Goal: Transaction & Acquisition: Book appointment/travel/reservation

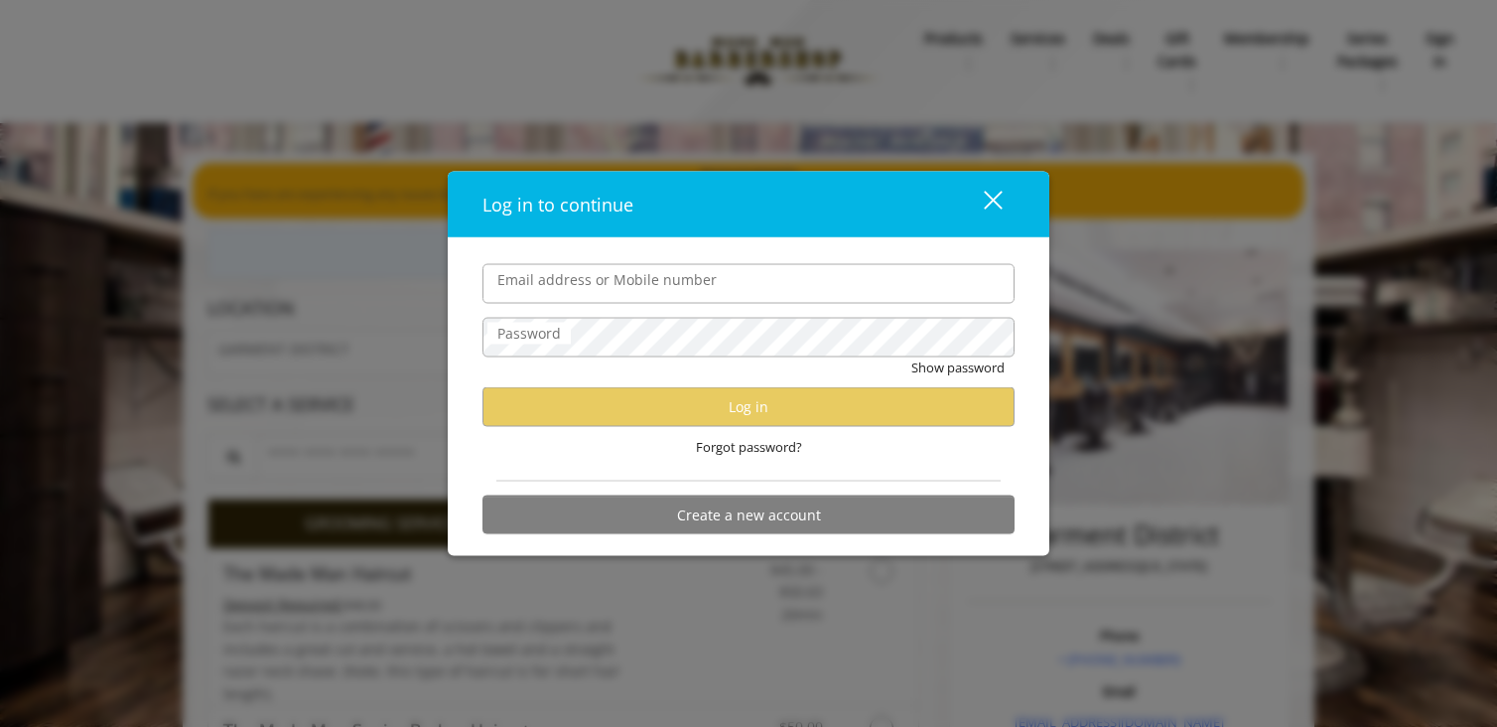
click at [1003, 188] on button "close" at bounding box center [981, 204] width 68 height 41
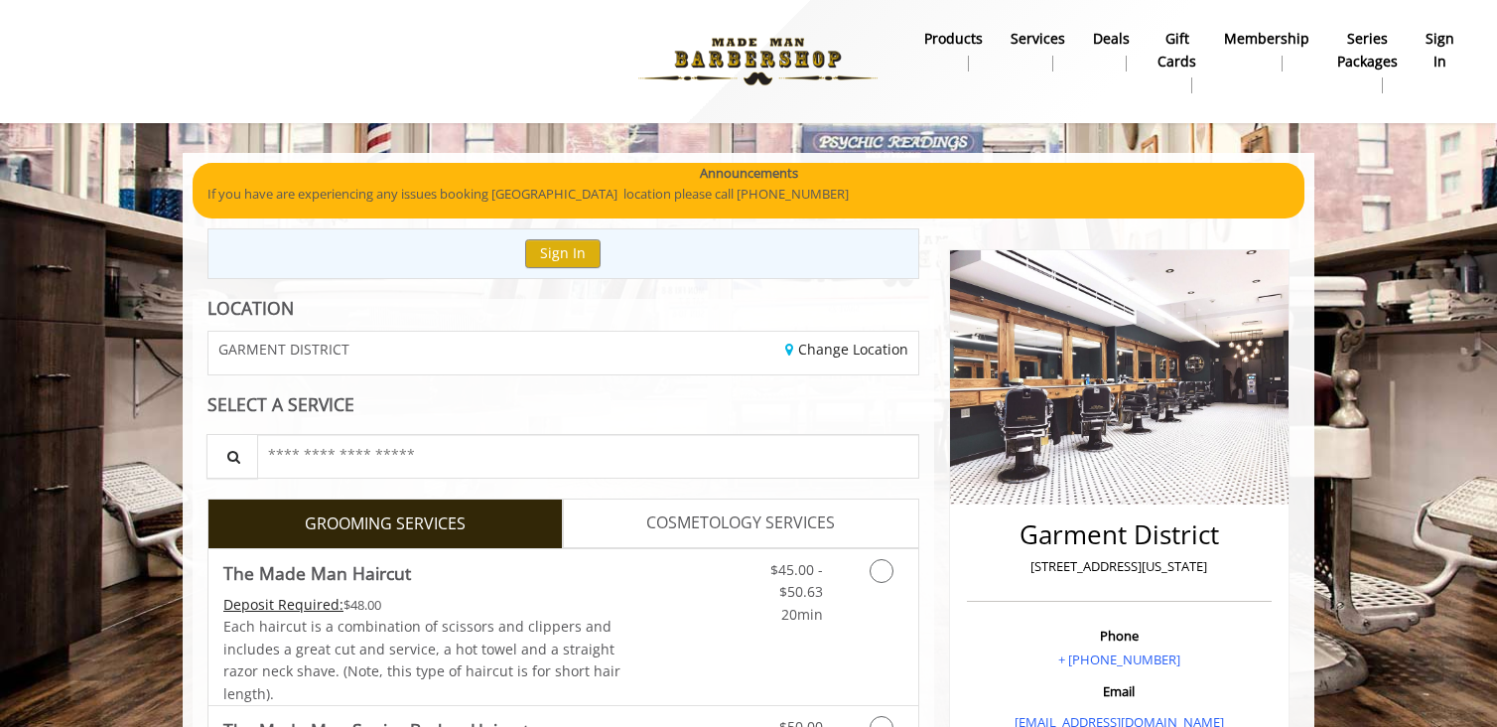
click at [1439, 45] on b "sign in" at bounding box center [1440, 50] width 29 height 45
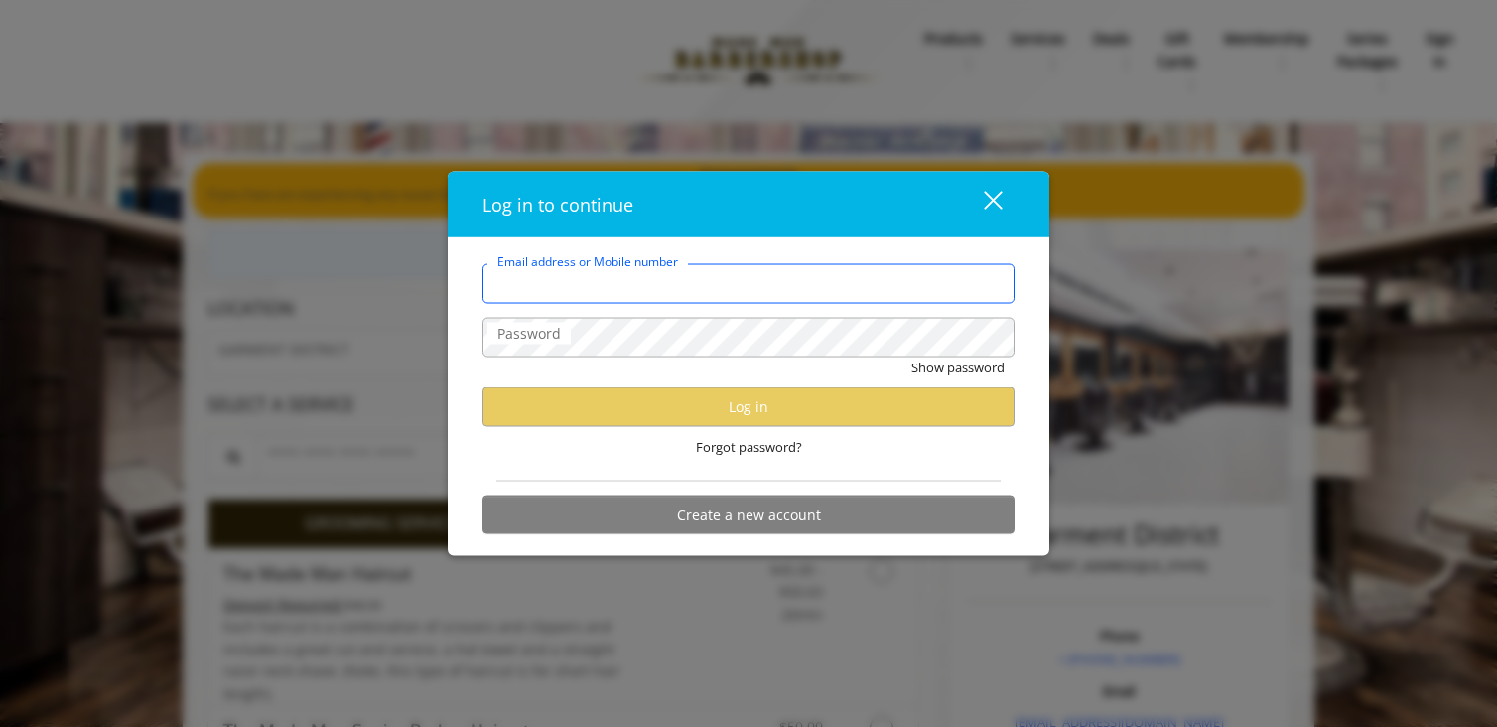
click at [718, 287] on input "Email address or Mobile number" at bounding box center [748, 283] width 532 height 40
type input "**********"
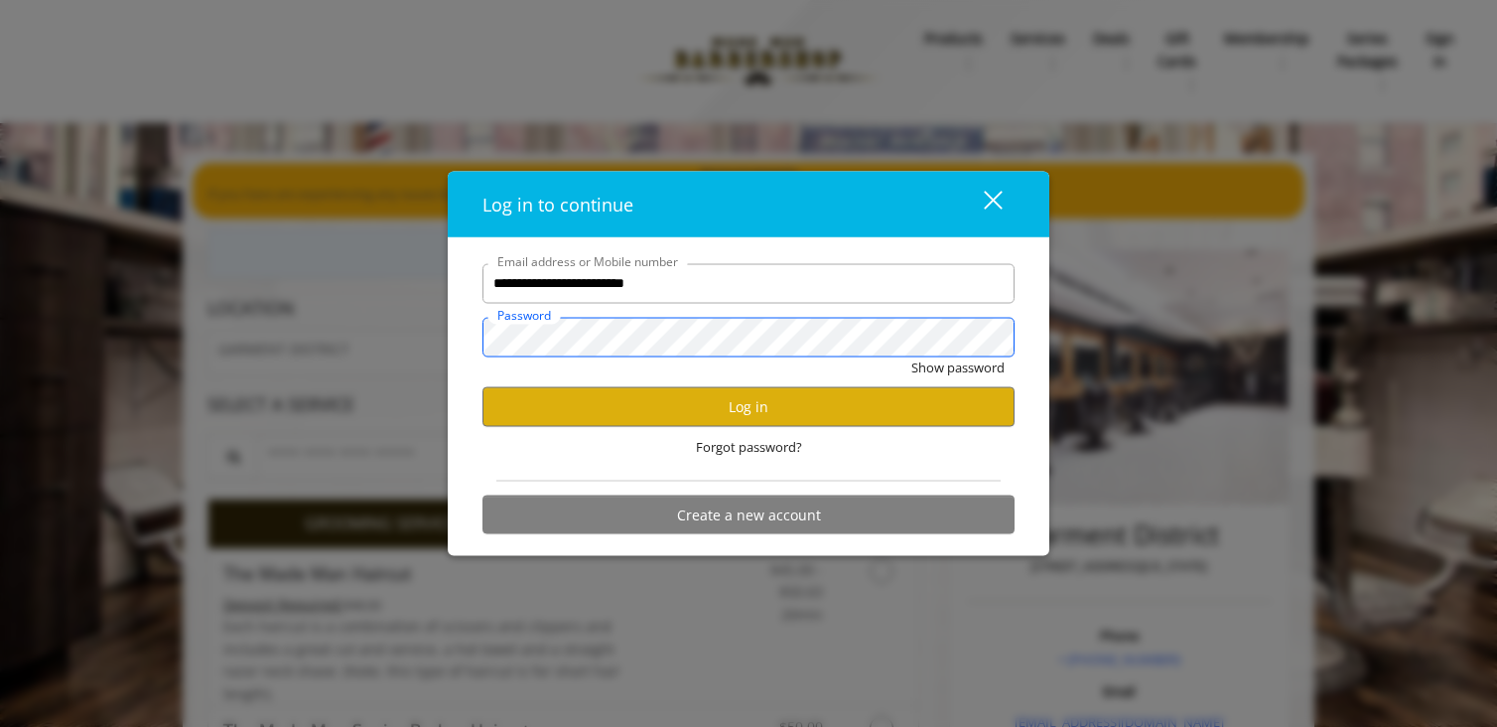
click at [911, 356] on button "Show password" at bounding box center [957, 366] width 93 height 21
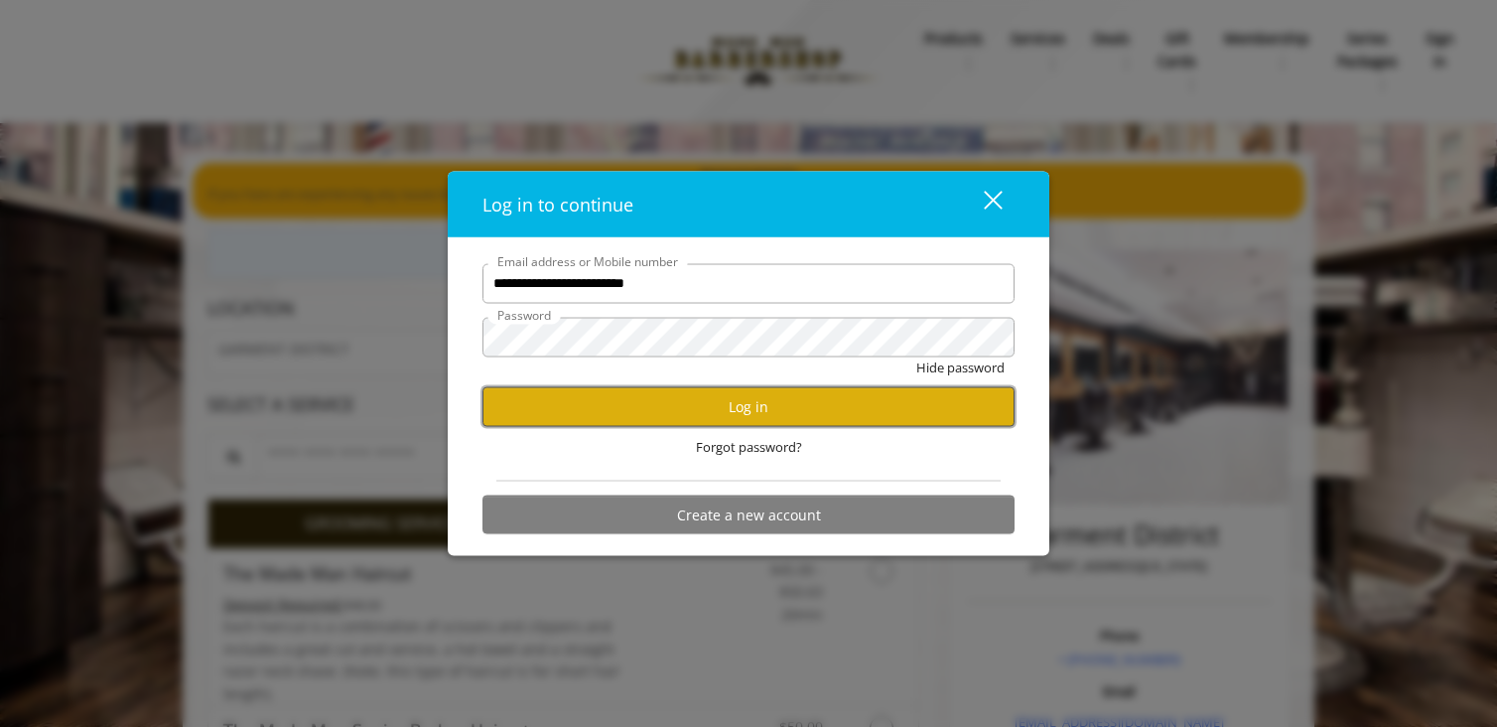
click at [568, 406] on button "Log in" at bounding box center [748, 406] width 532 height 39
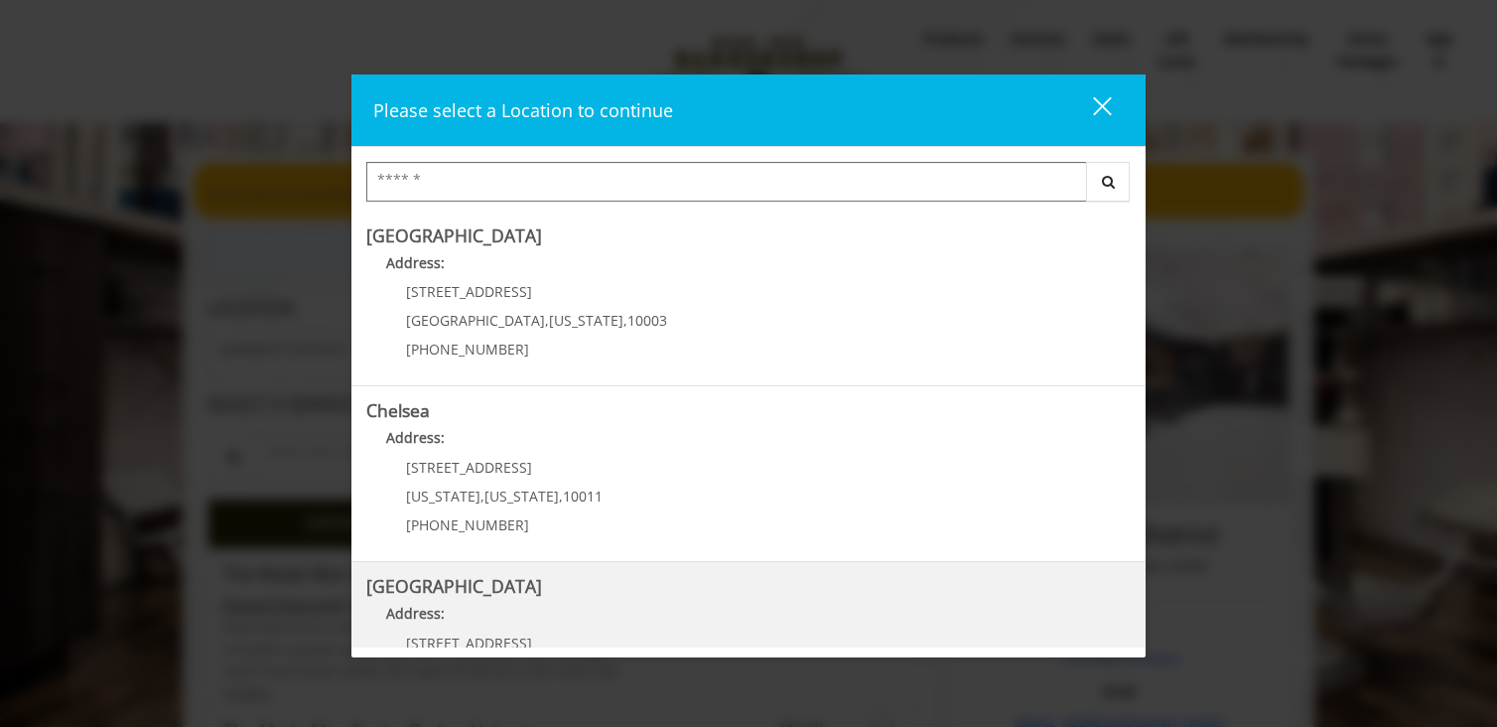
scroll to position [441, 0]
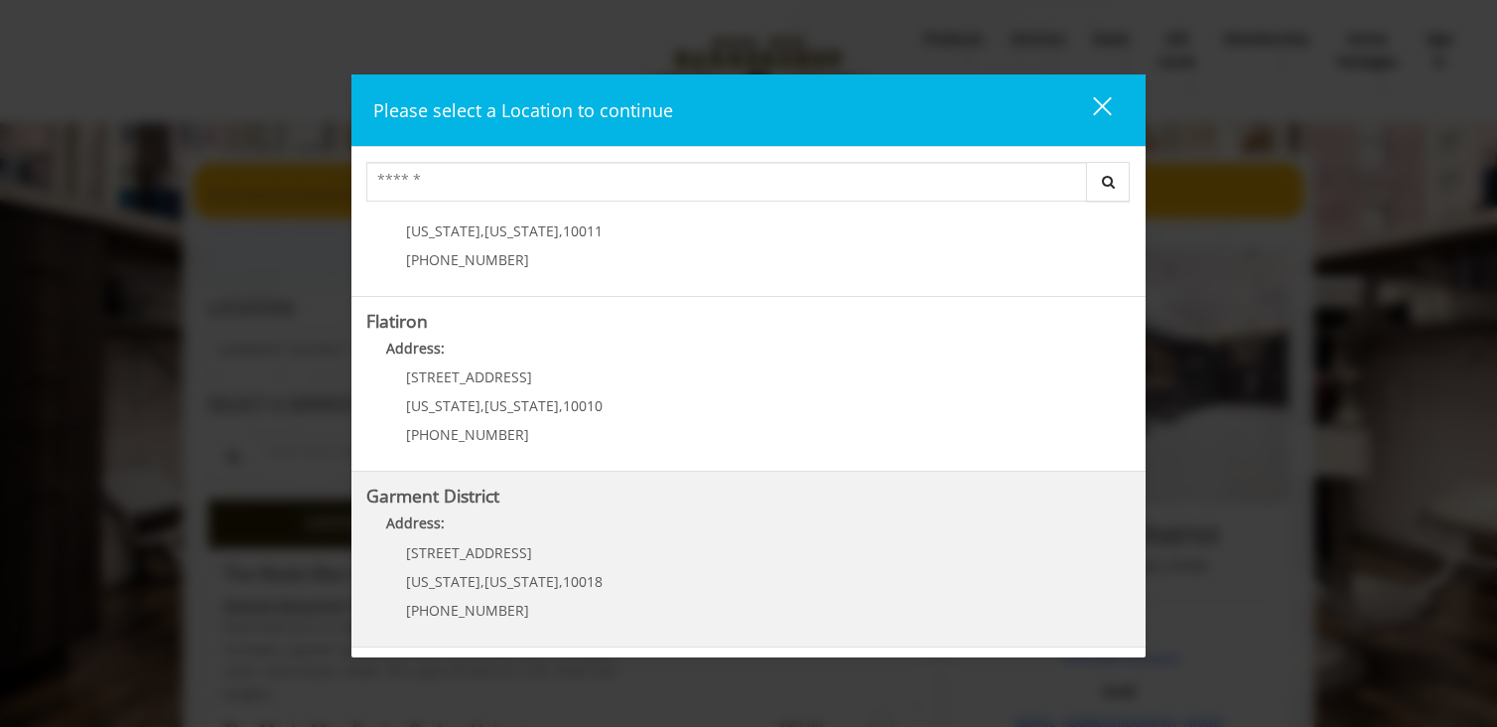
click at [549, 568] on div "1400 Broadway New York , New York , 10018 (212) 997-4247" at bounding box center [489, 588] width 246 height 86
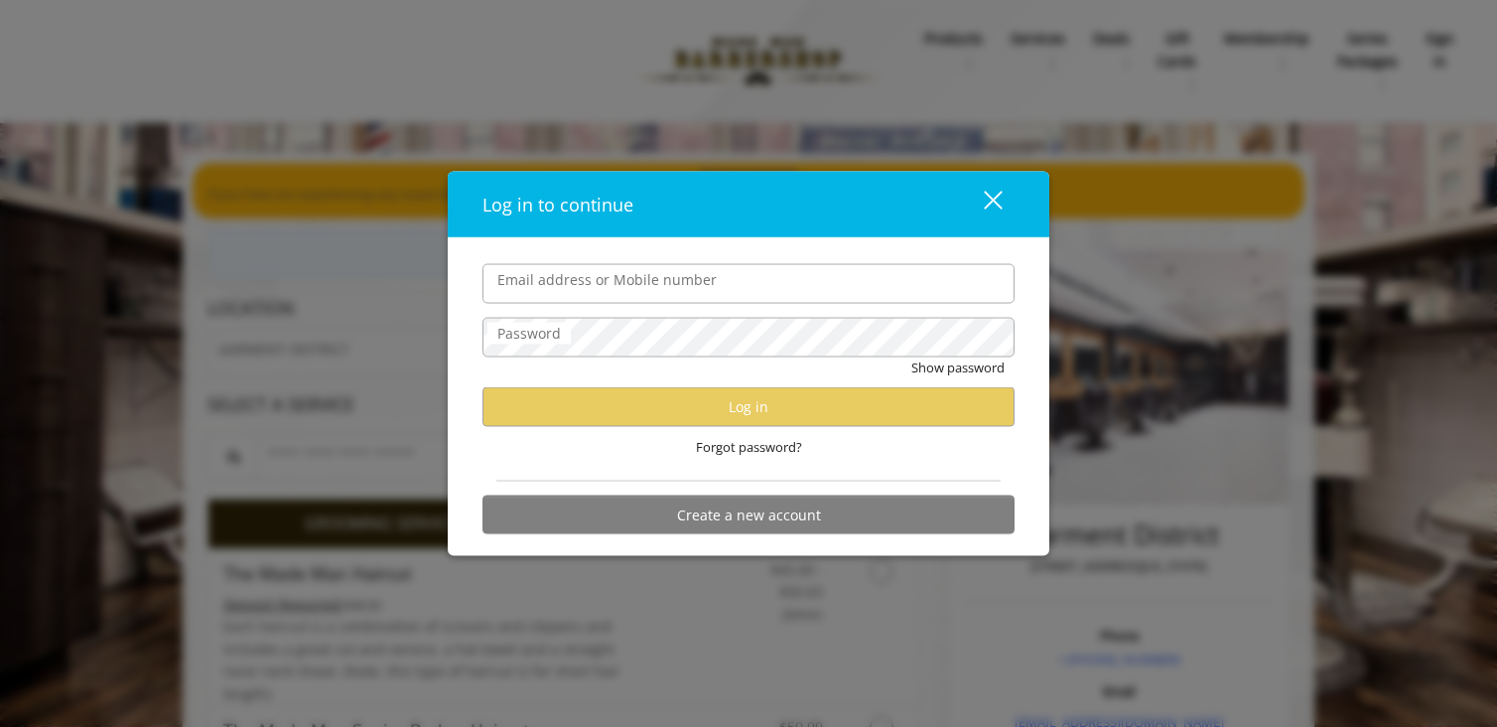
click at [649, 110] on div "Log in to continue close Email address or Mobile number Password Show password …" at bounding box center [748, 363] width 1497 height 727
click at [1004, 202] on button "close" at bounding box center [981, 204] width 68 height 41
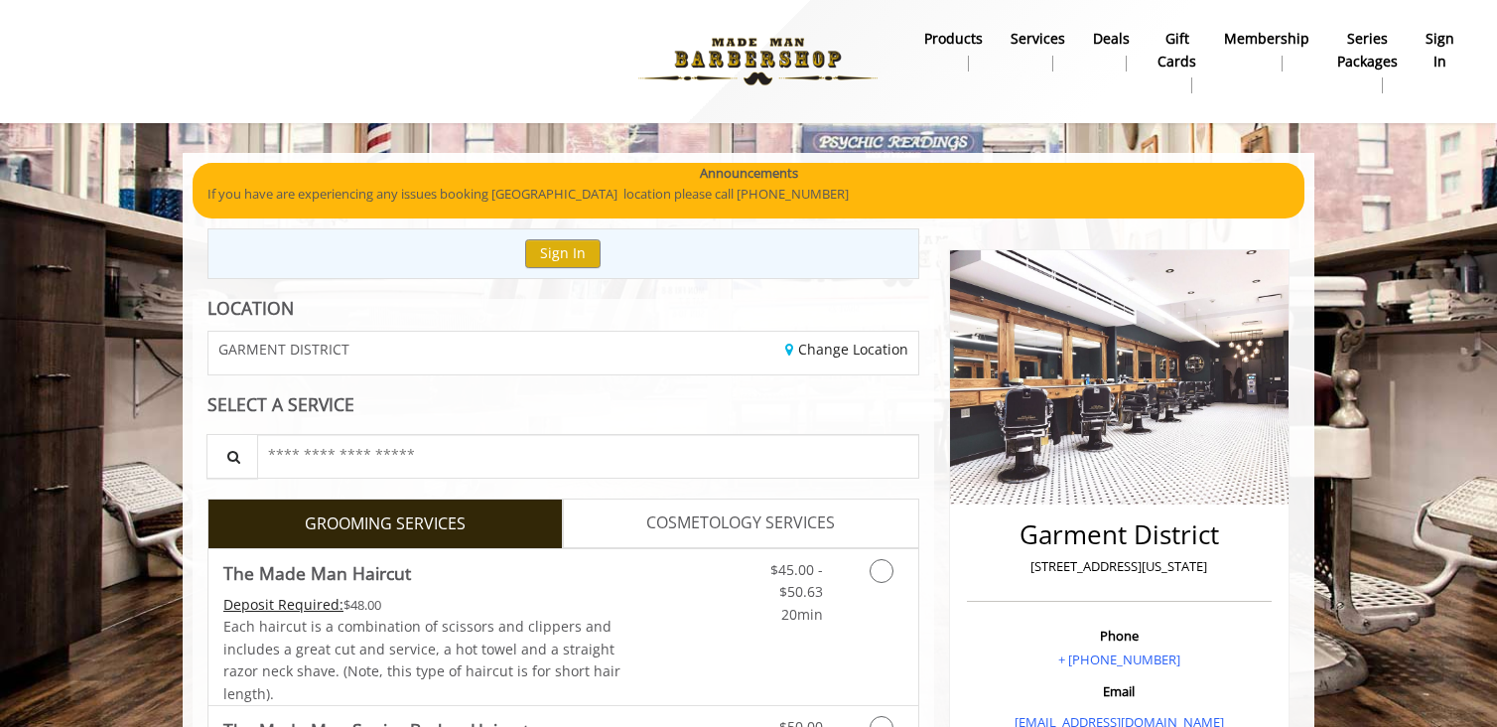
click at [738, 40] on img at bounding box center [757, 61] width 273 height 109
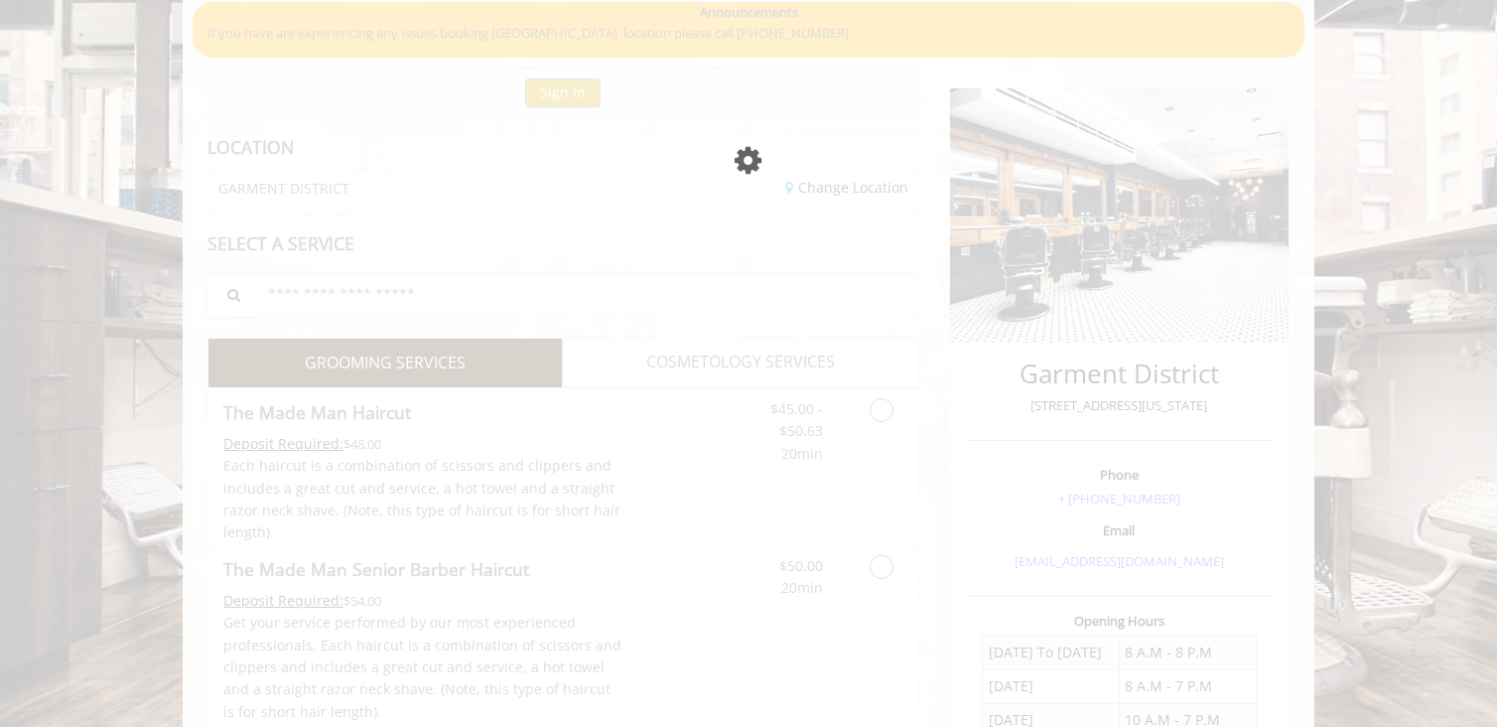
scroll to position [161, 0]
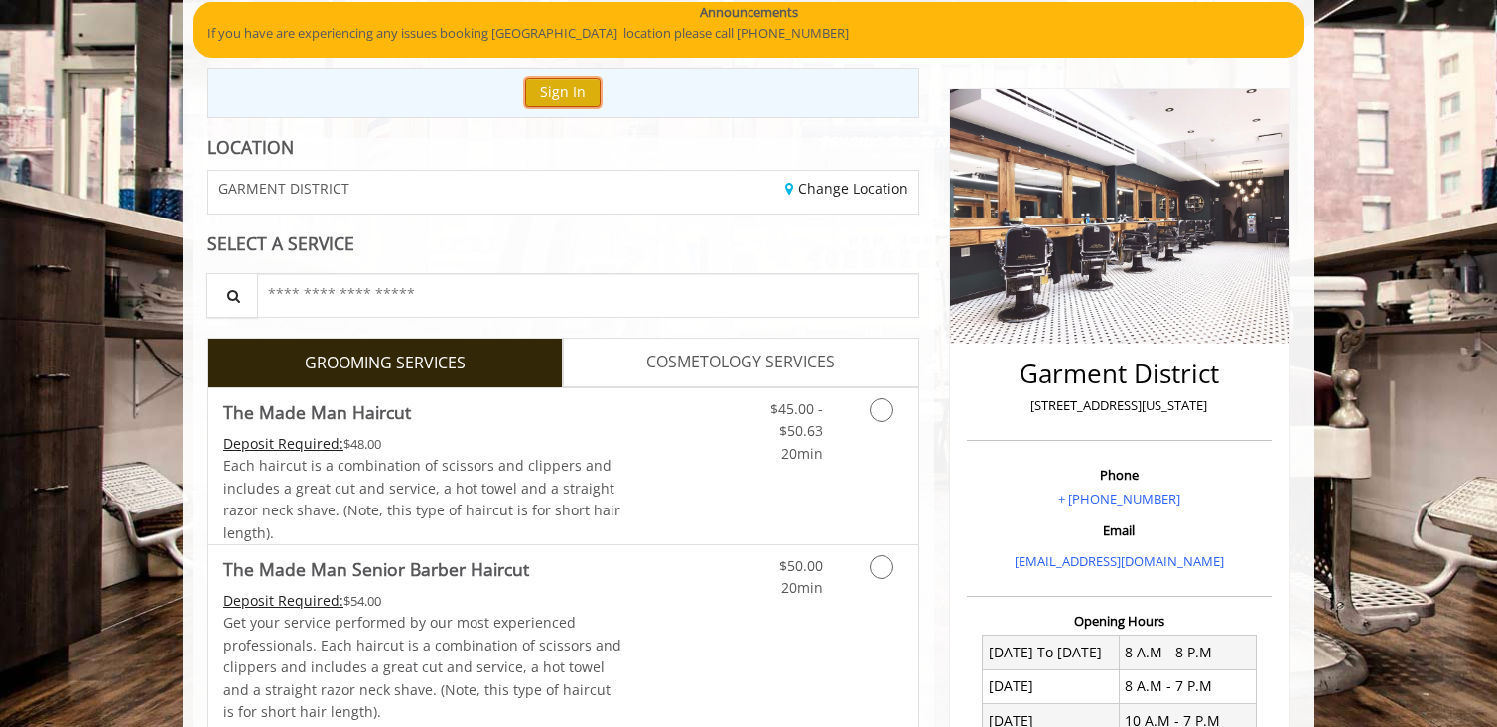
click at [563, 94] on button "Sign In" at bounding box center [562, 92] width 75 height 29
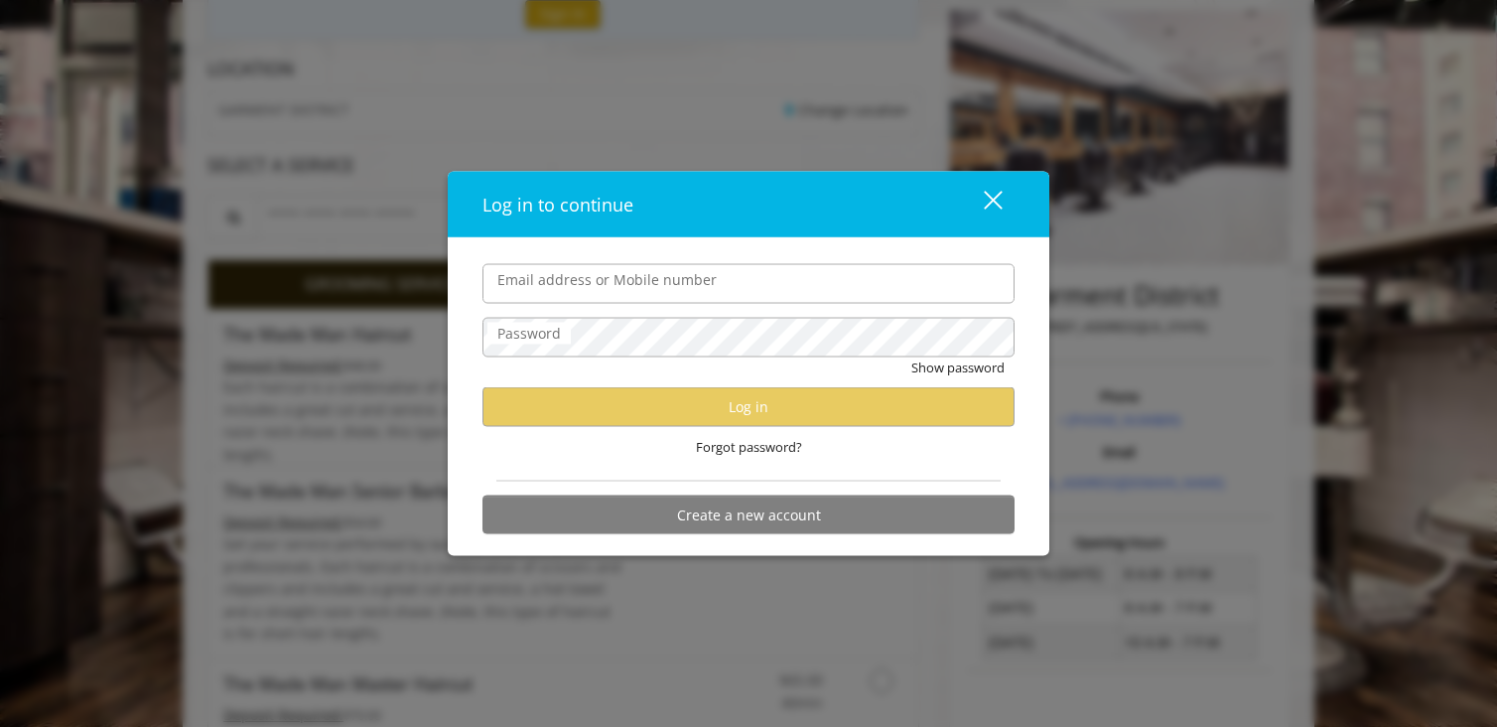
scroll to position [241, 0]
type input "**********"
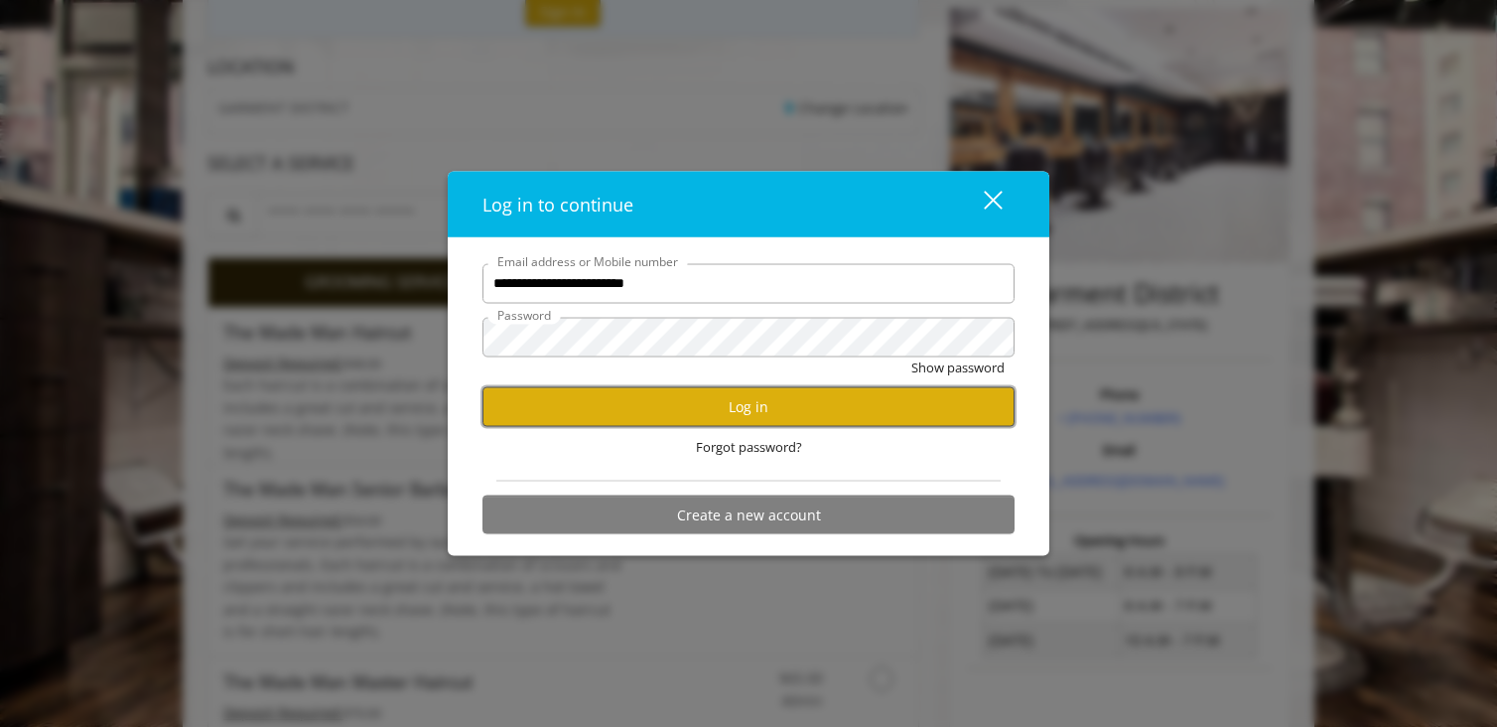
click at [661, 410] on button "Log in" at bounding box center [748, 406] width 532 height 39
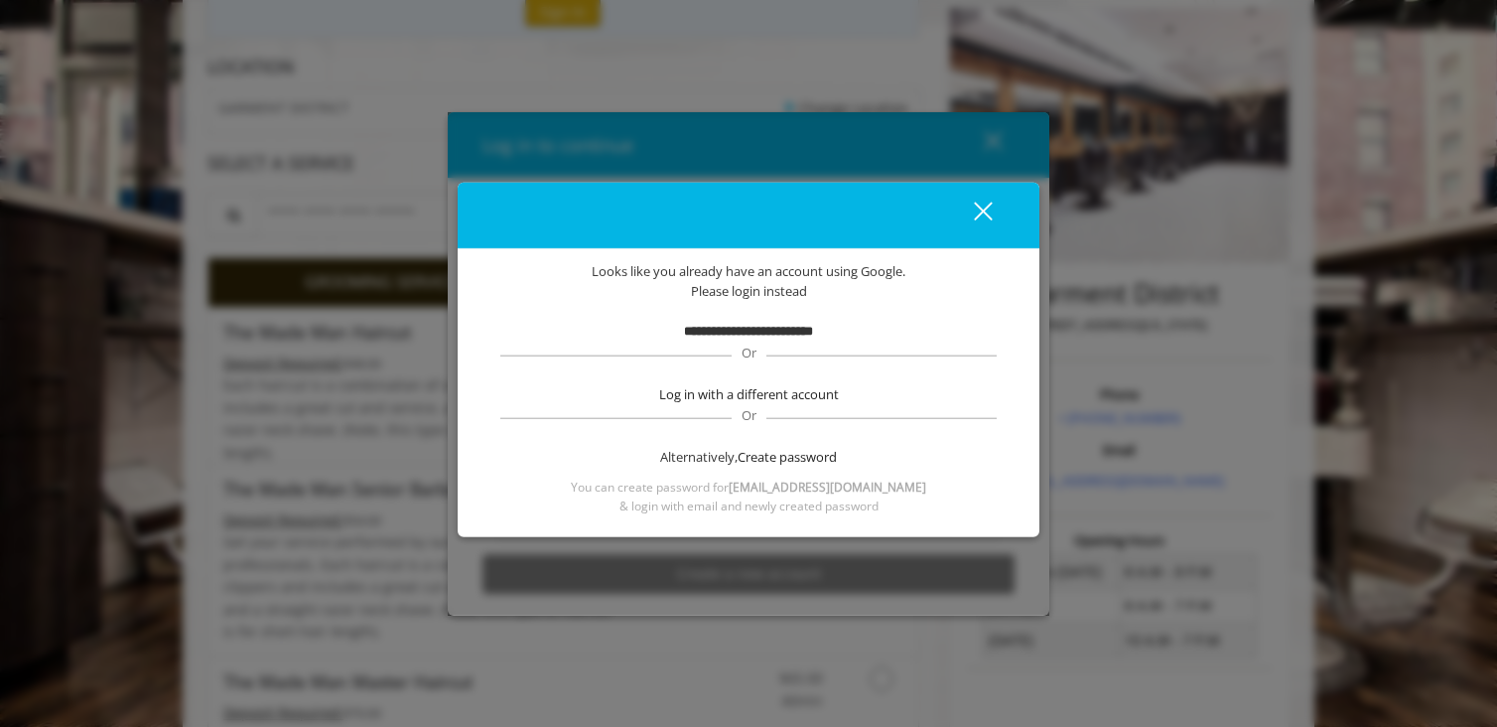
click at [695, 335] on b "**********" at bounding box center [748, 331] width 129 height 13
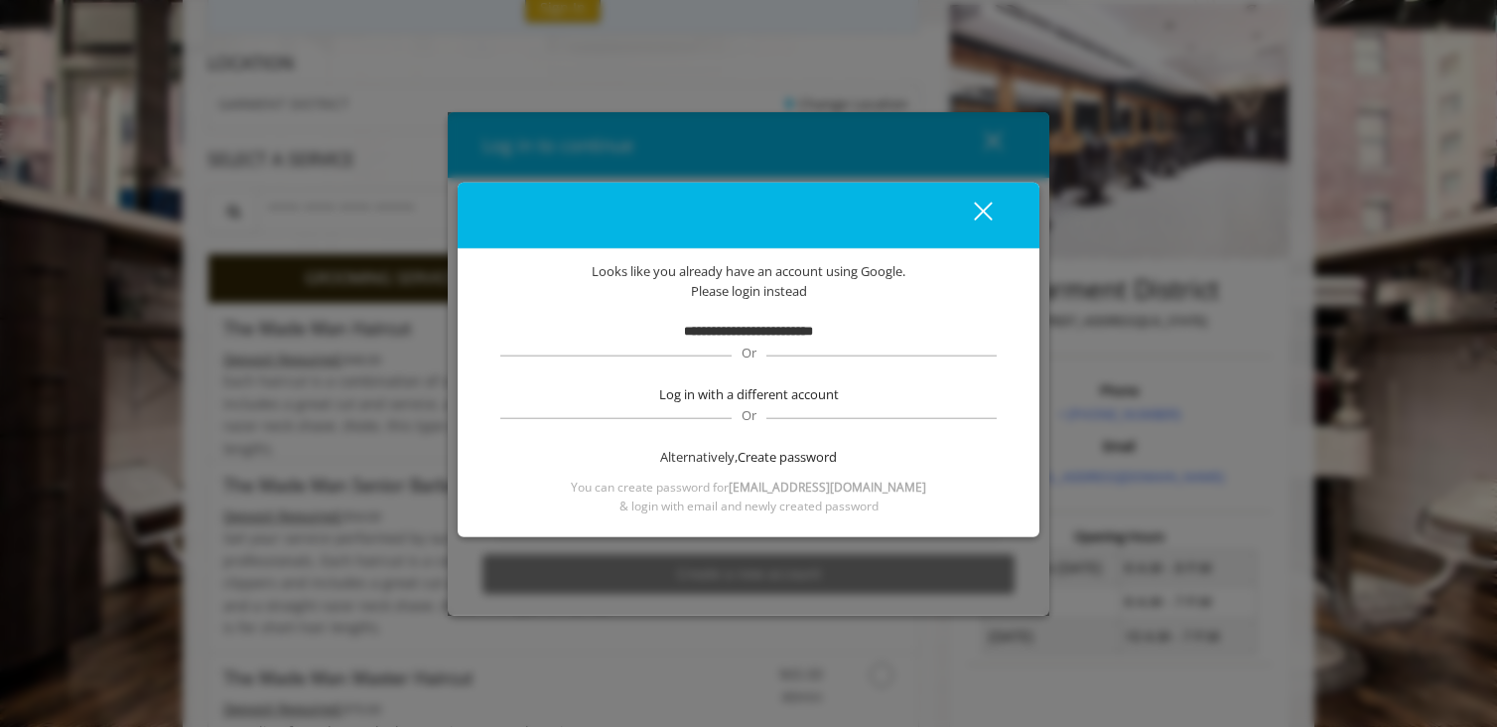
scroll to position [260, 0]
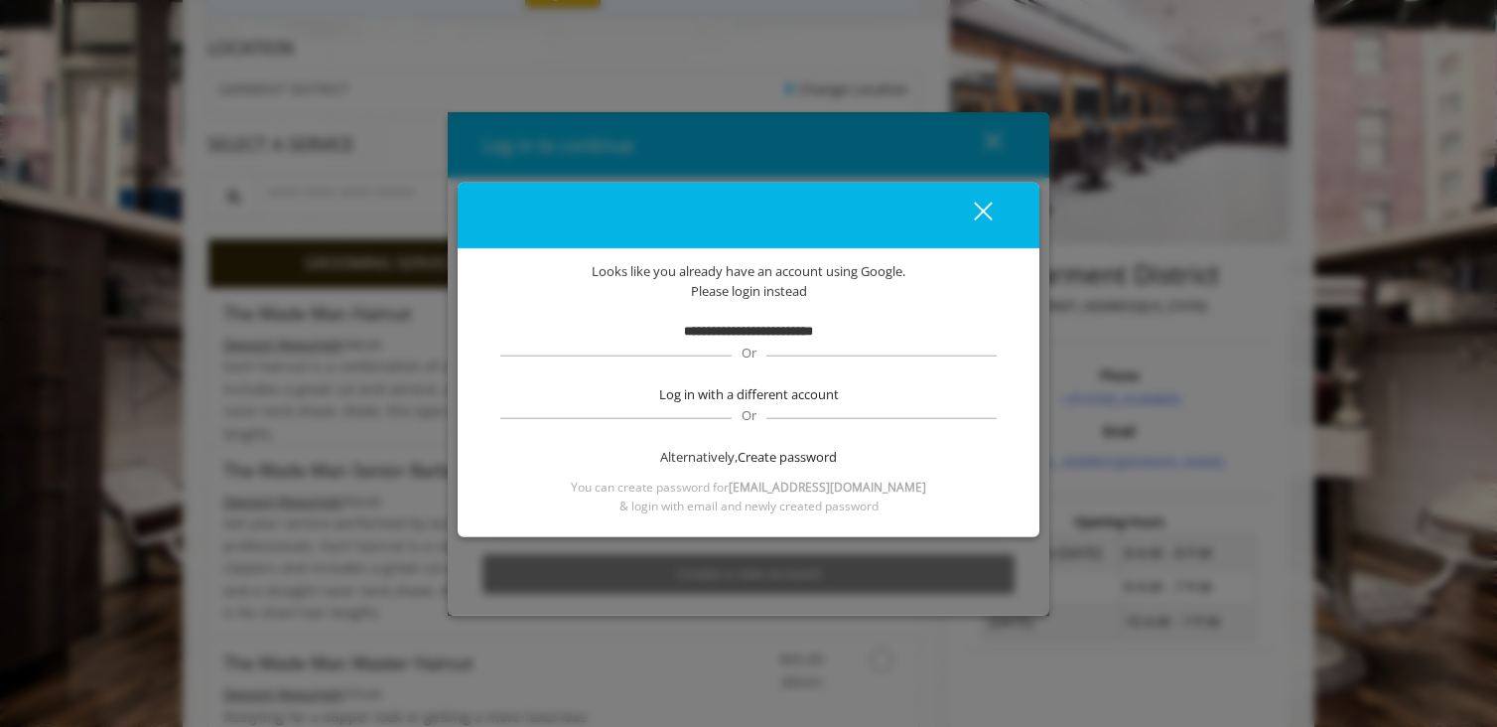
click at [712, 338] on b "**********" at bounding box center [748, 331] width 129 height 13
click at [983, 208] on div "close dialog" at bounding box center [983, 211] width 19 height 19
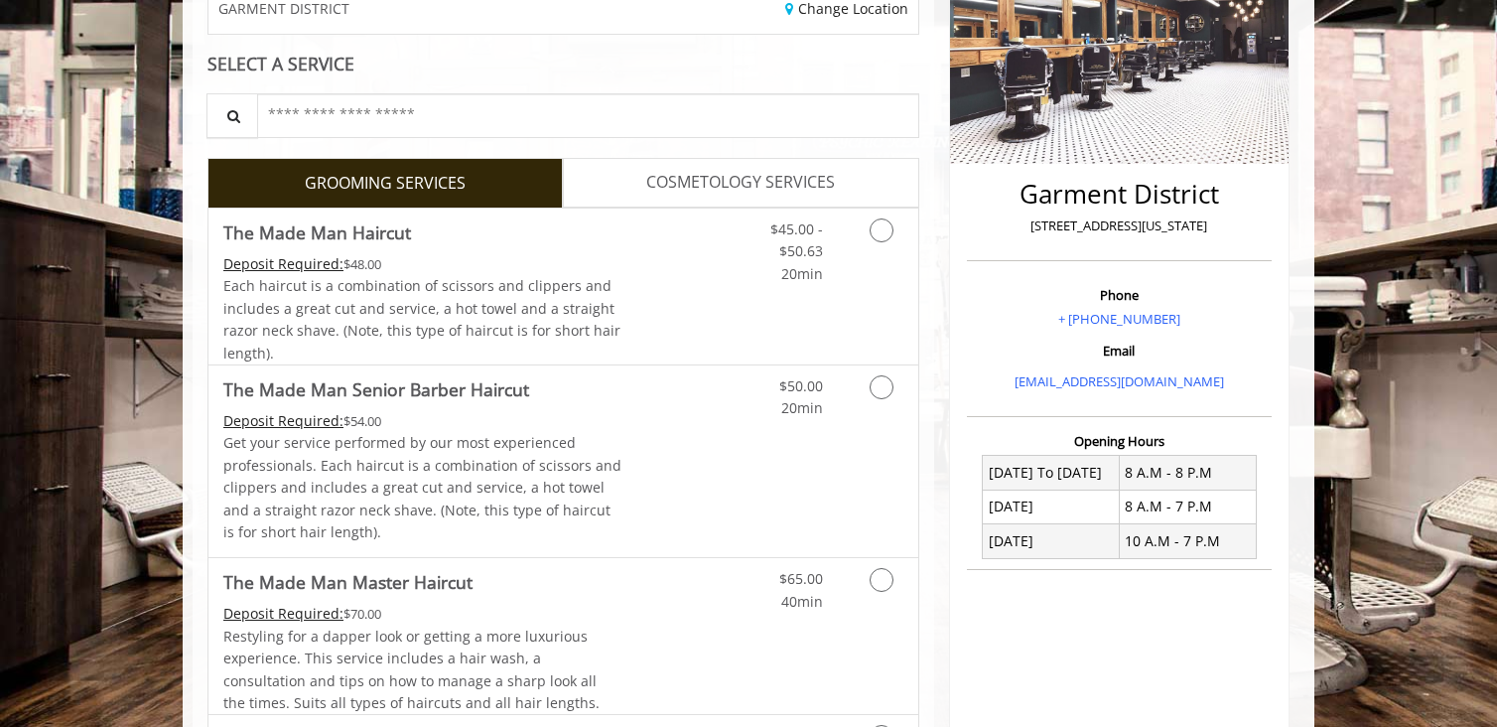
scroll to position [343, 0]
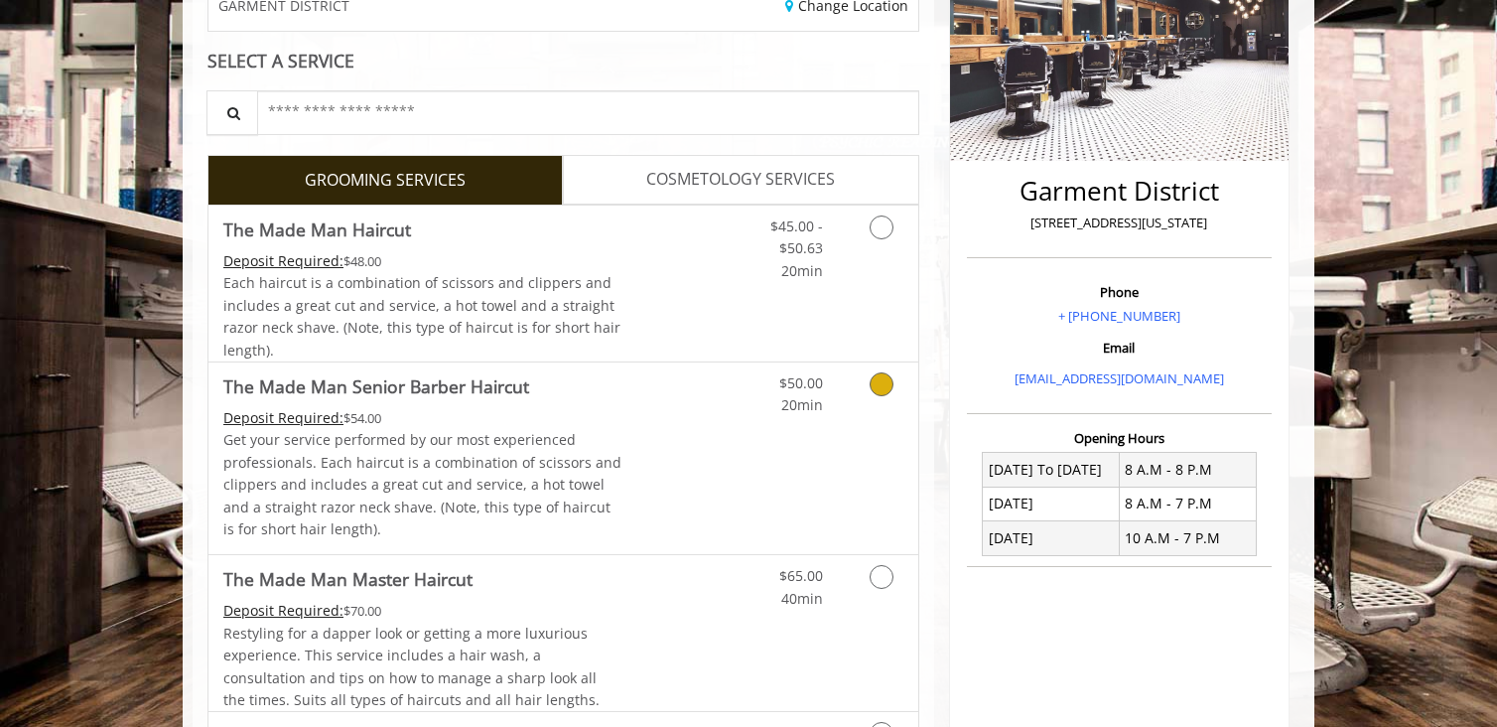
click at [883, 399] on link "Grooming services" at bounding box center [878, 389] width 51 height 55
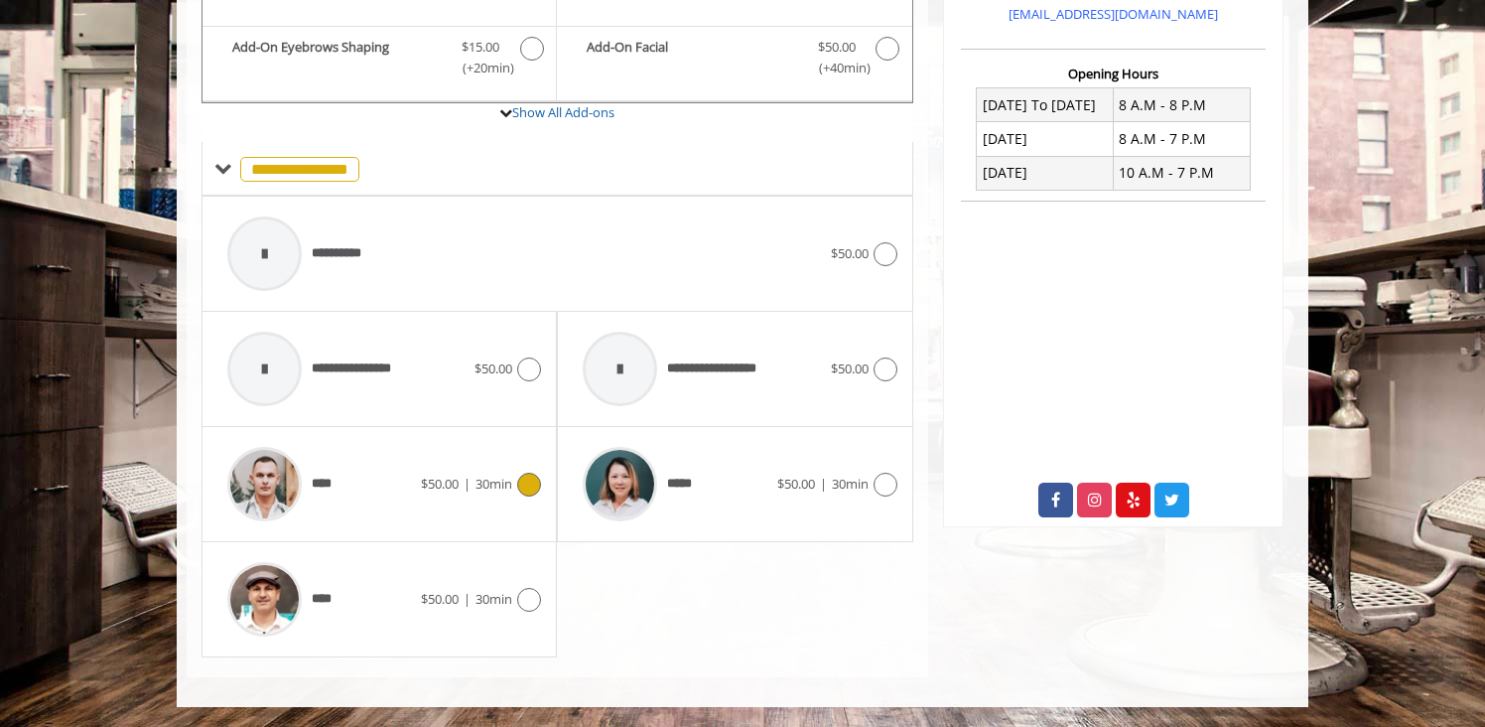
click at [495, 488] on span "30min" at bounding box center [494, 484] width 37 height 18
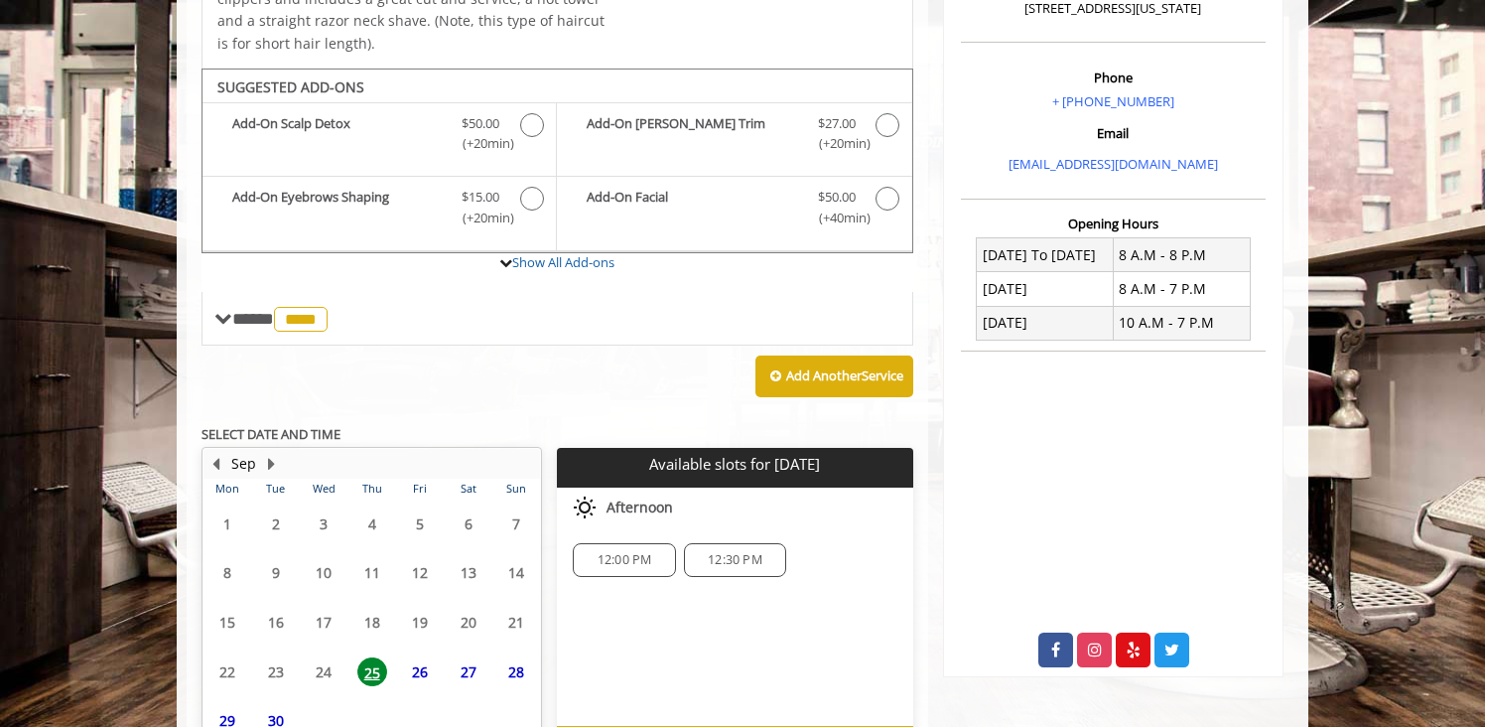
scroll to position [686, 0]
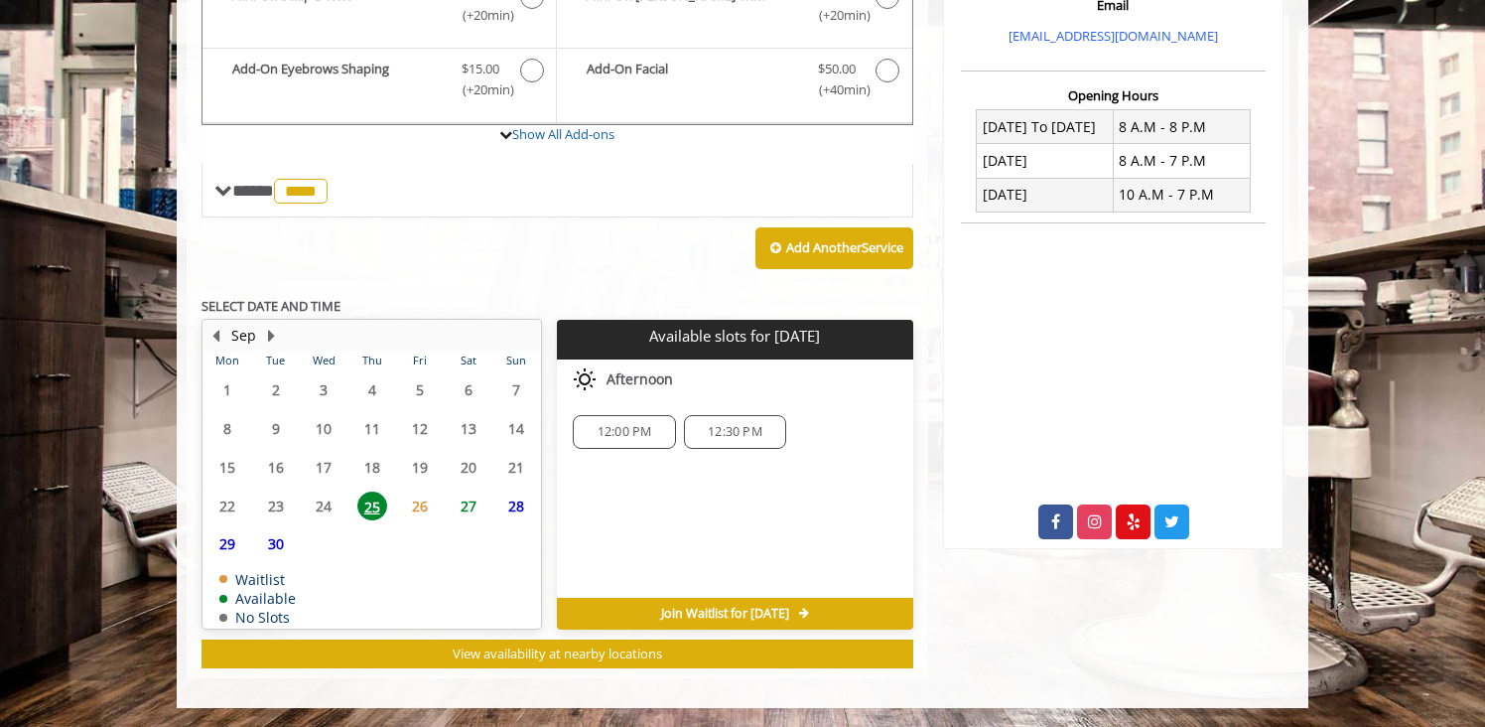
click at [419, 501] on span "26" at bounding box center [420, 505] width 30 height 29
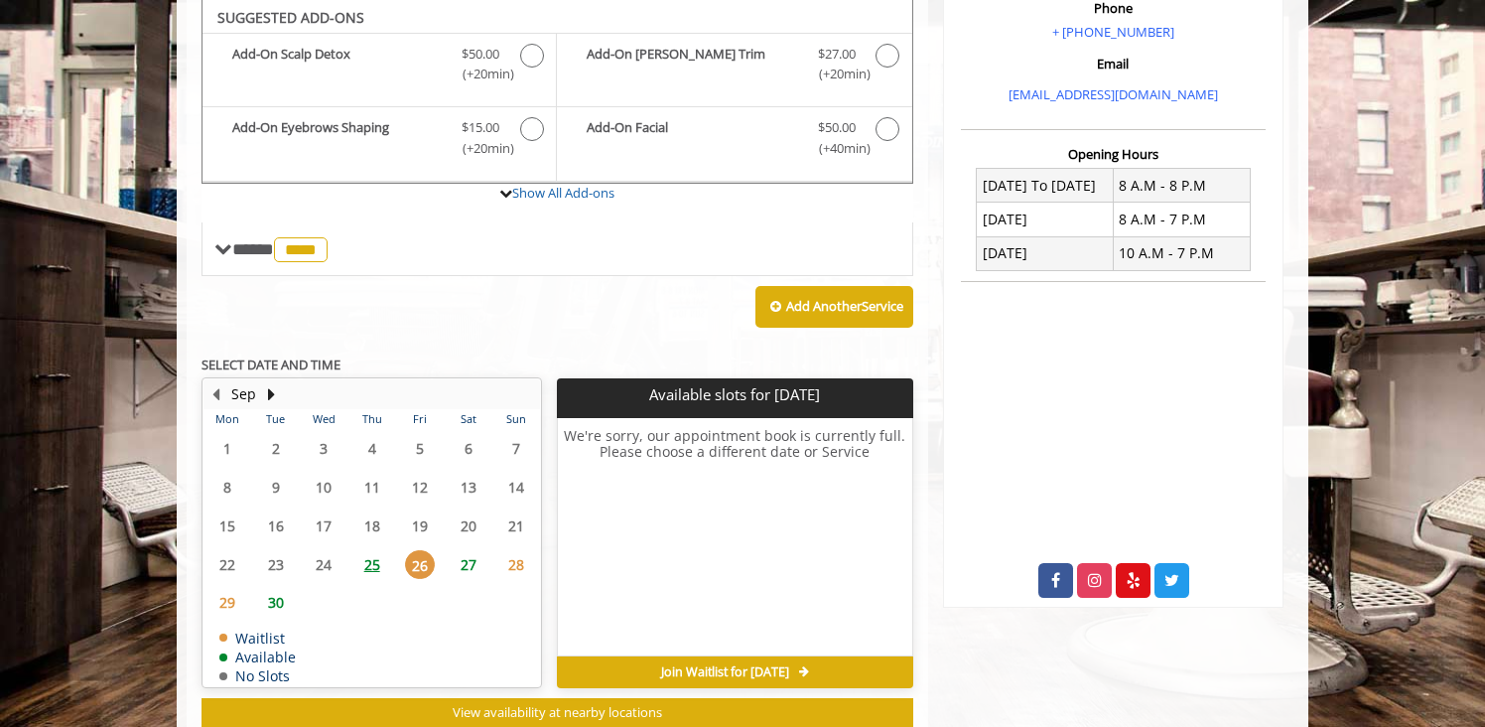
click at [463, 564] on span "27" at bounding box center [469, 564] width 30 height 29
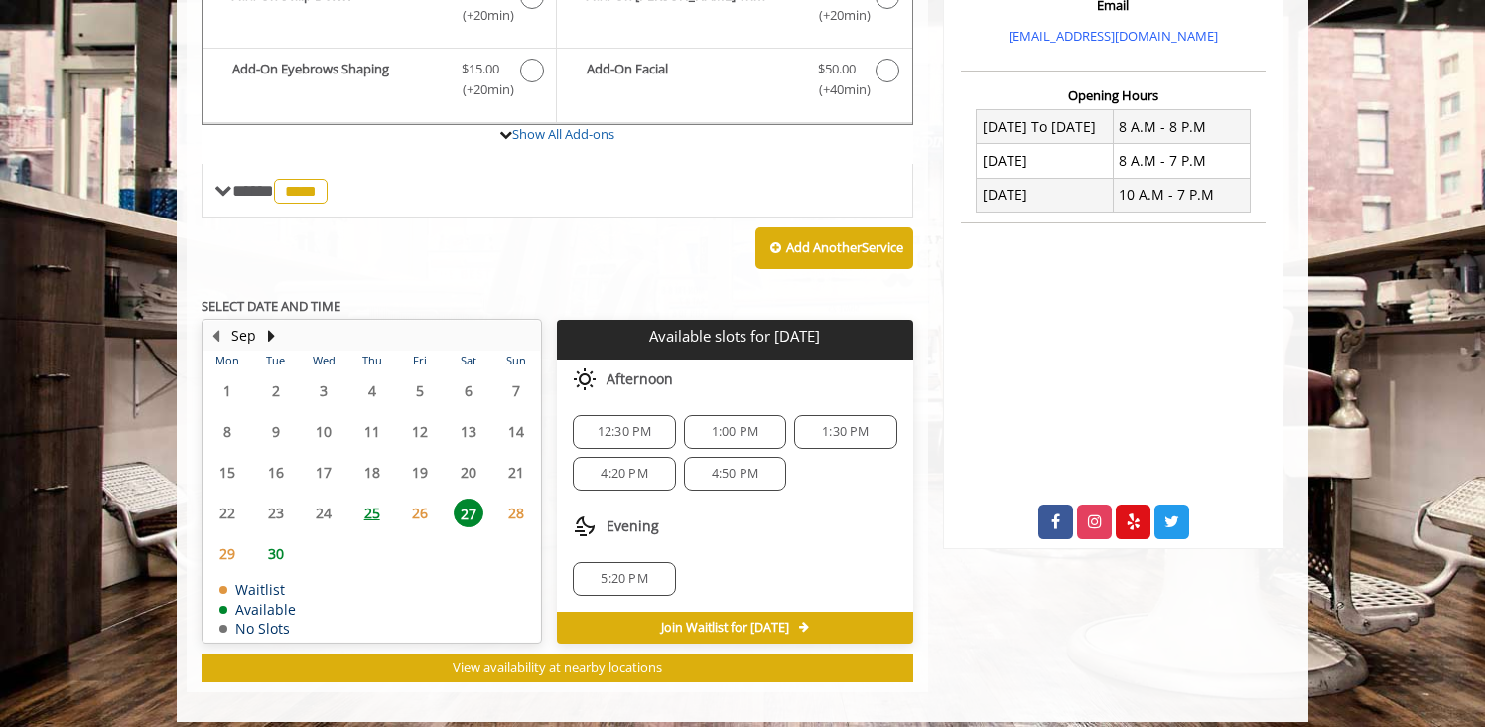
scroll to position [700, 0]
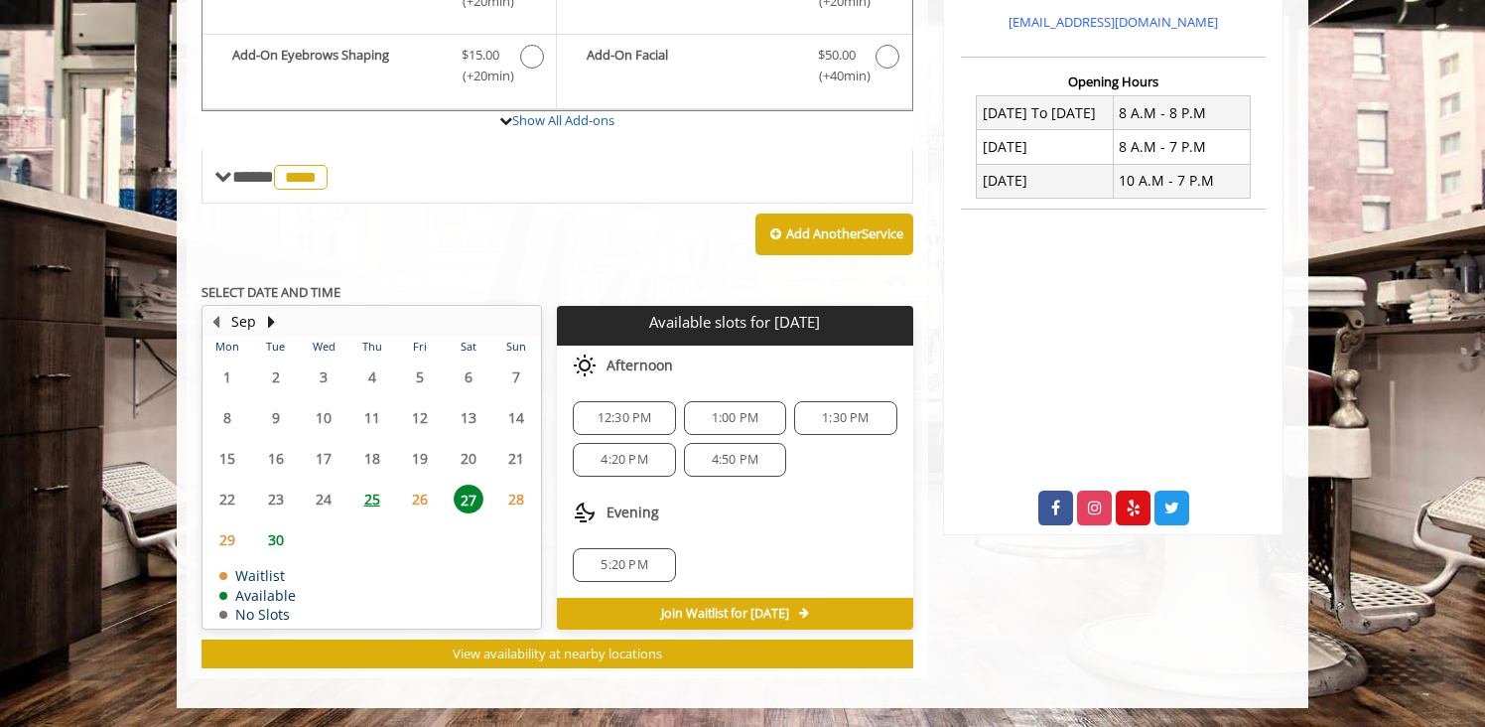
click at [277, 536] on span "30" at bounding box center [276, 539] width 30 height 29
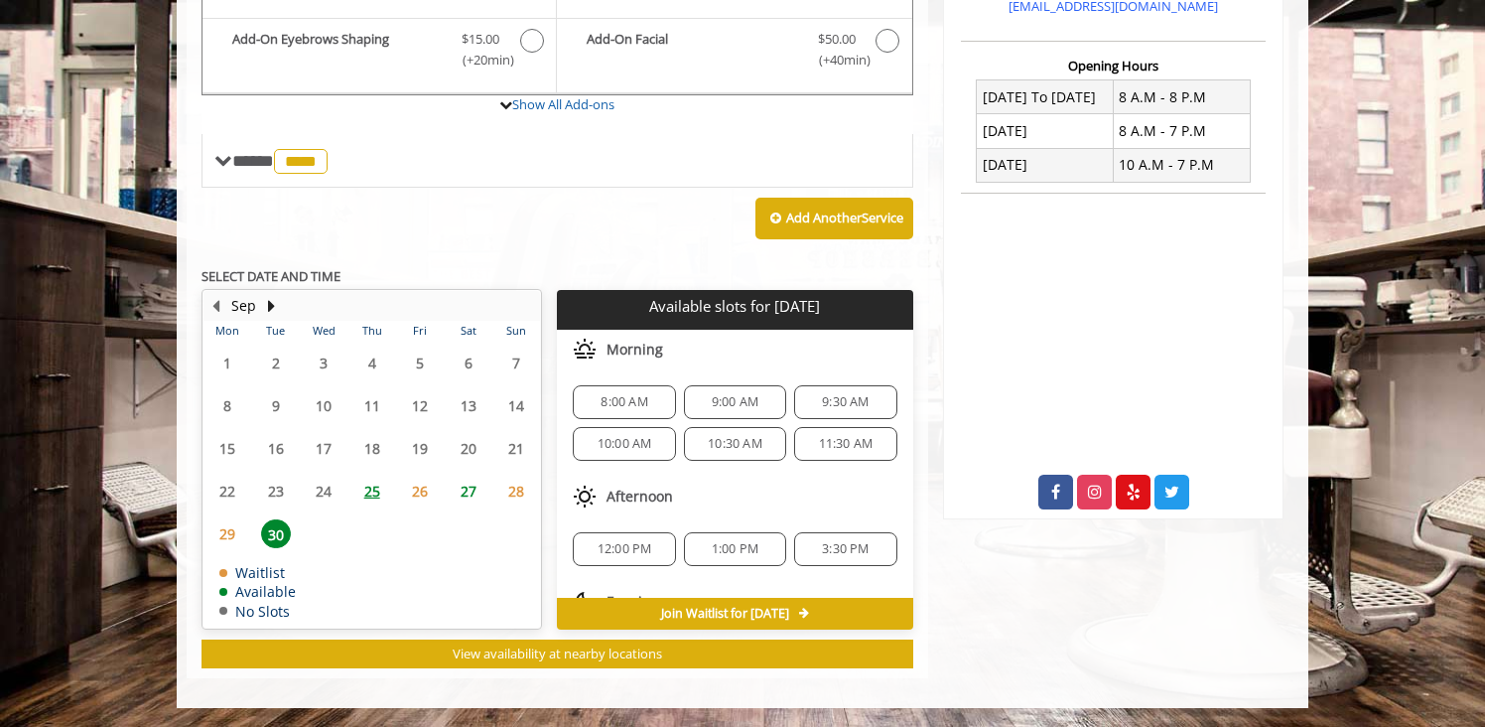
scroll to position [89, 0]
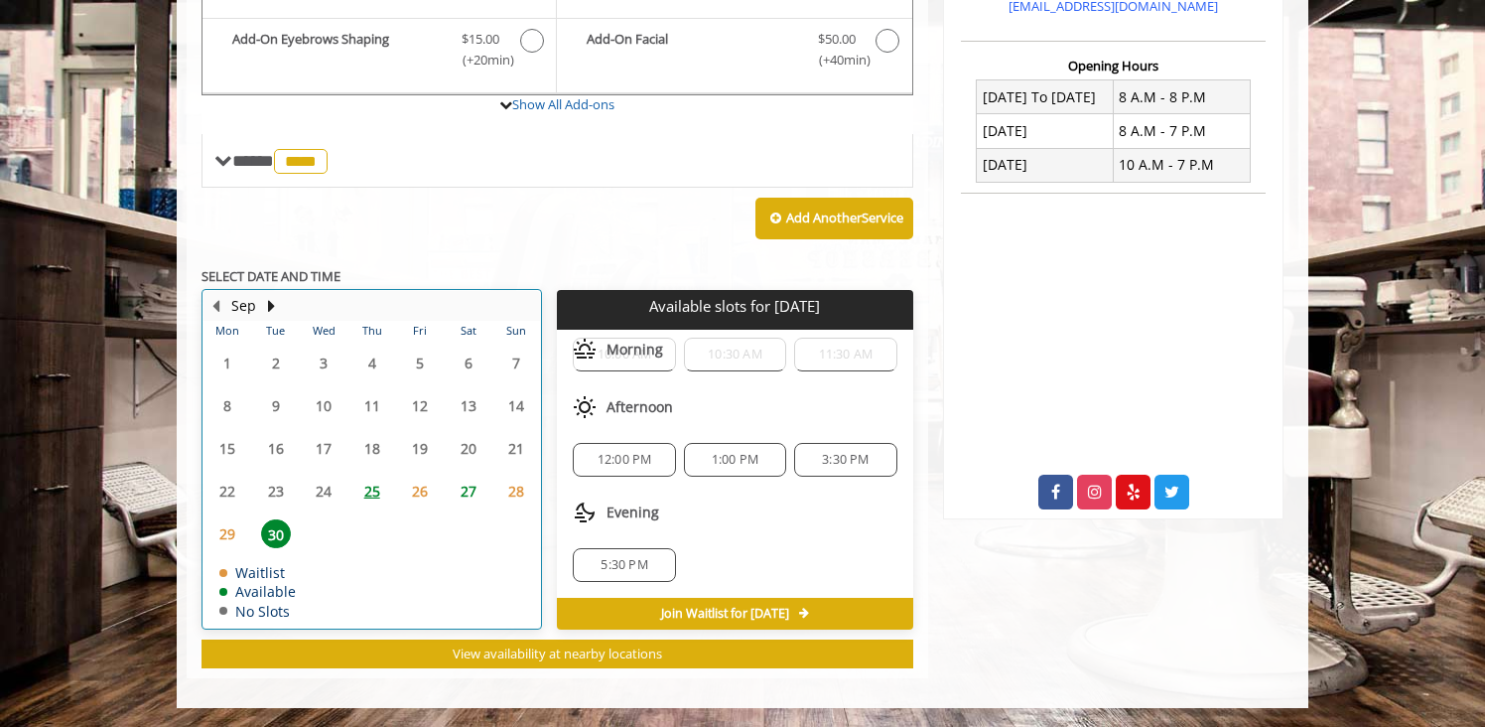
click at [262, 304] on div "Sep" at bounding box center [243, 306] width 40 height 26
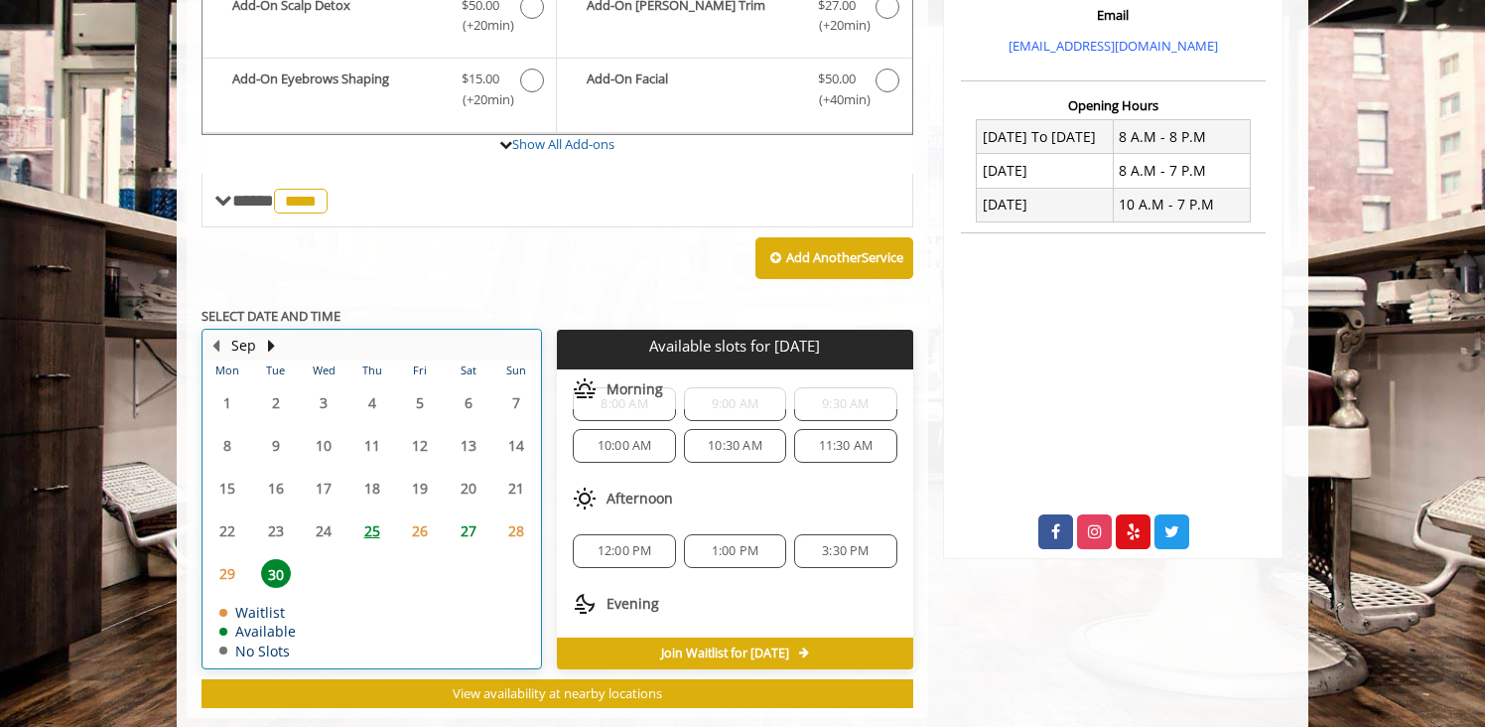
scroll to position [0, 0]
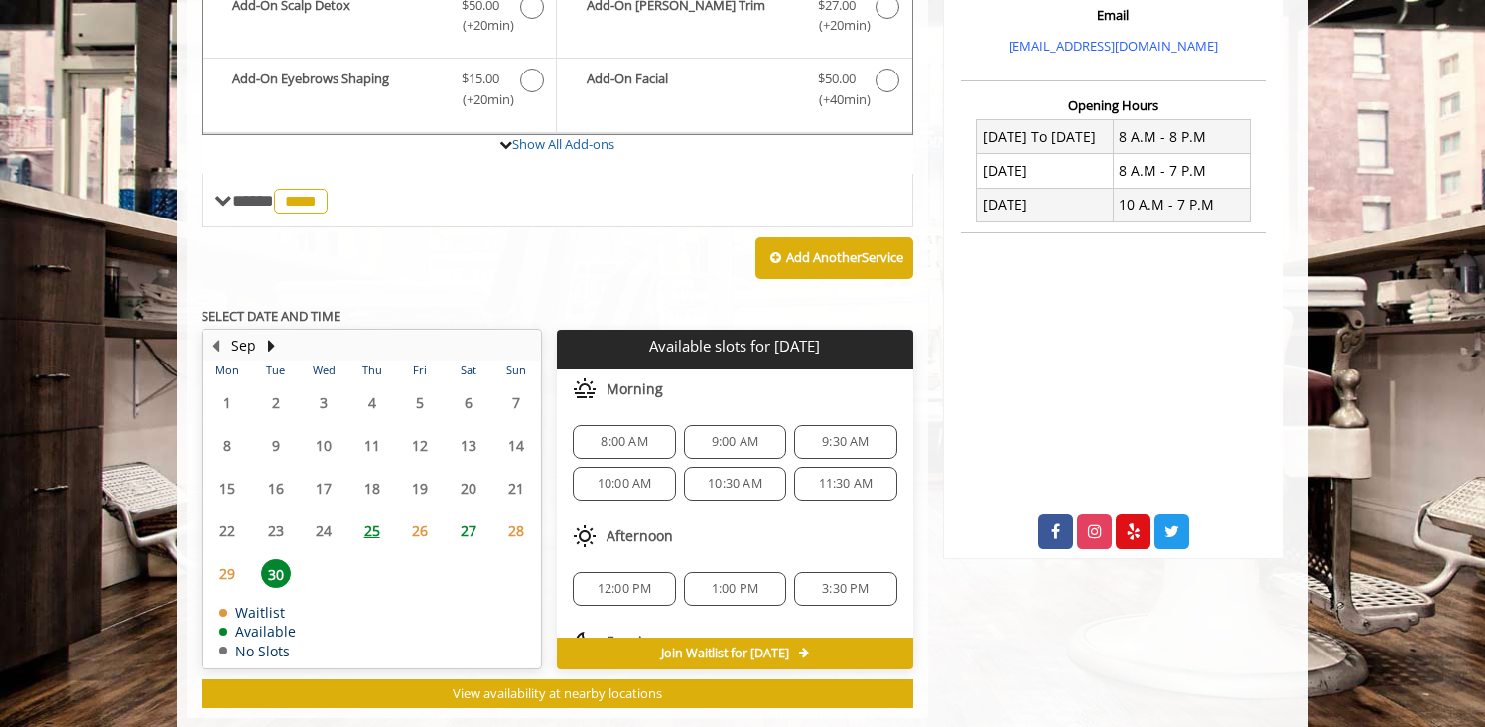
click at [478, 528] on span "27" at bounding box center [469, 530] width 30 height 29
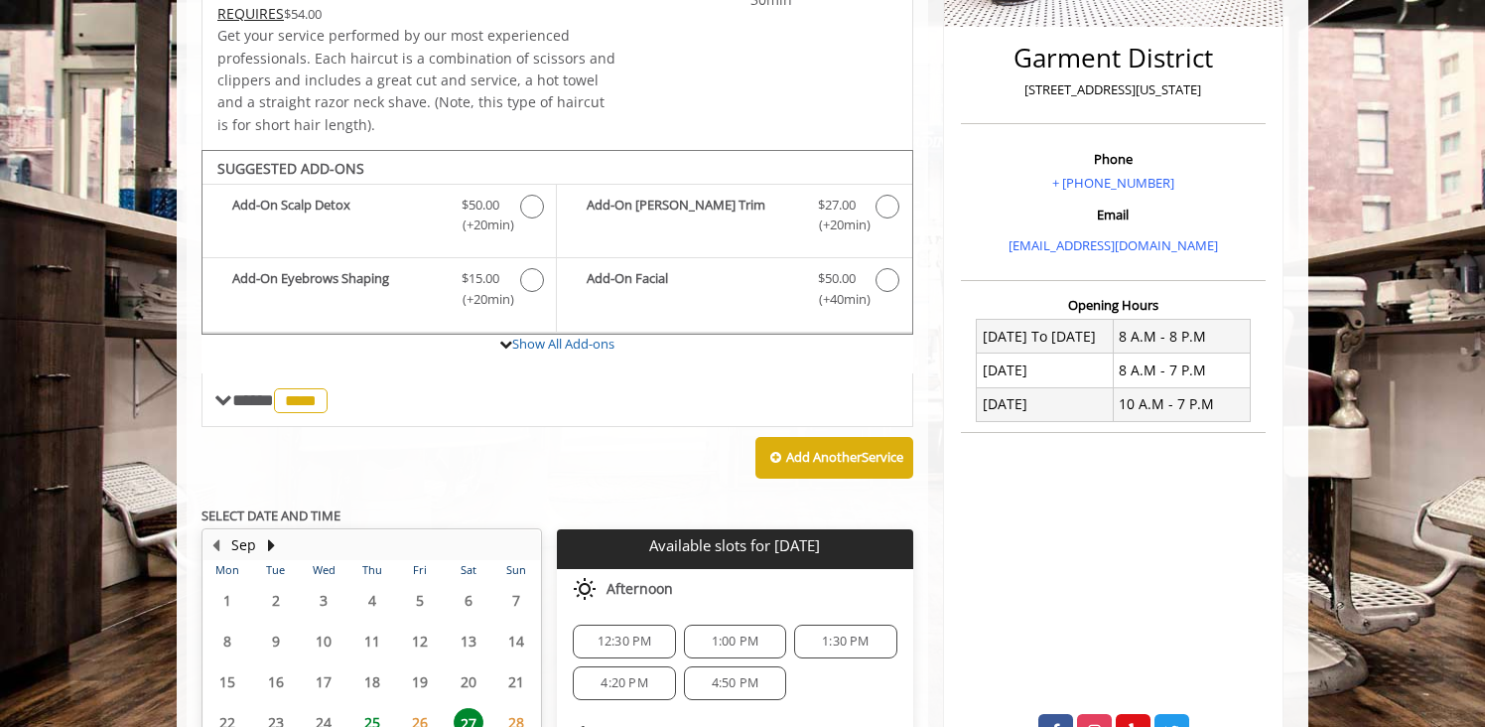
scroll to position [248, 0]
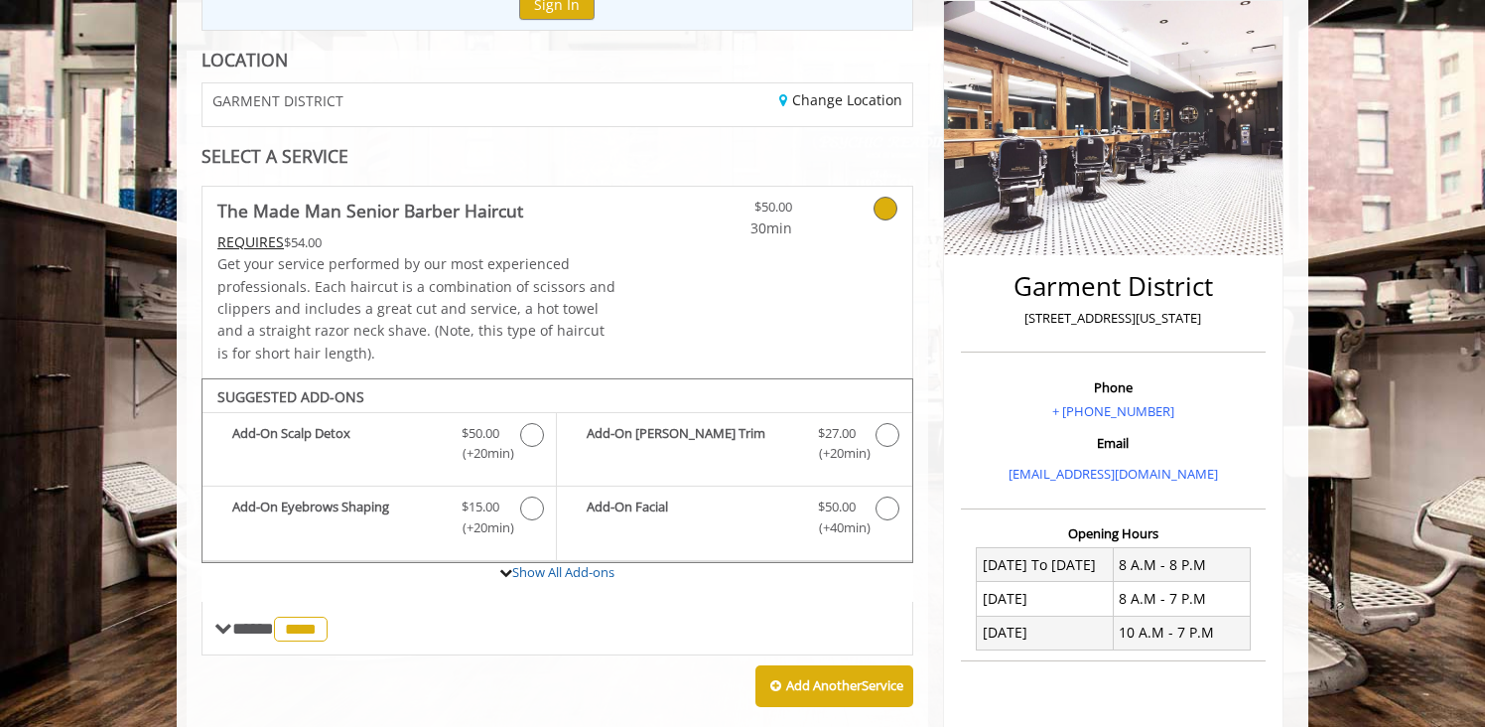
click at [557, 106] on div "Change Location" at bounding box center [741, 104] width 369 height 43
click at [835, 106] on link "Change Location" at bounding box center [840, 99] width 123 height 19
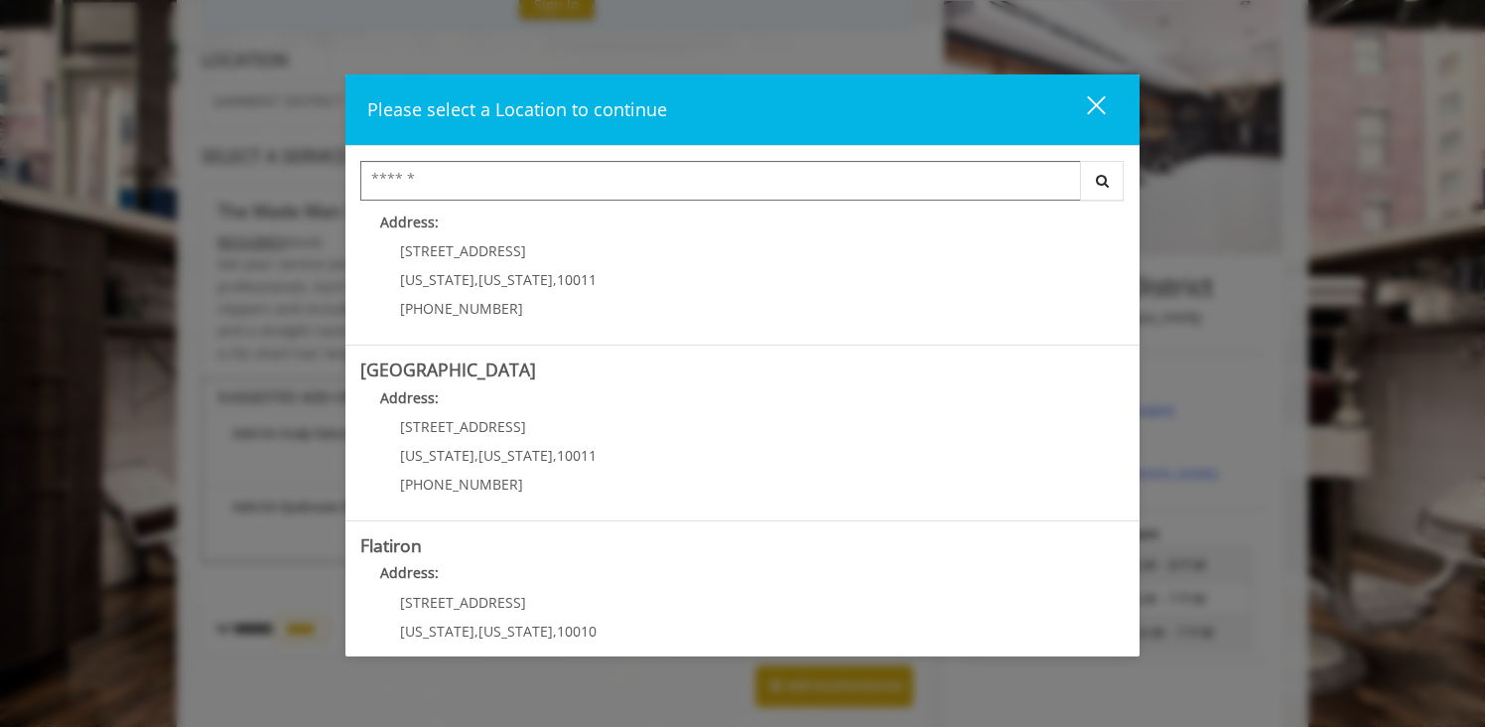
scroll to position [221, 0]
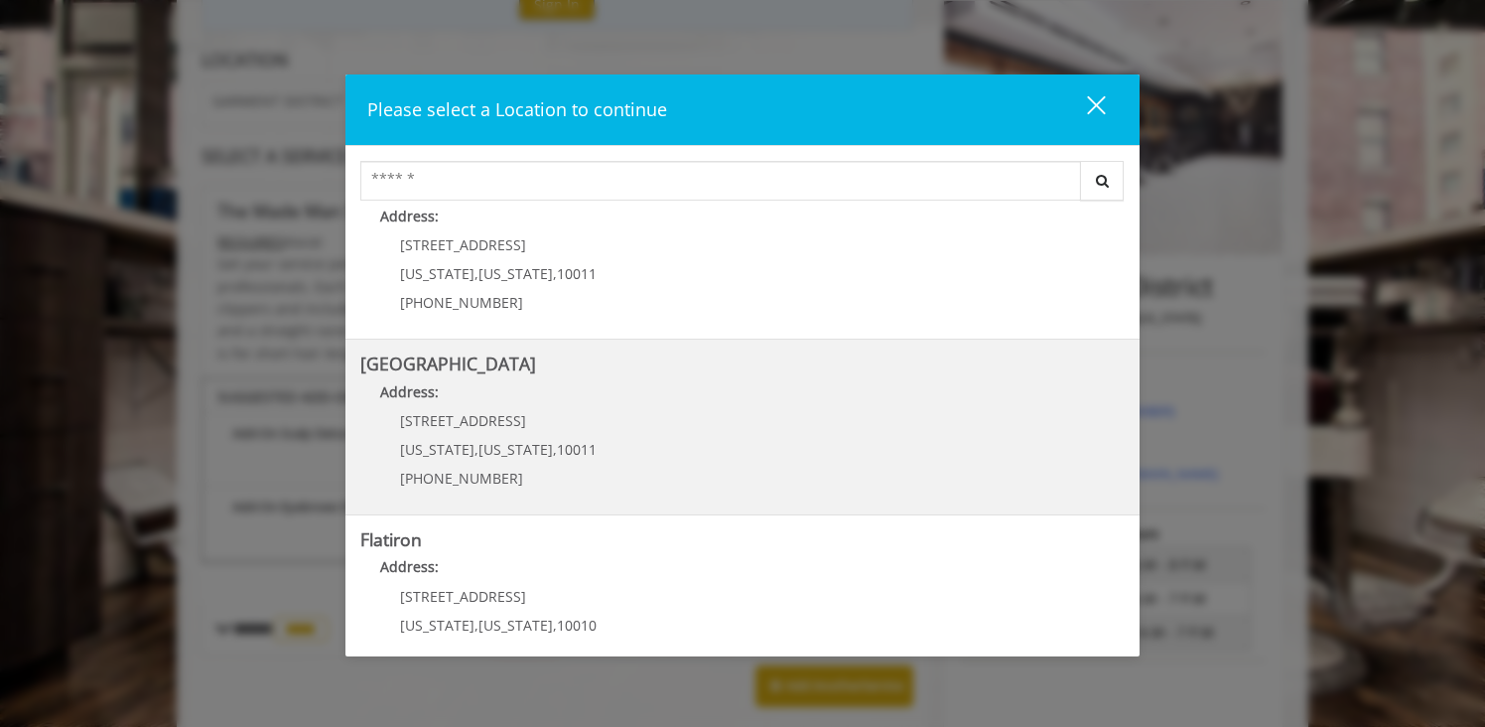
click at [613, 381] on Street "Address:" at bounding box center [742, 397] width 764 height 32
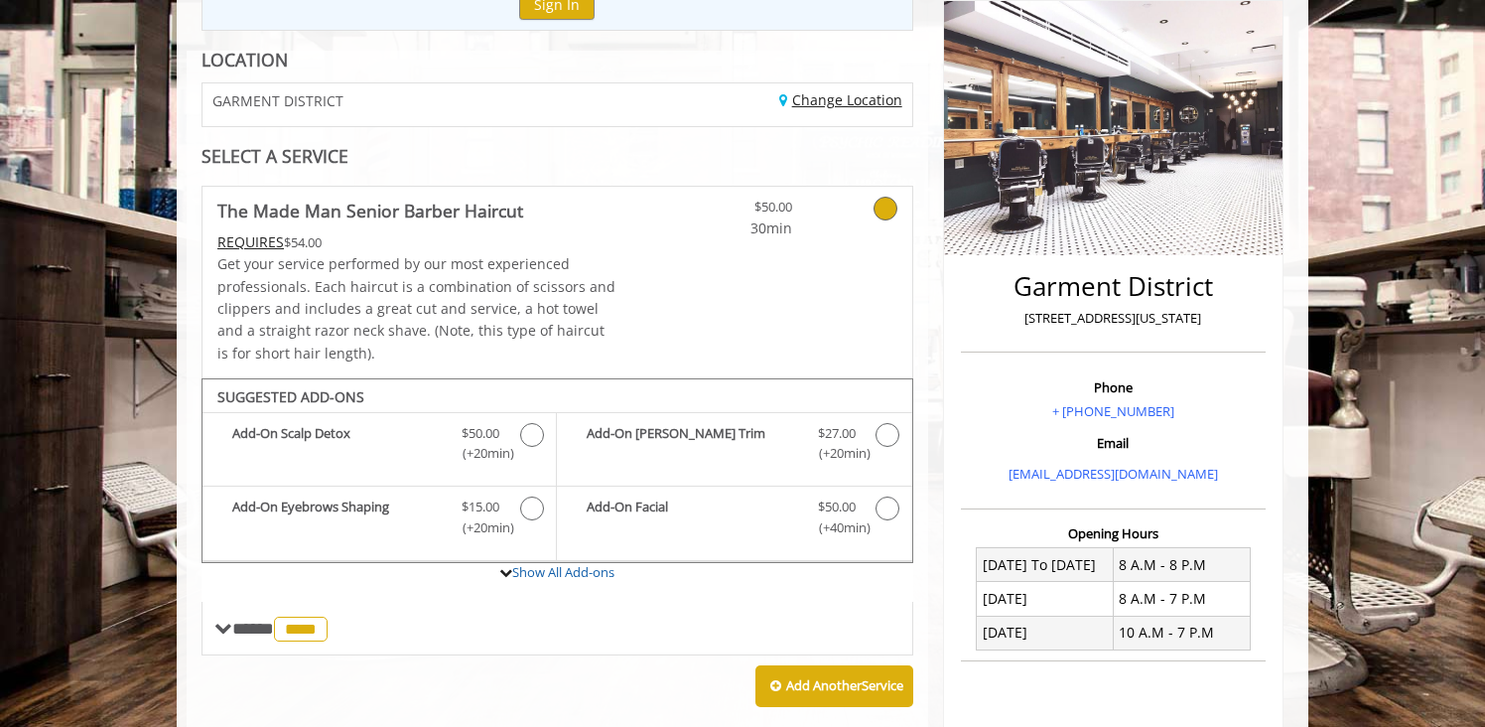
scroll to position [254, 0]
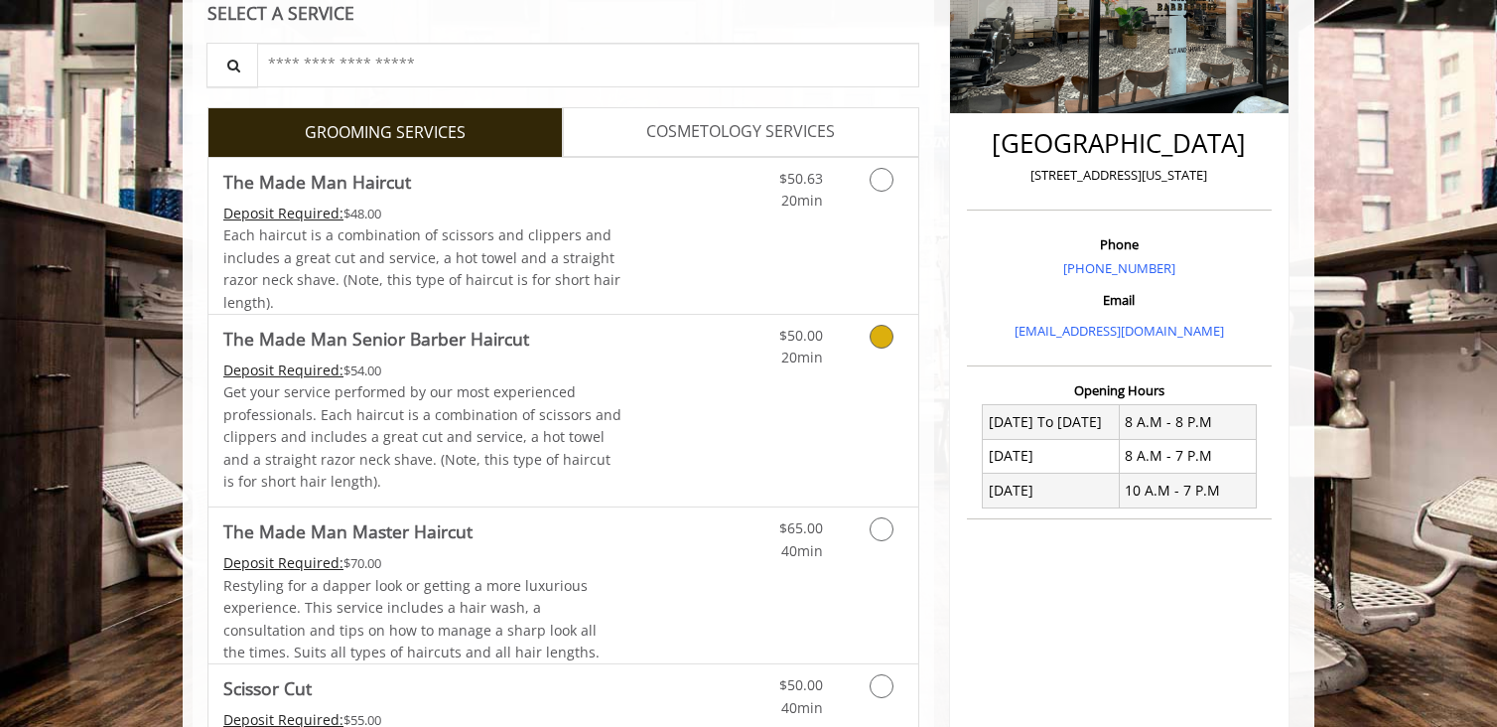
click at [834, 381] on div "$50.00 20min" at bounding box center [830, 411] width 178 height 192
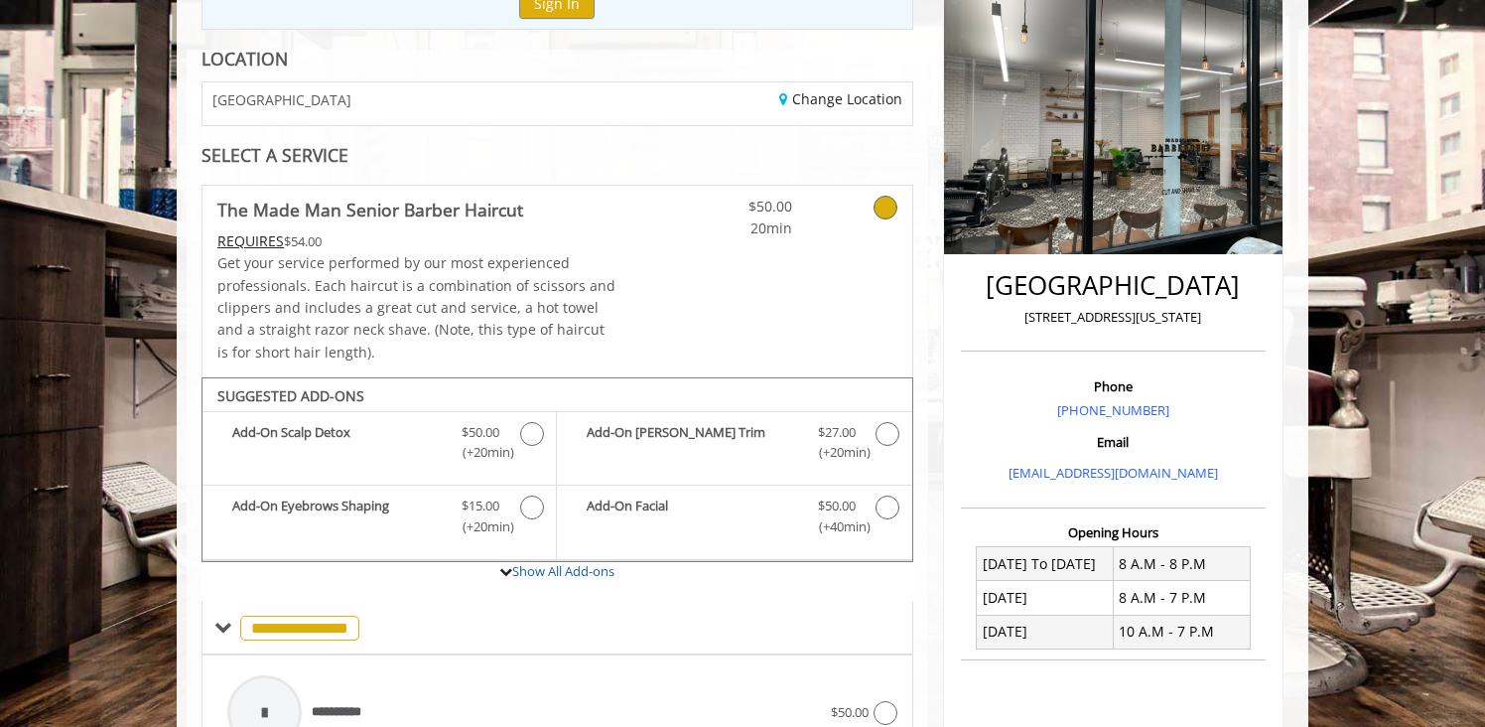
scroll to position [247, 0]
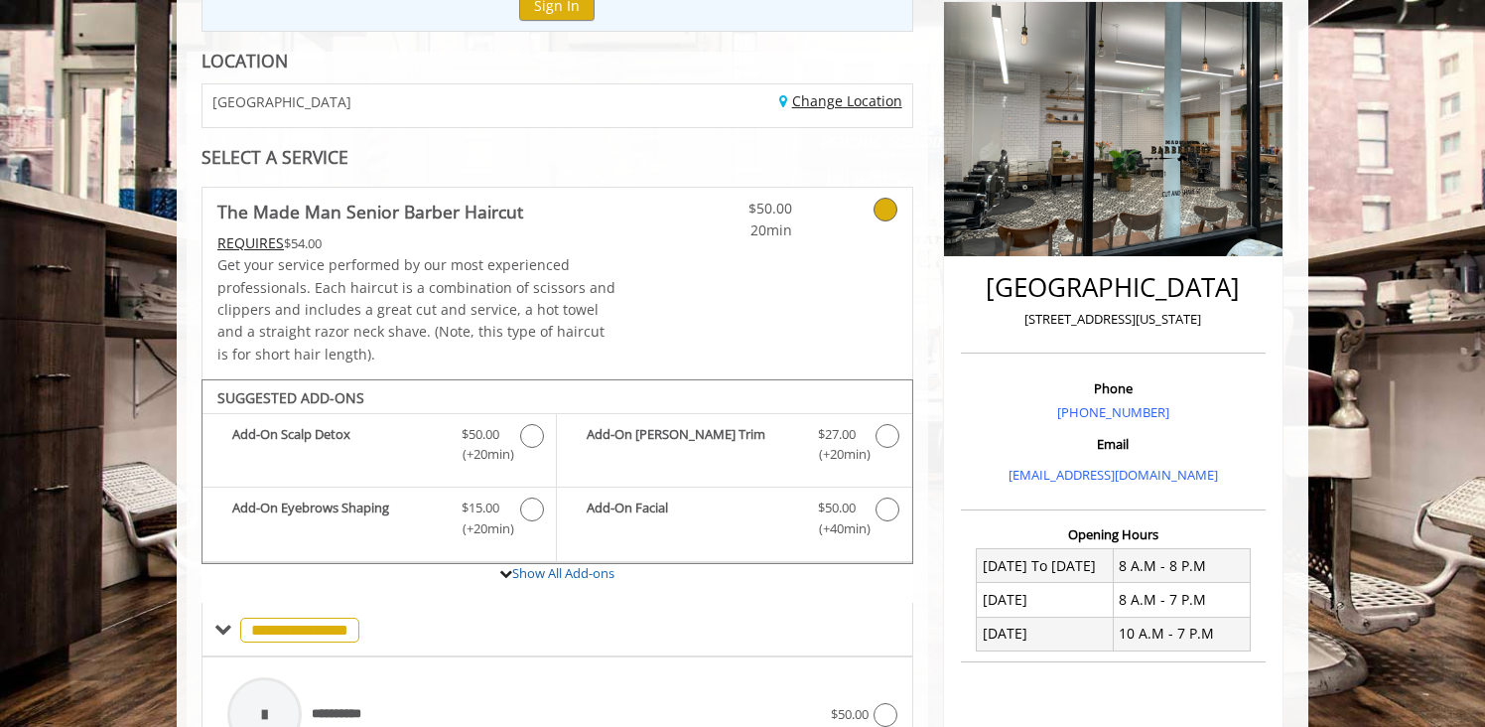
click at [827, 92] on link "Change Location" at bounding box center [840, 100] width 123 height 19
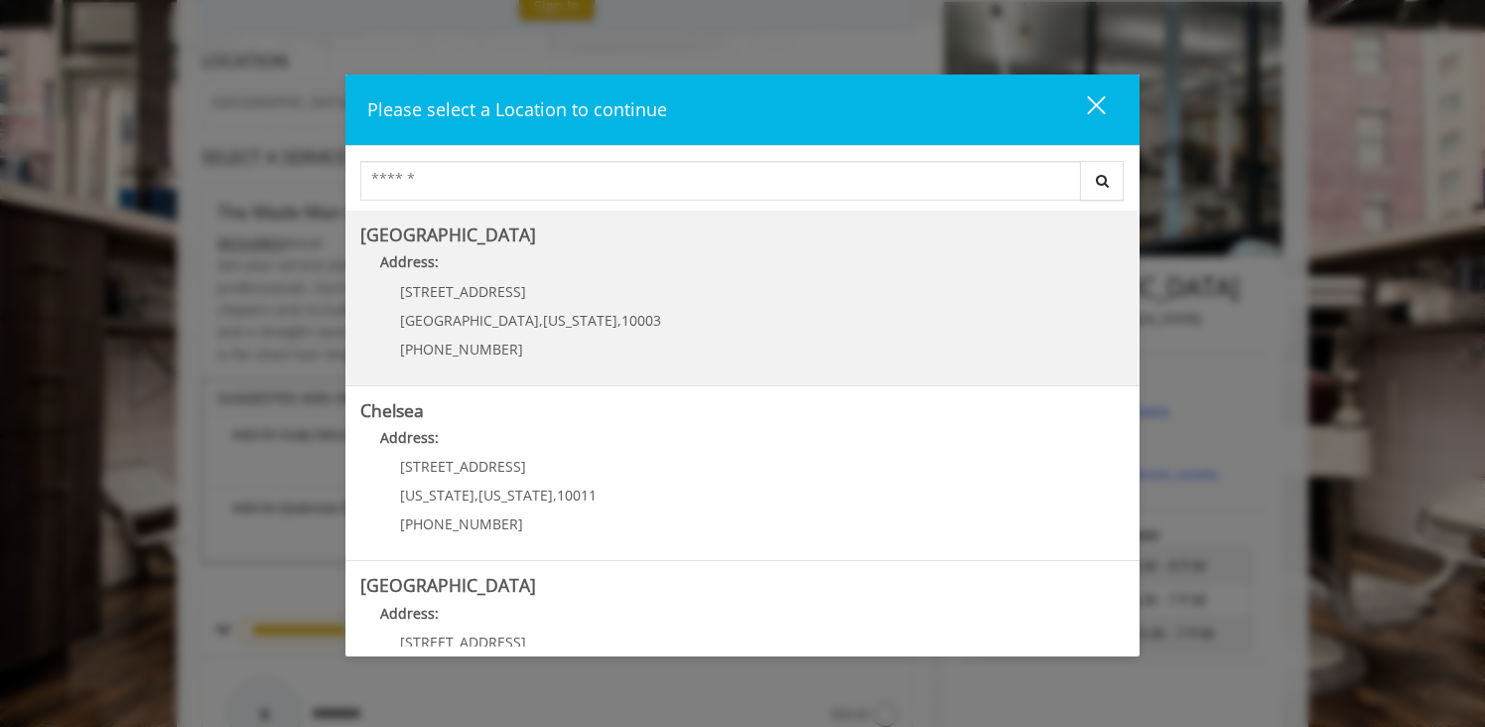
click at [626, 283] on Village "Address:" at bounding box center [742, 267] width 764 height 32
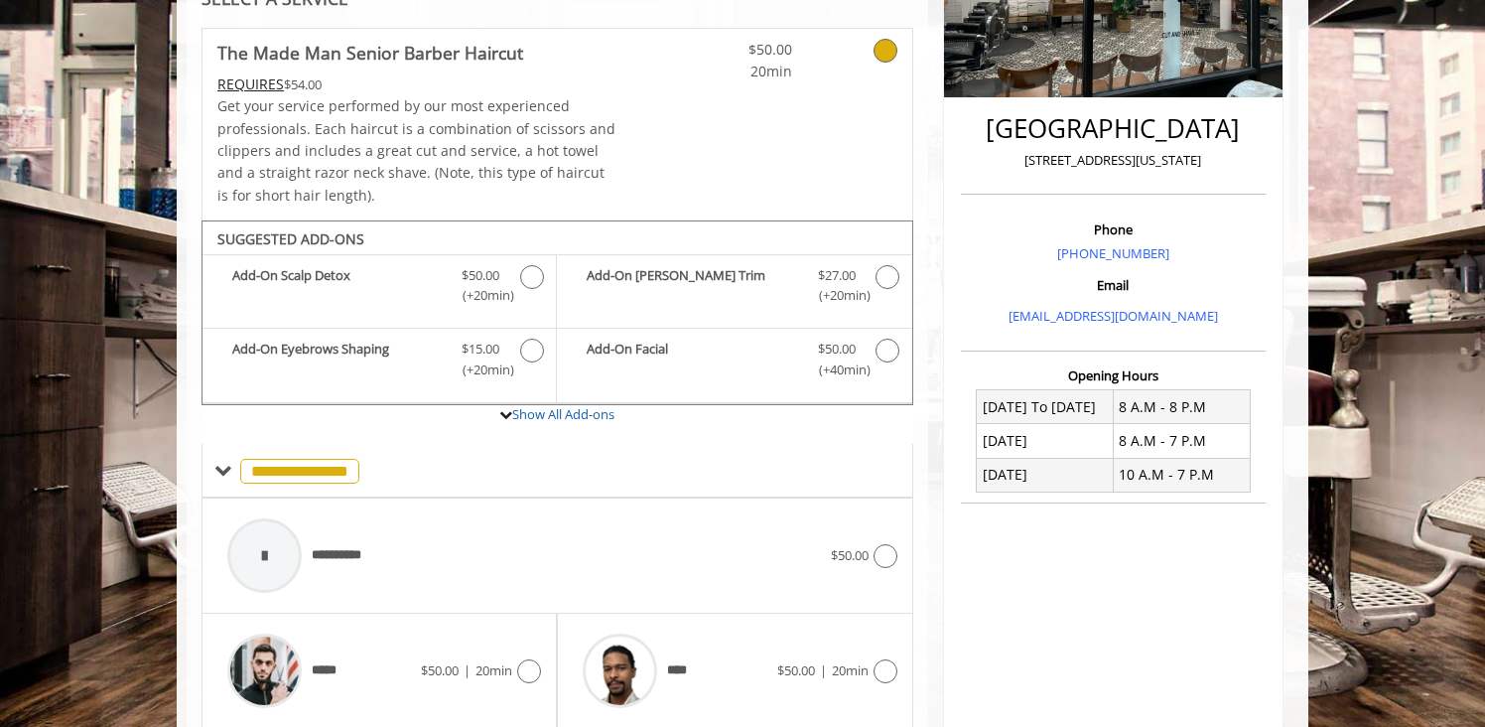
scroll to position [411, 0]
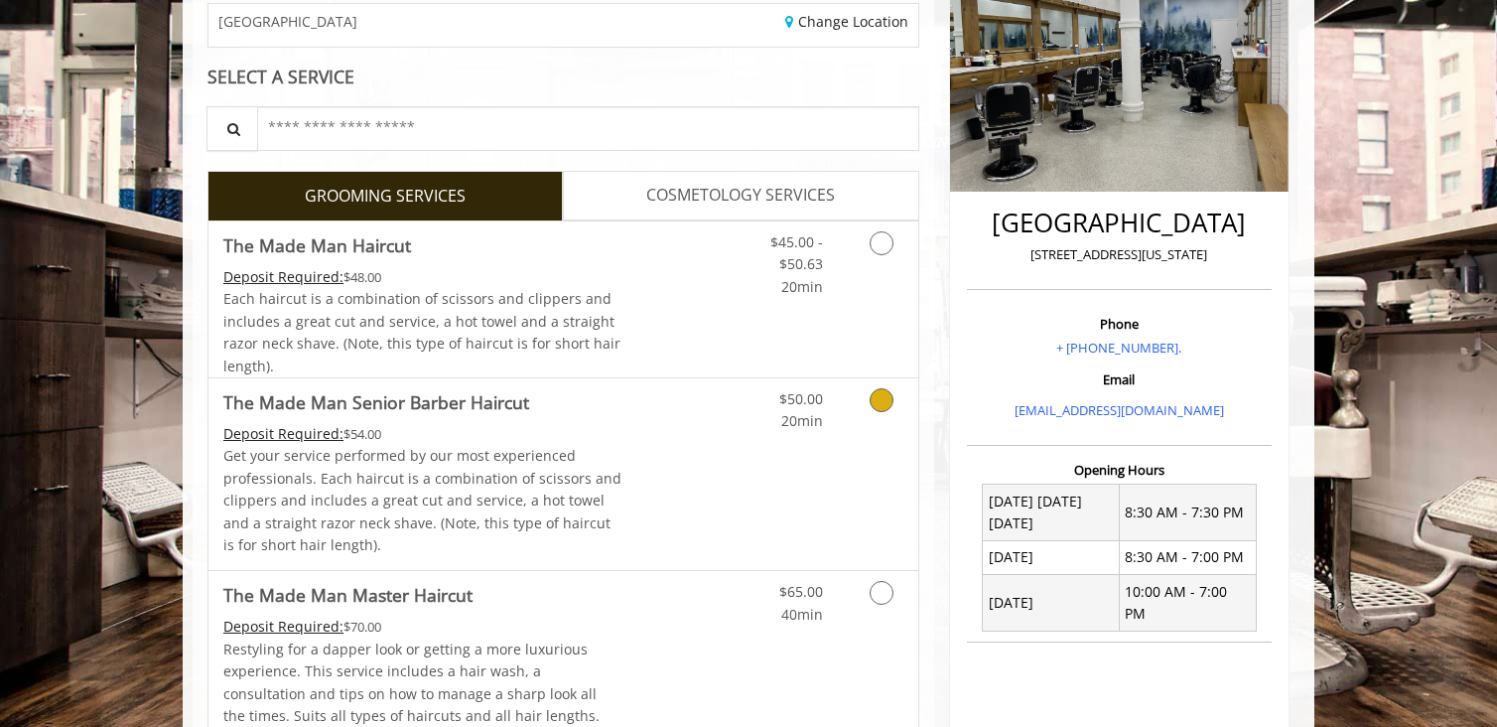
click at [872, 401] on icon "Grooming services" at bounding box center [882, 400] width 24 height 24
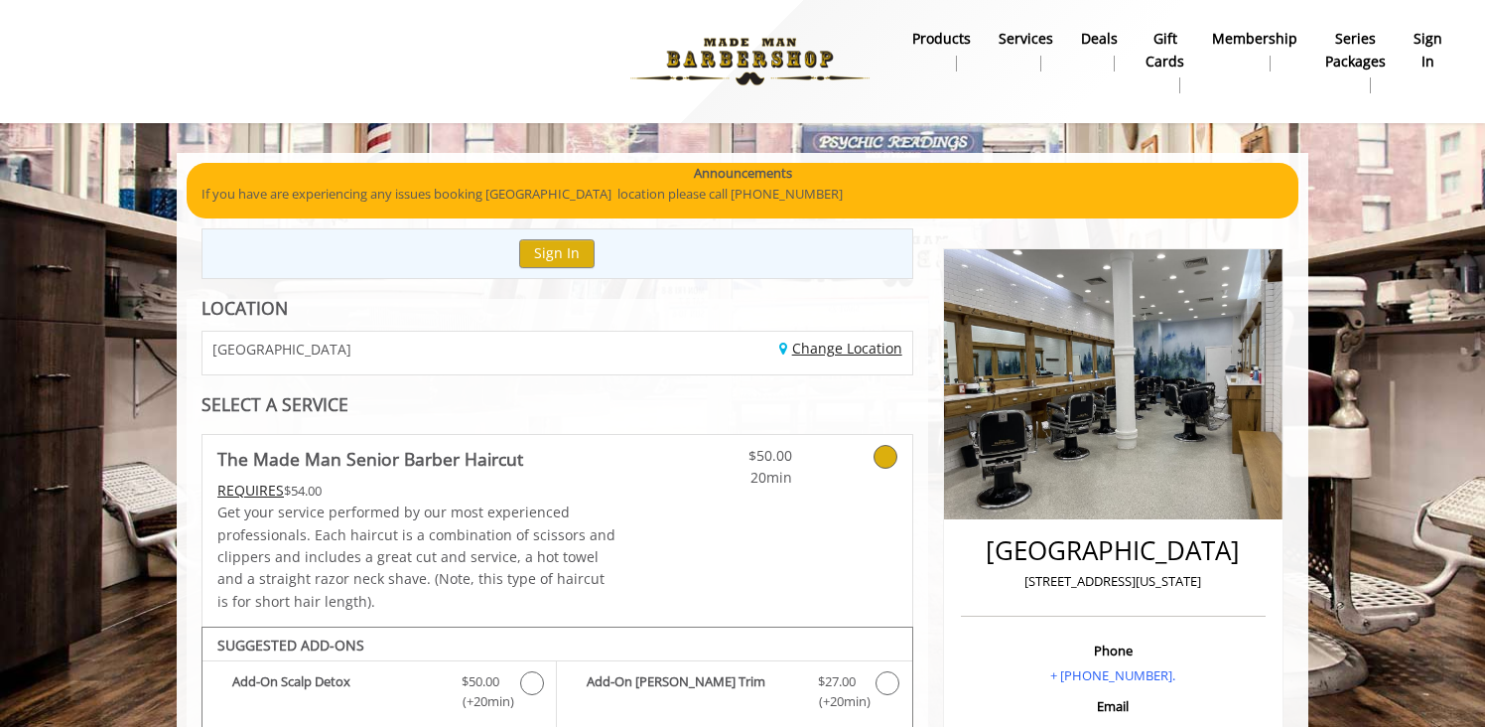
click at [850, 346] on link "Change Location" at bounding box center [840, 348] width 123 height 19
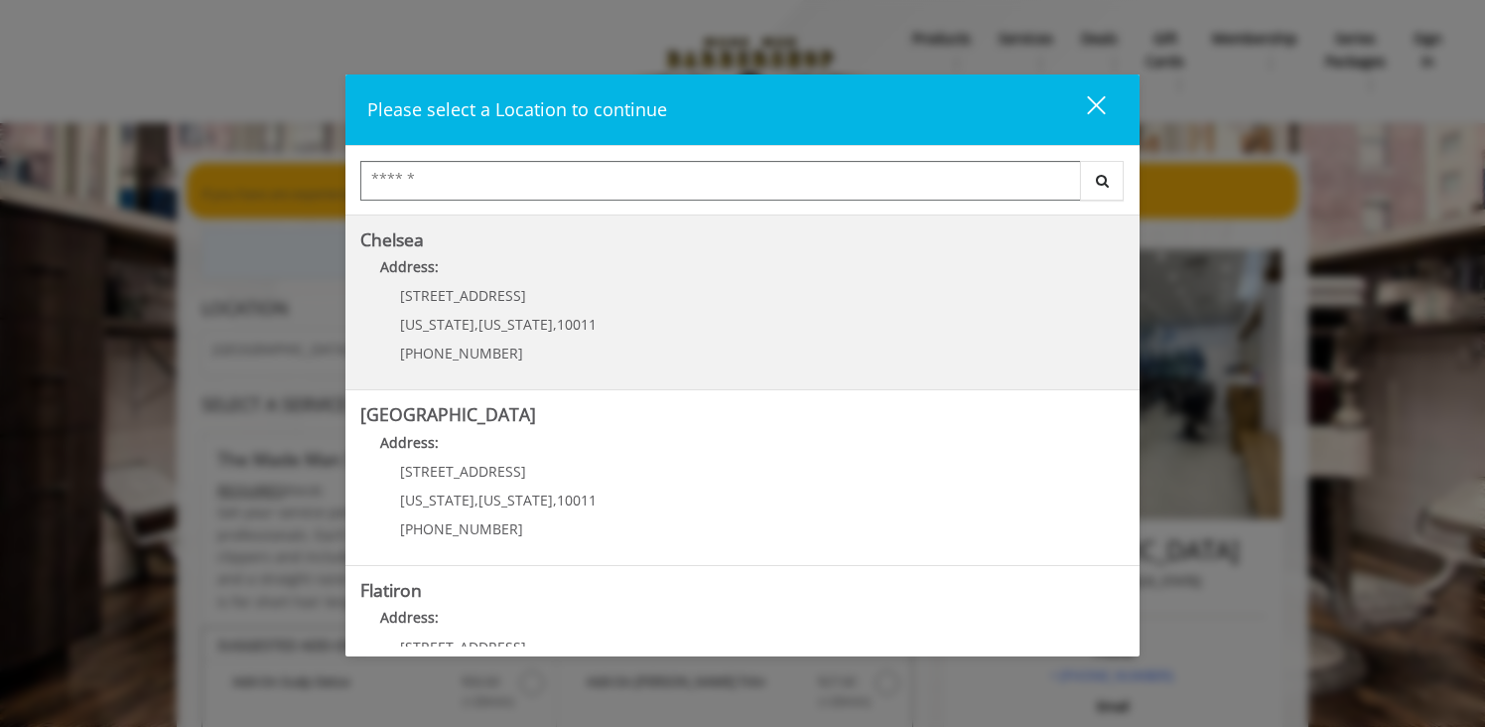
scroll to position [189, 0]
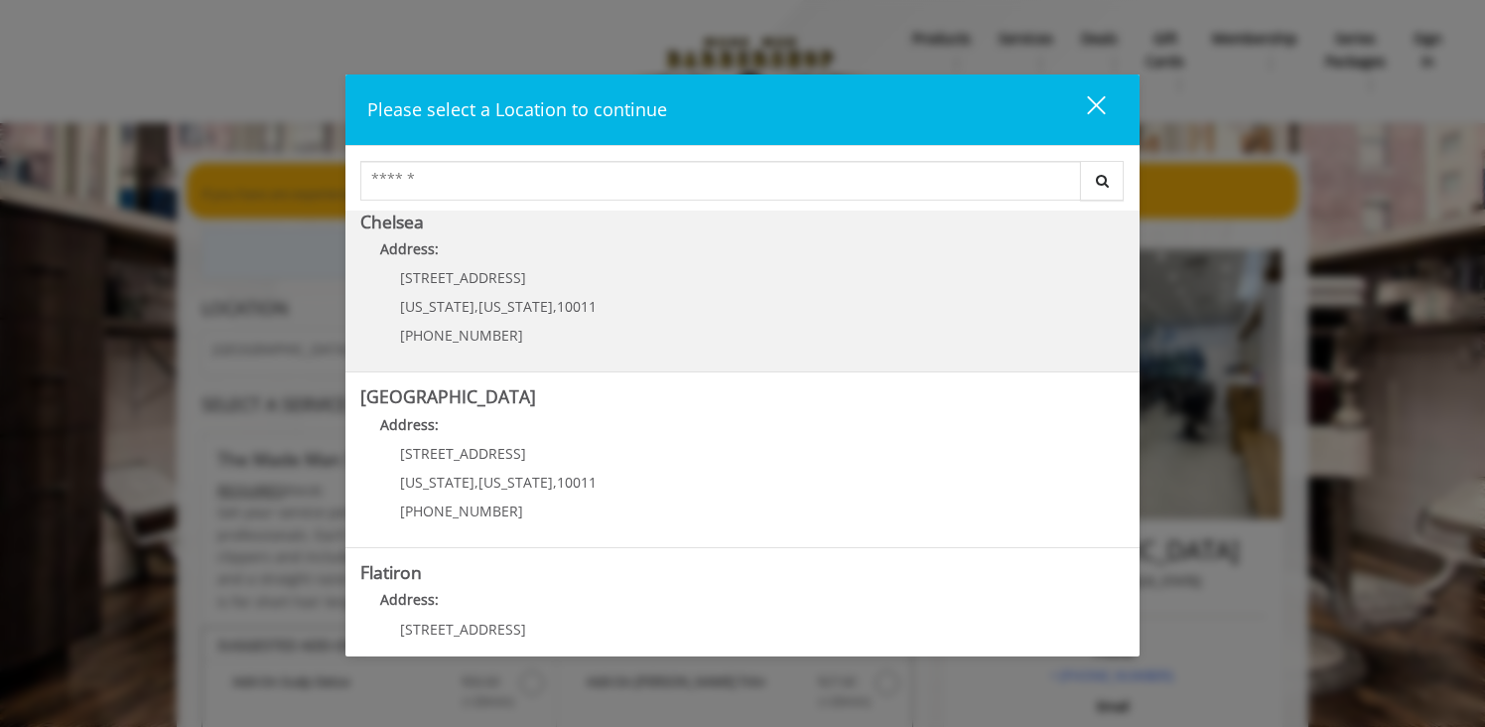
click at [723, 336] on link "Chelsea Address: 169/170 W 23rd St New York , New York , 10011 (917) 639-3902" at bounding box center [742, 284] width 764 height 145
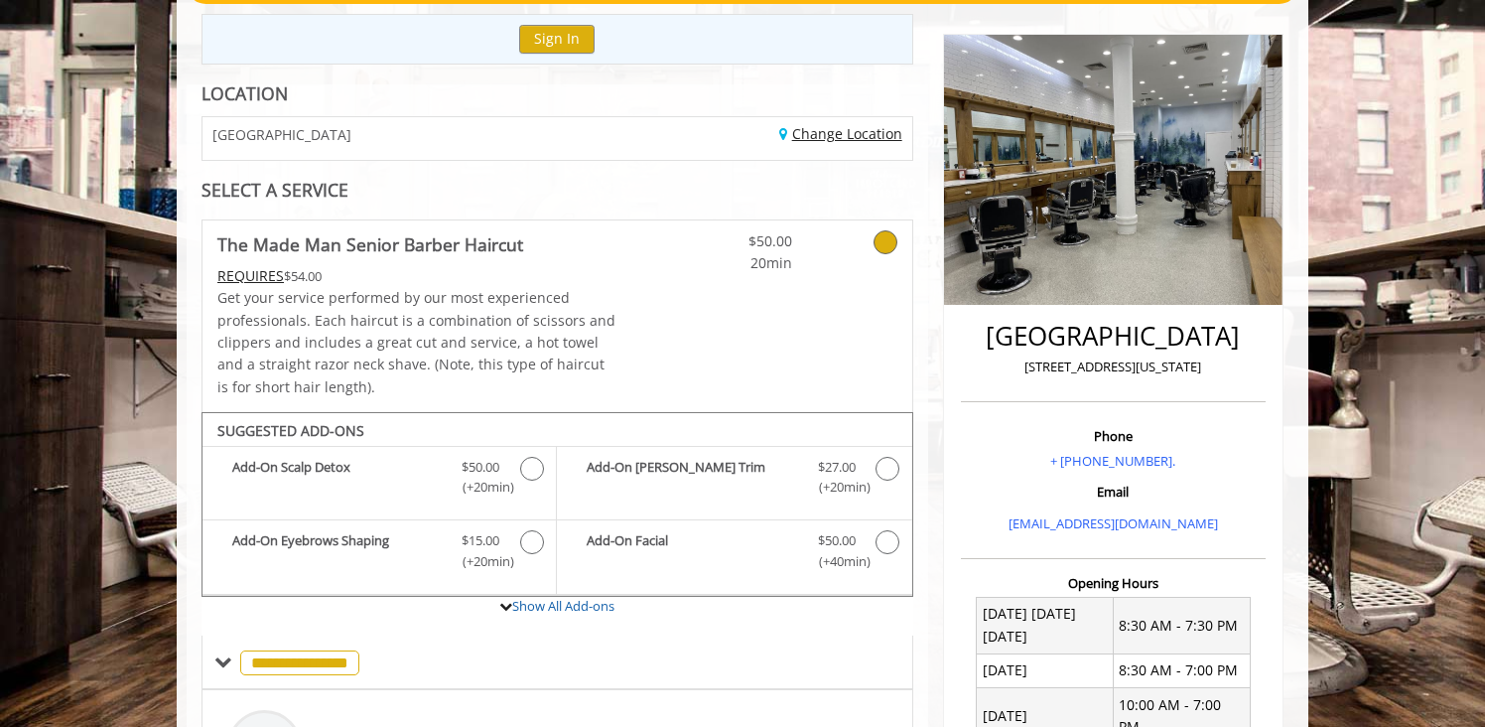
scroll to position [231, 0]
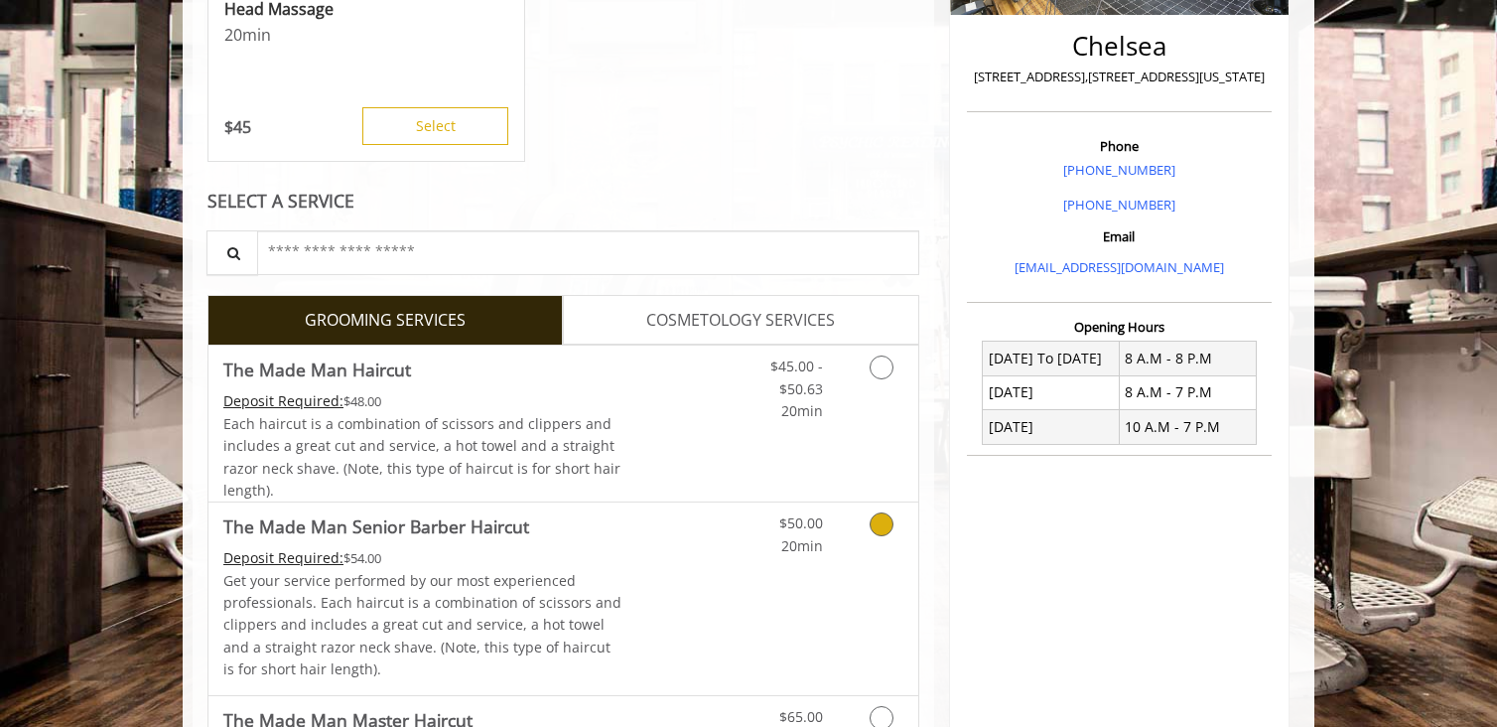
click at [873, 506] on link "Grooming services" at bounding box center [878, 529] width 51 height 55
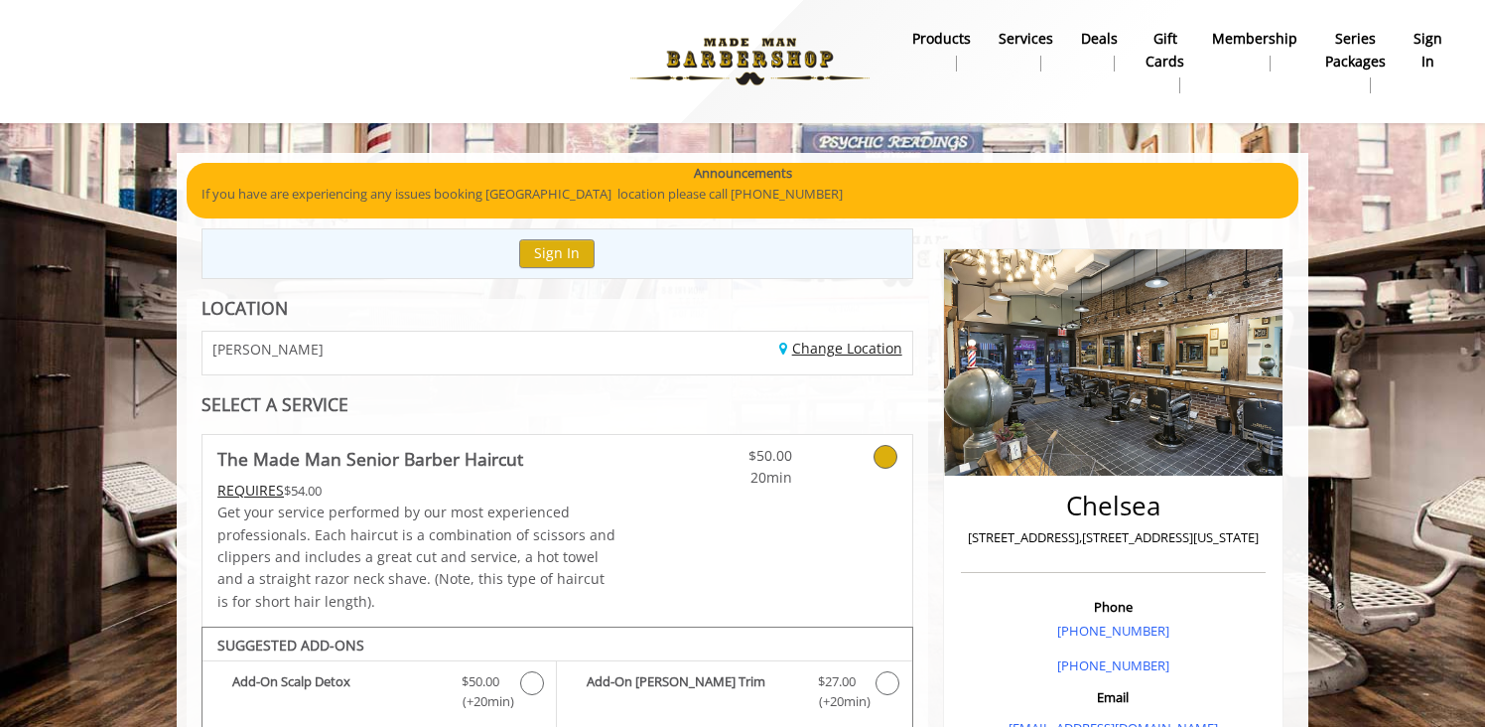
click at [846, 348] on link "Change Location" at bounding box center [840, 348] width 123 height 19
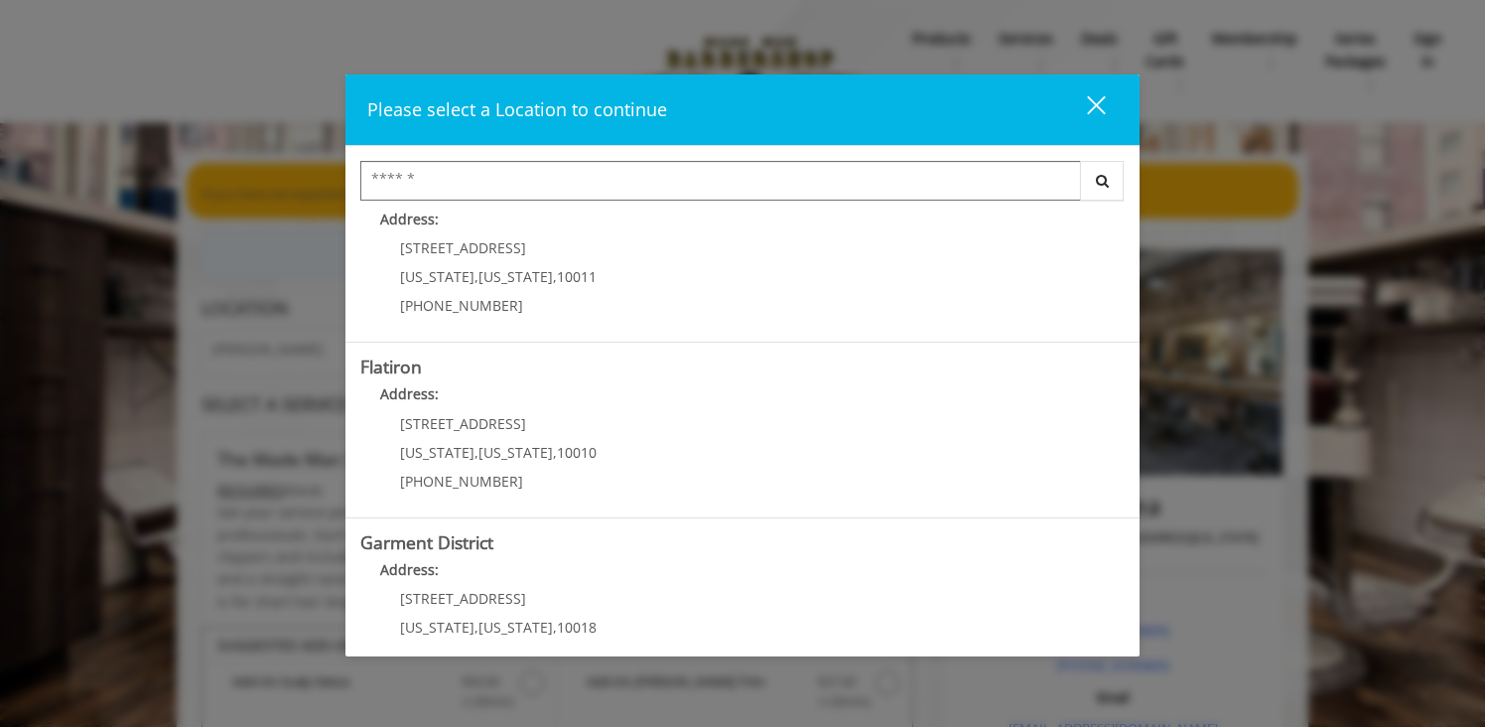
scroll to position [441, 0]
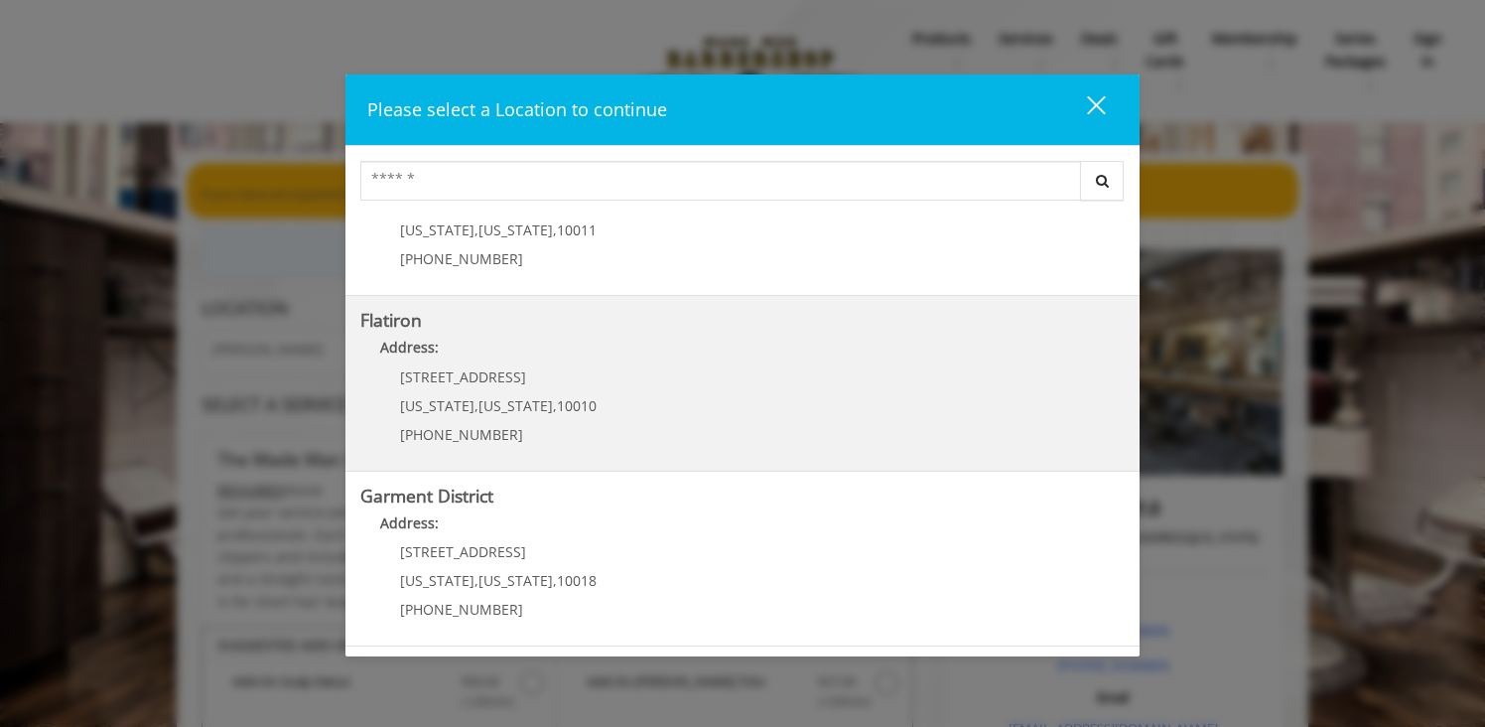
click at [723, 401] on "Flatiron Address: 10 E 23rd St New York , New York , 10010 (917) 475-1765" at bounding box center [742, 383] width 764 height 145
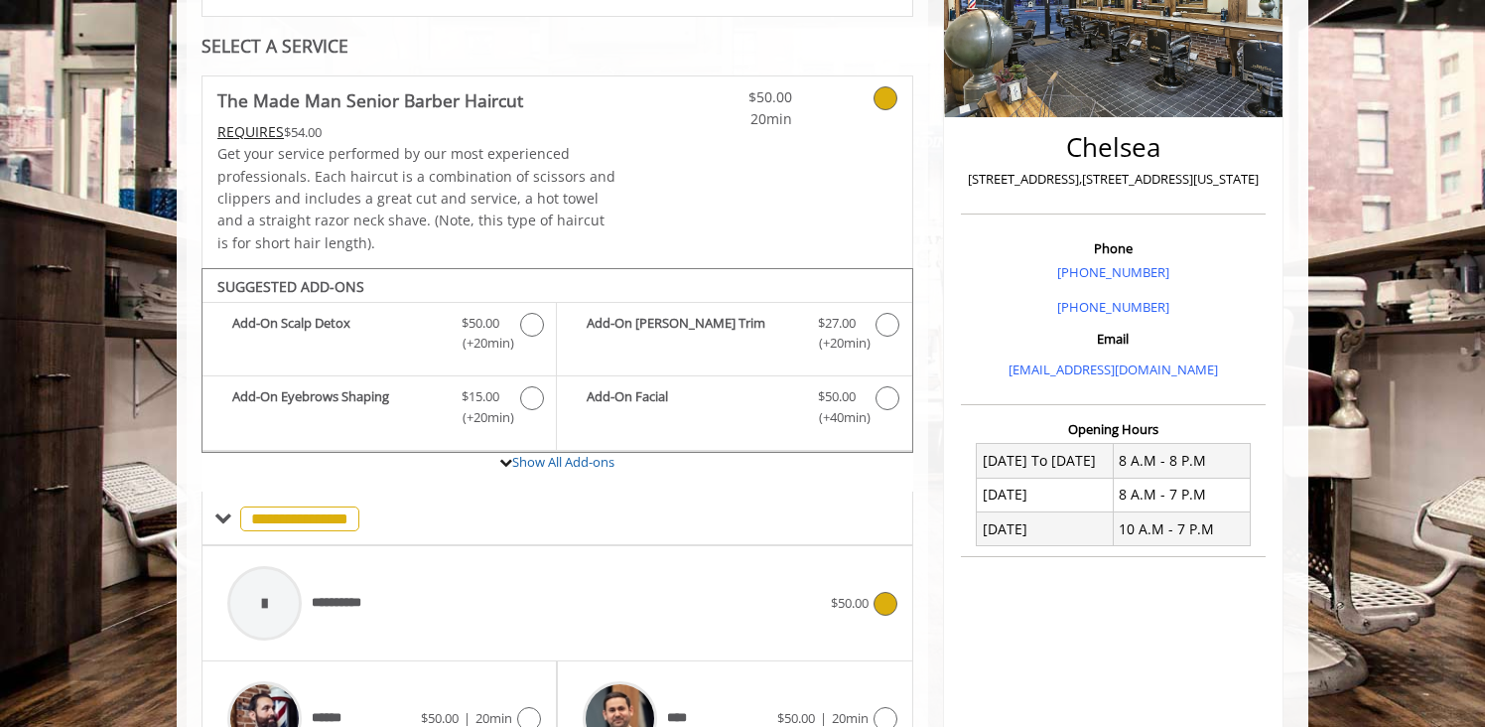
scroll to position [458, 0]
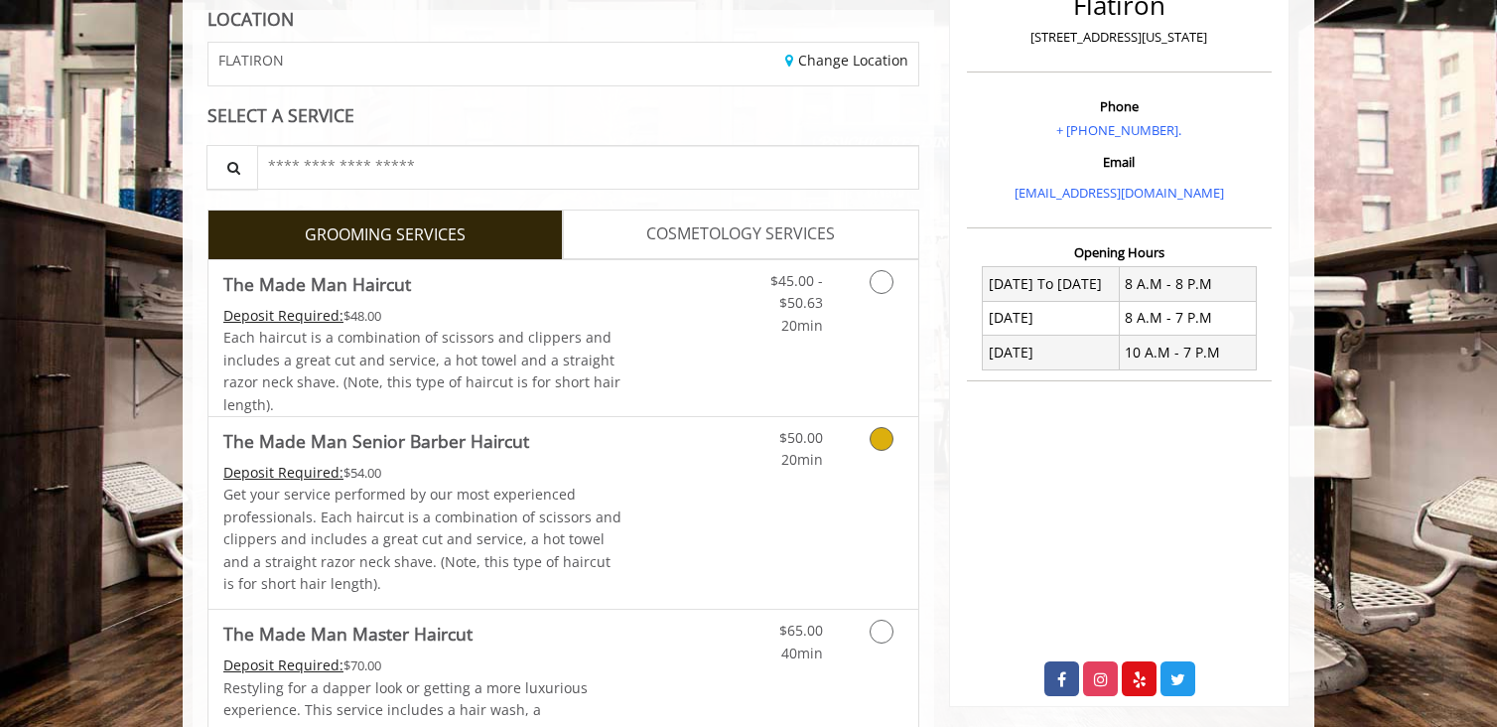
click at [860, 437] on link "Grooming services" at bounding box center [878, 444] width 51 height 55
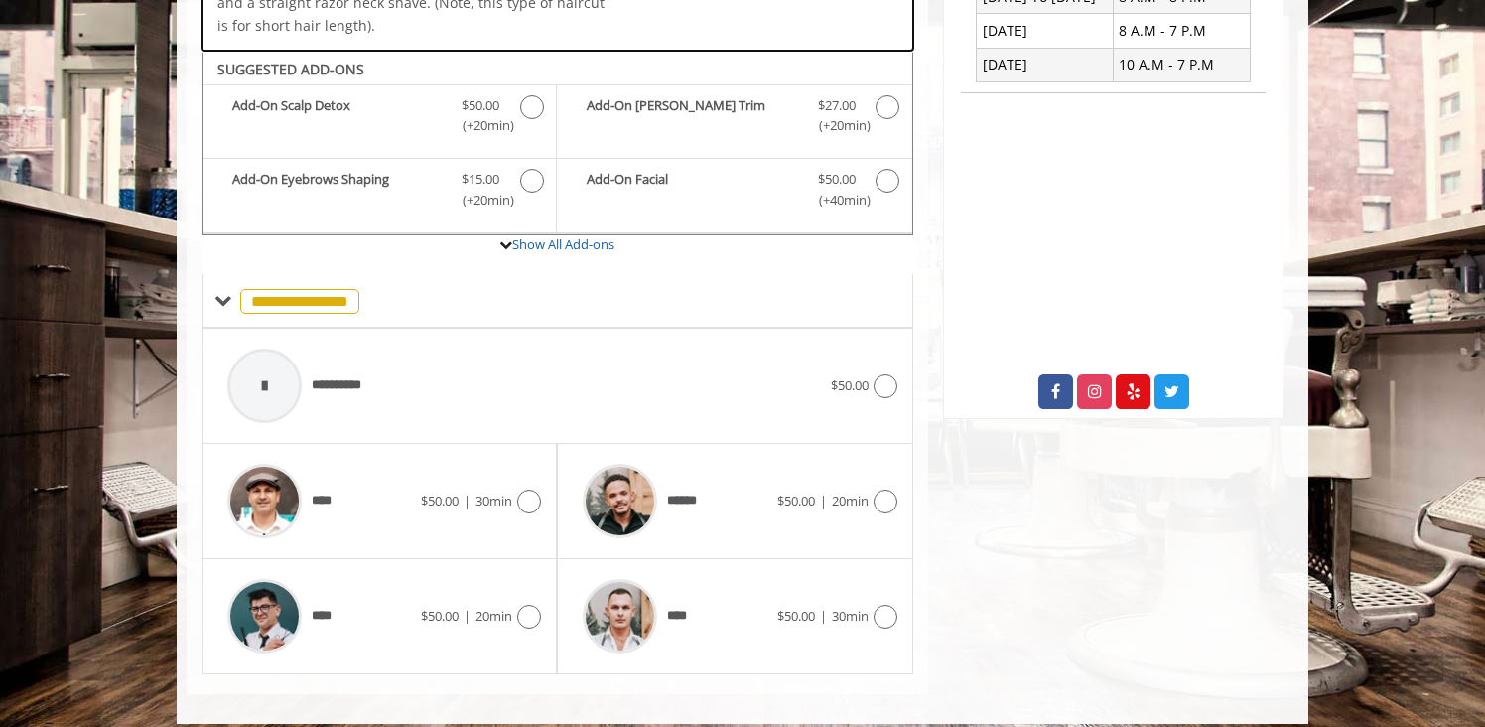
scroll to position [593, 0]
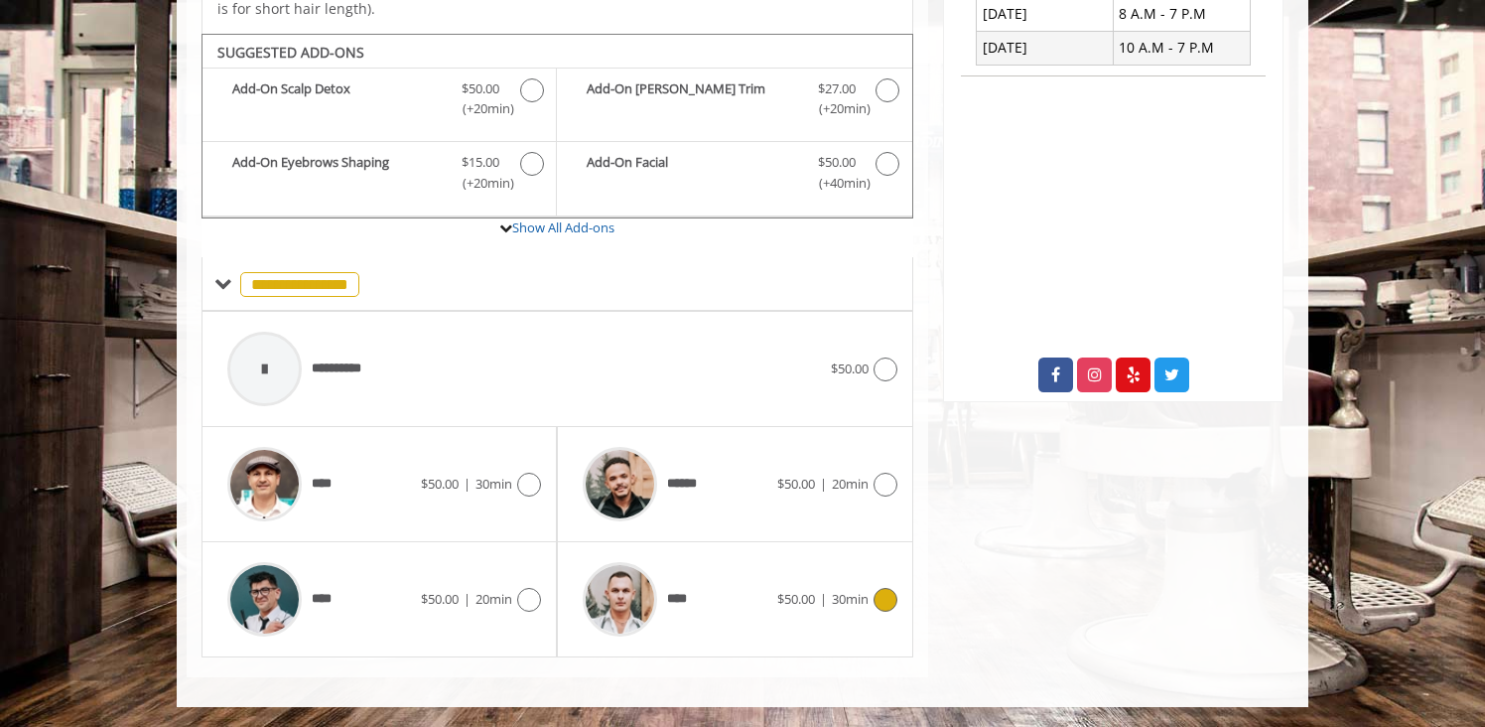
click at [712, 607] on div "****" at bounding box center [675, 599] width 204 height 94
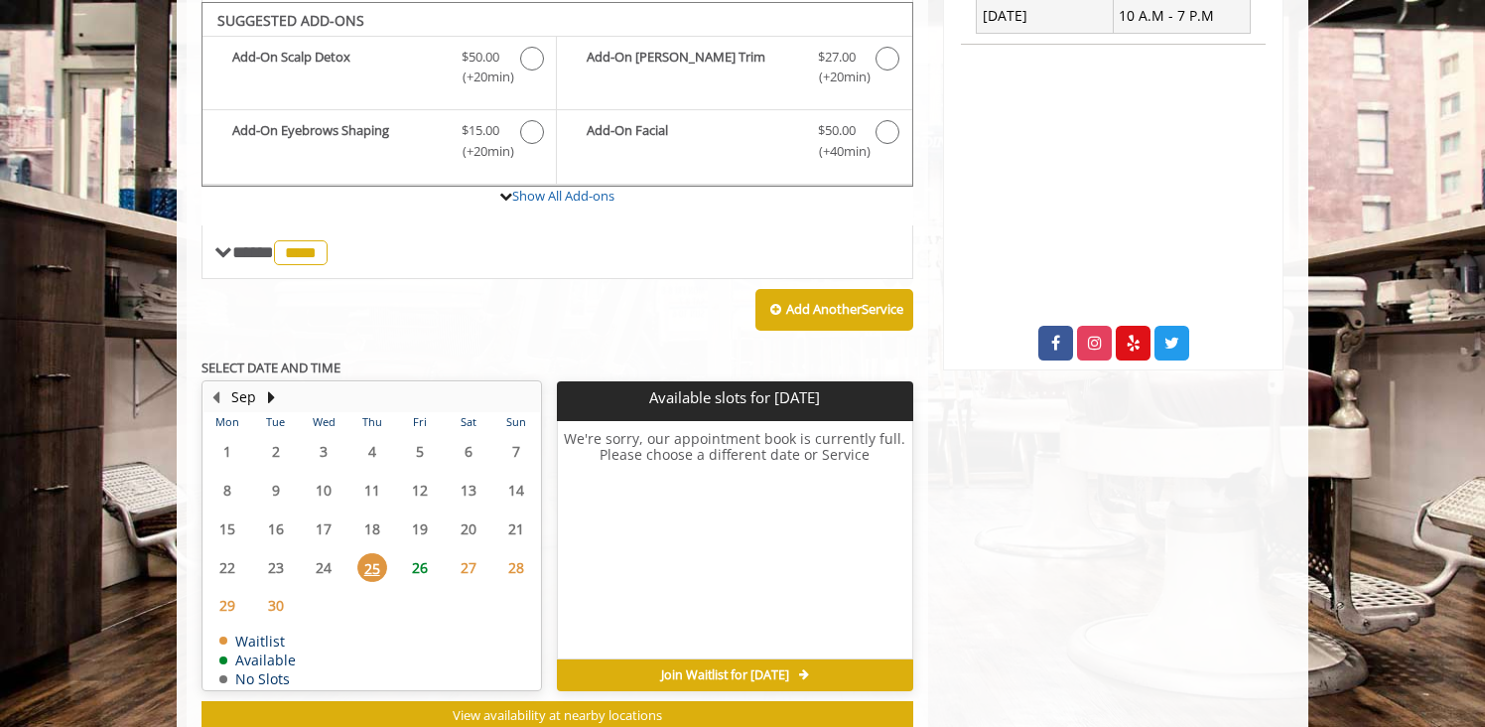
scroll to position [627, 0]
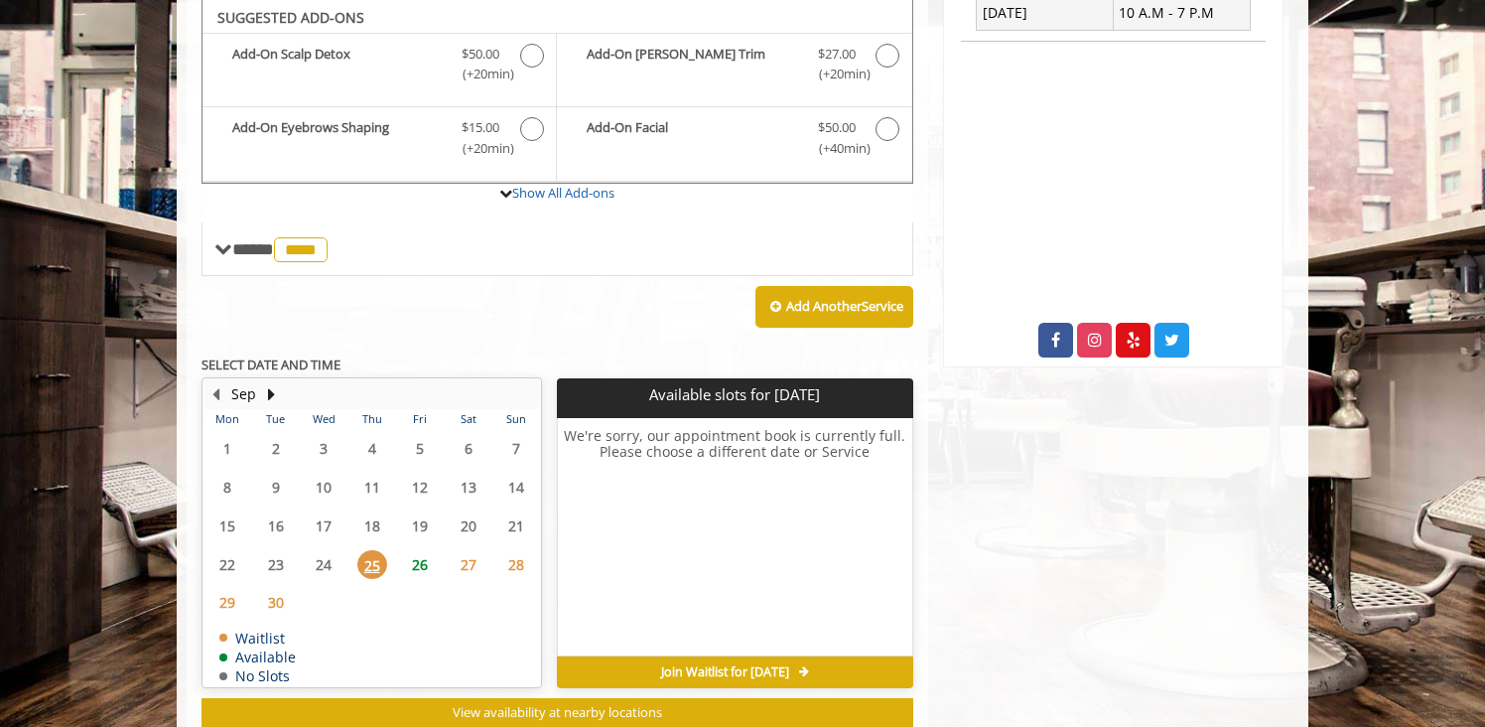
click at [470, 564] on span "27" at bounding box center [469, 564] width 30 height 29
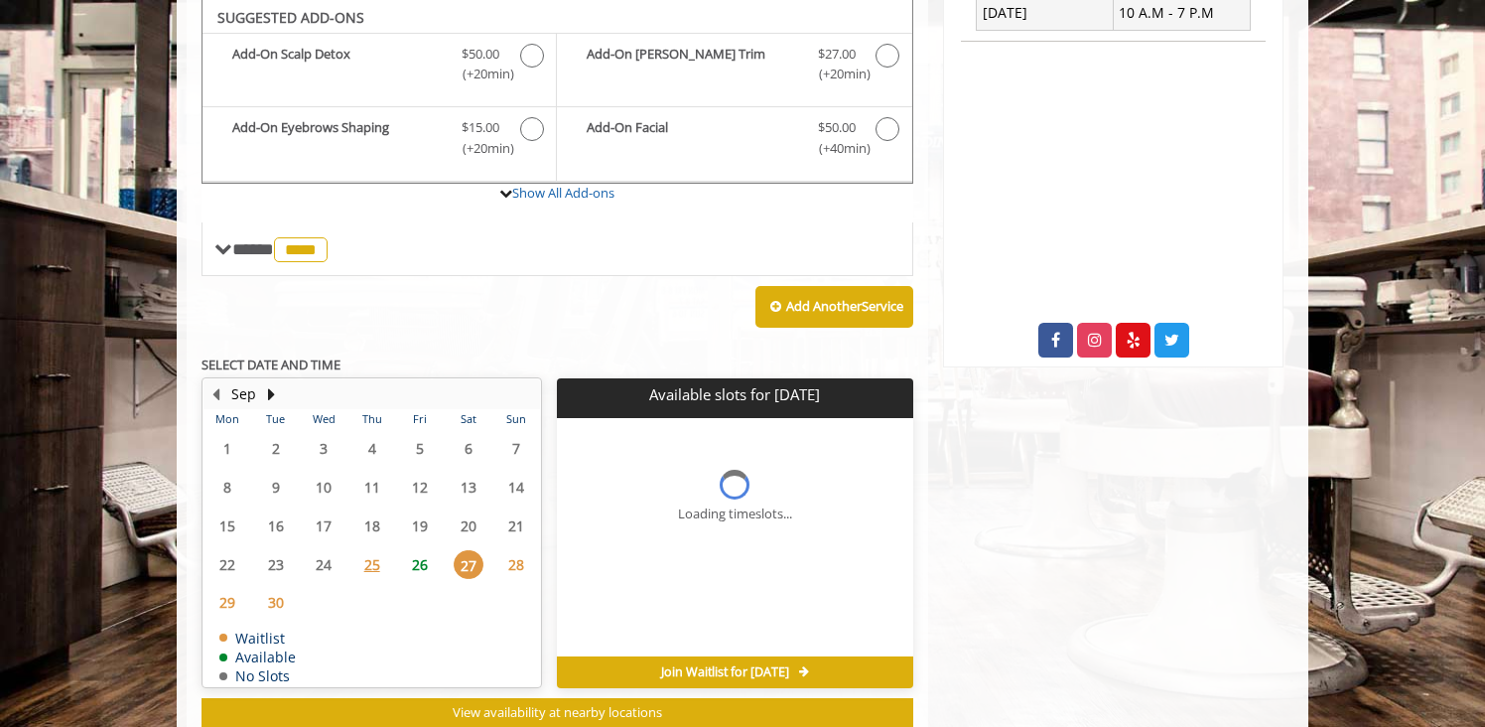
scroll to position [686, 0]
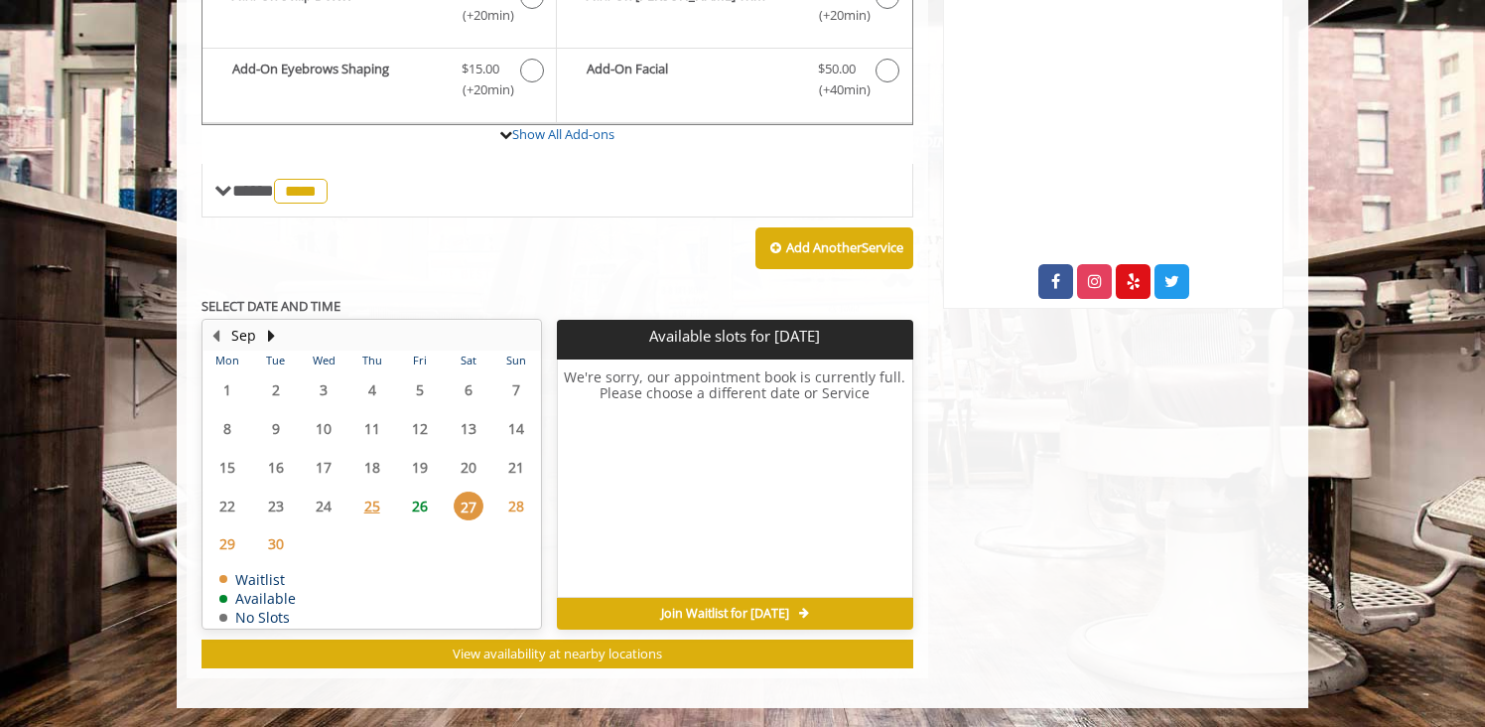
click at [411, 508] on span "26" at bounding box center [420, 505] width 30 height 29
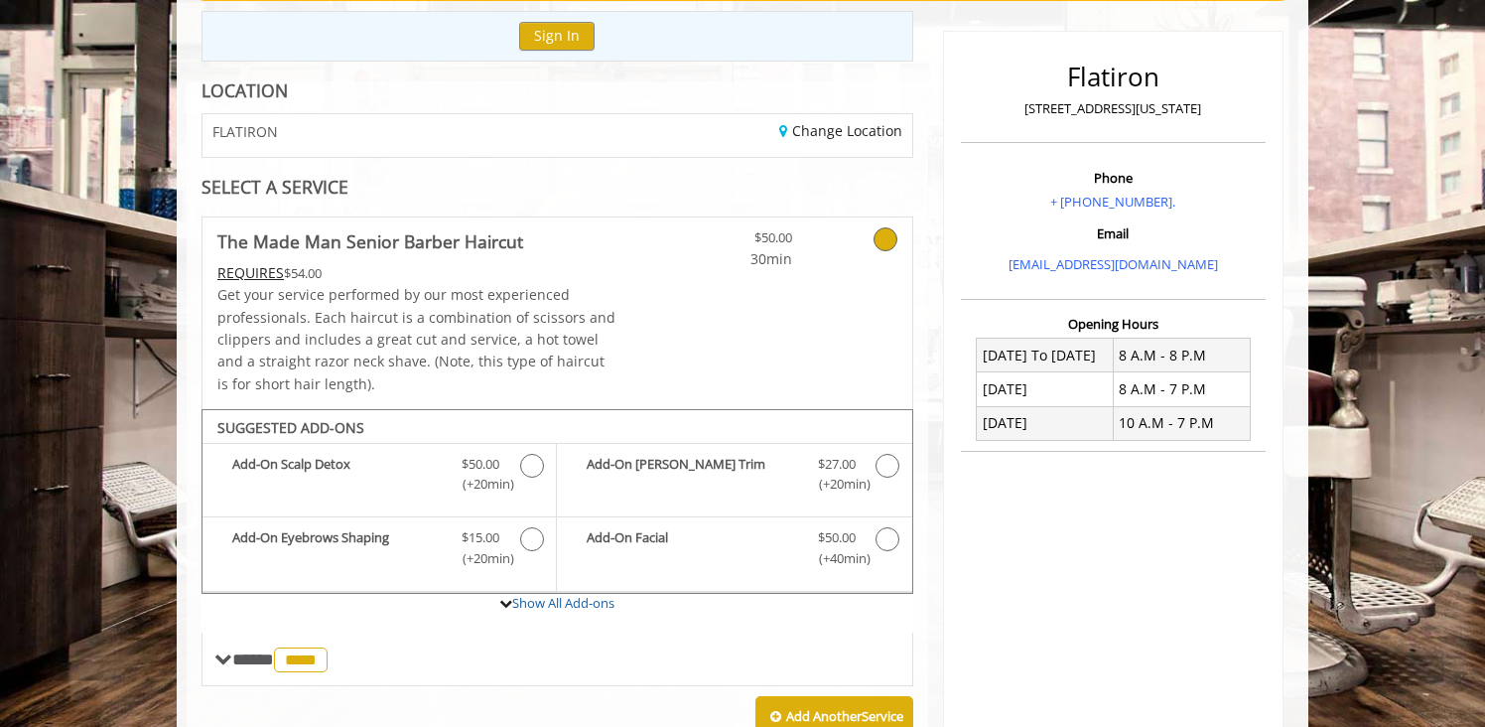
scroll to position [0, 0]
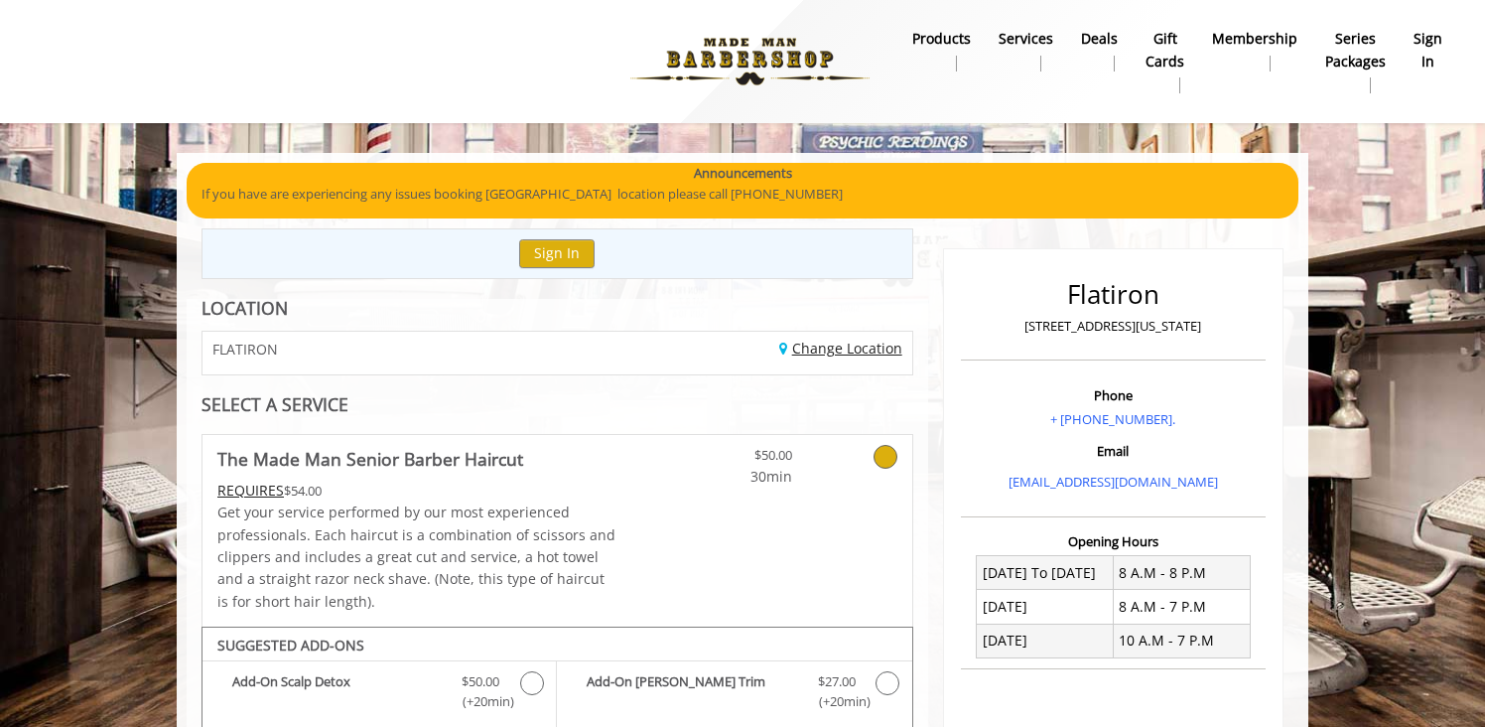
click at [835, 349] on link "Change Location" at bounding box center [840, 348] width 123 height 19
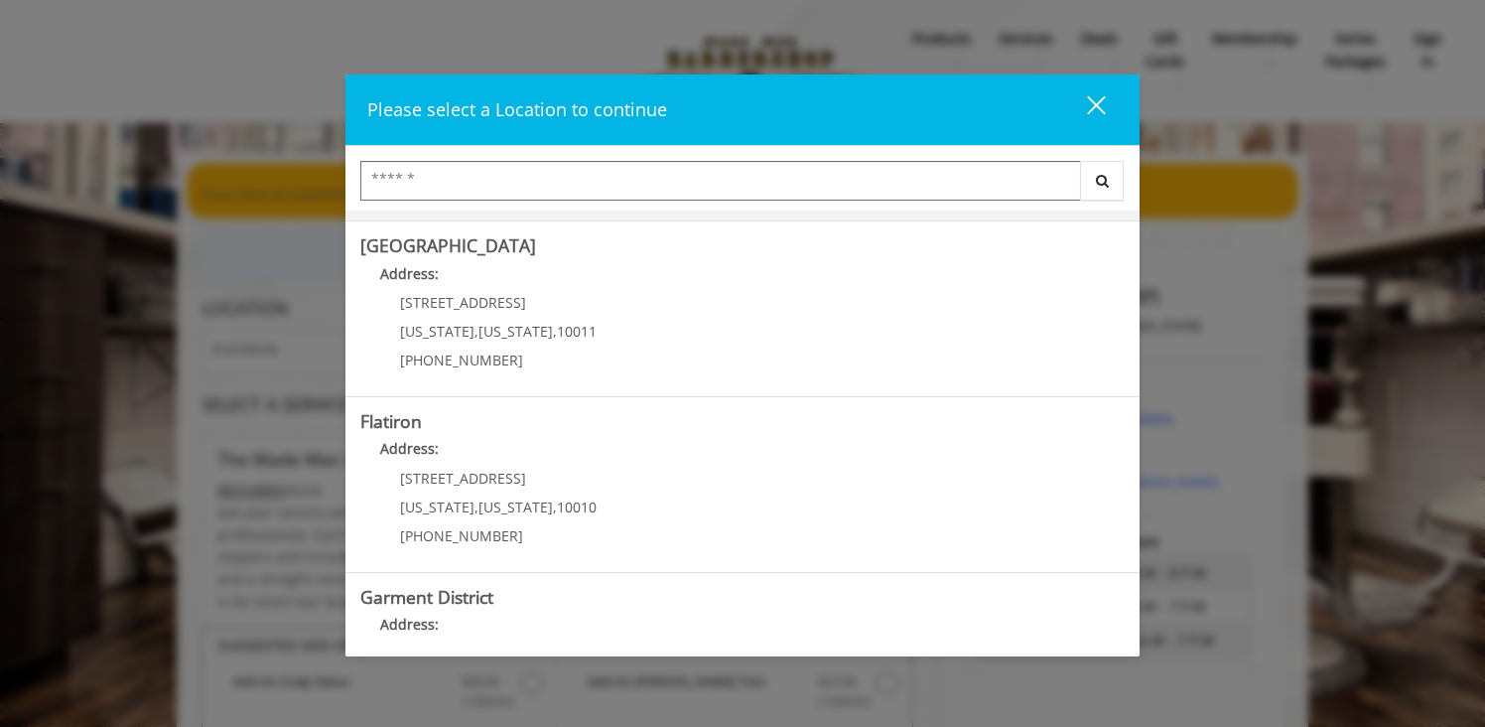
scroll to position [441, 0]
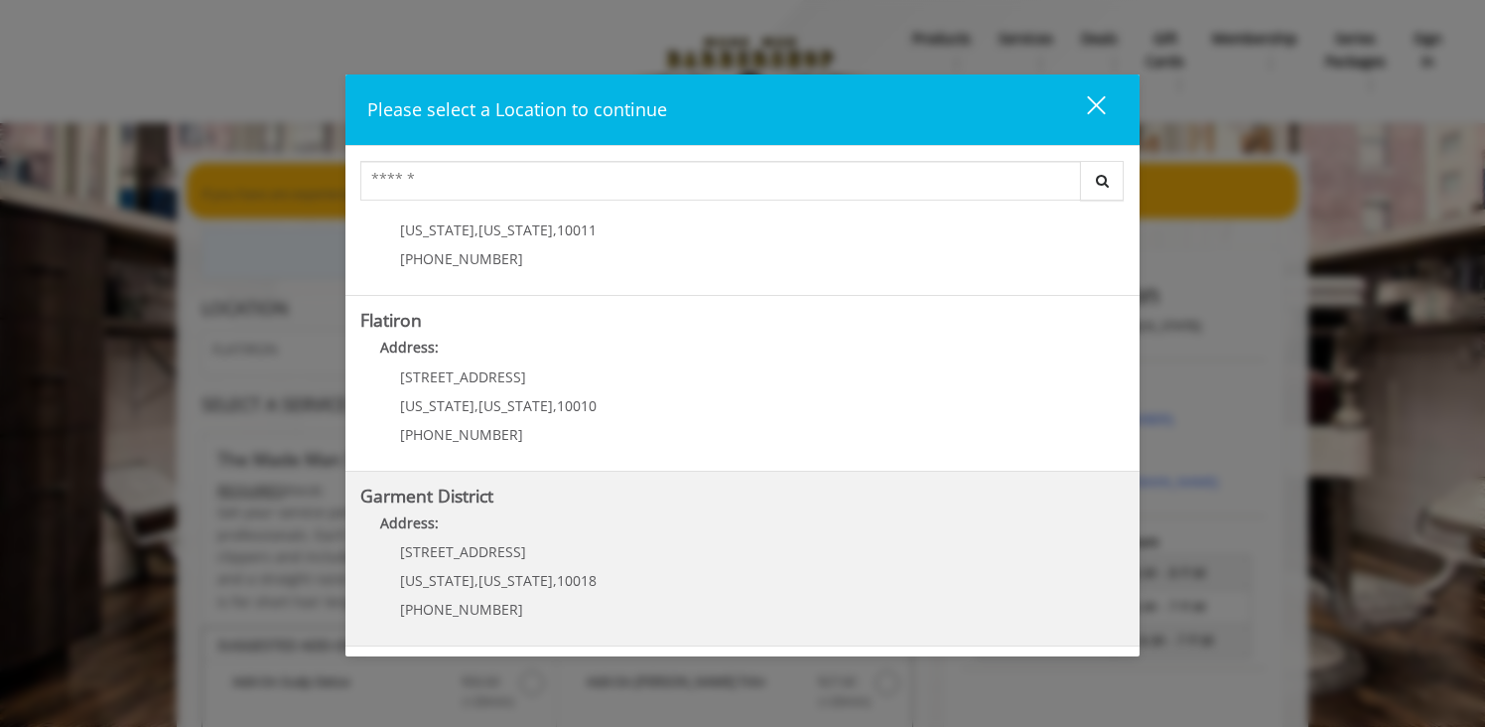
click at [584, 513] on District "Address:" at bounding box center [742, 528] width 764 height 32
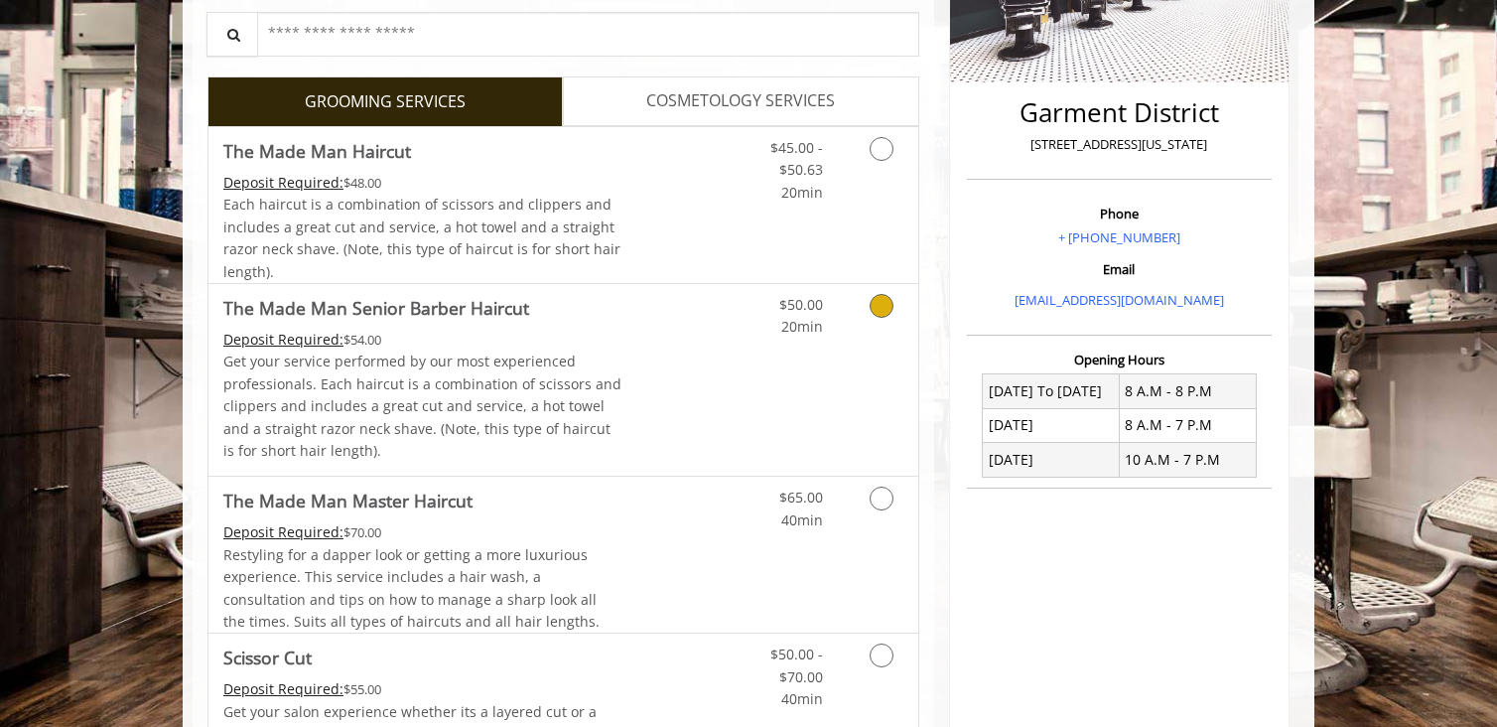
click at [888, 310] on icon "Grooming services" at bounding box center [882, 306] width 24 height 24
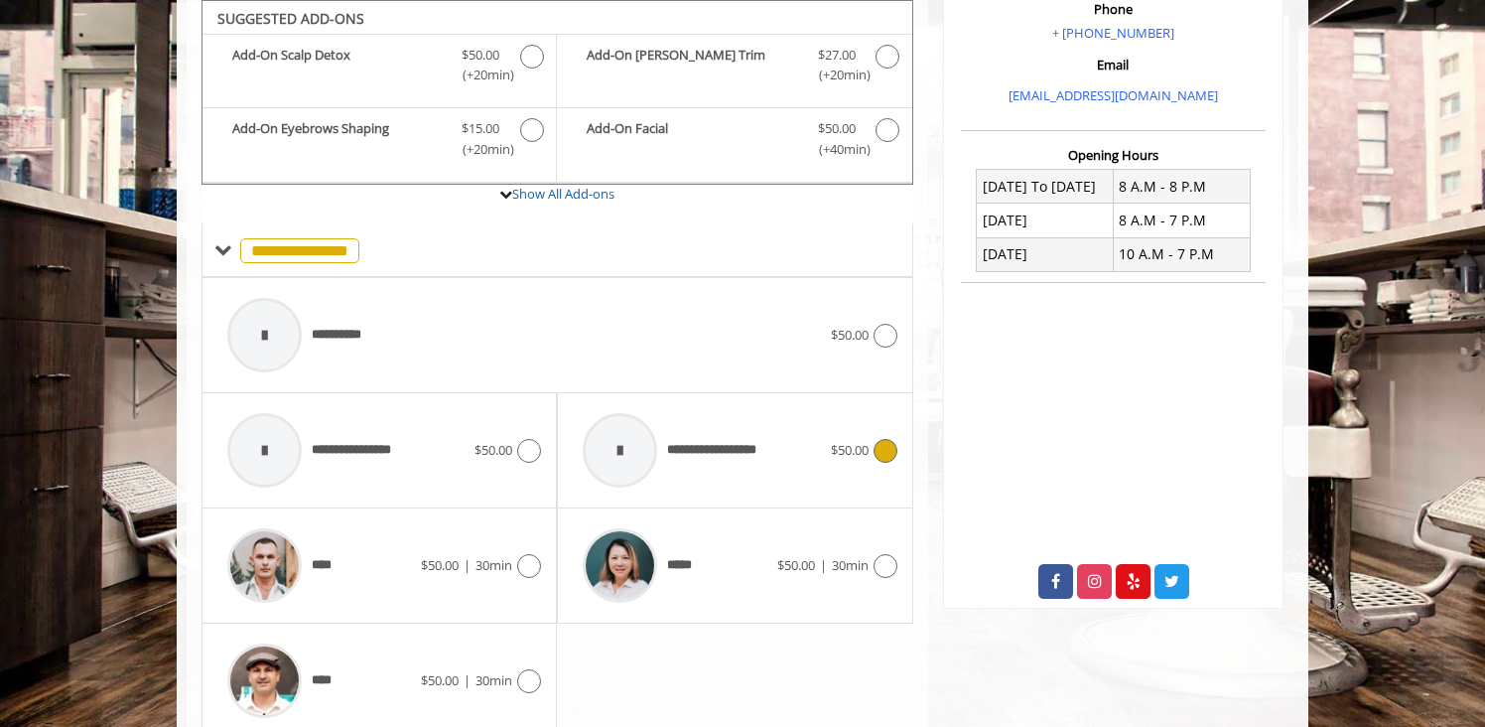
scroll to position [708, 0]
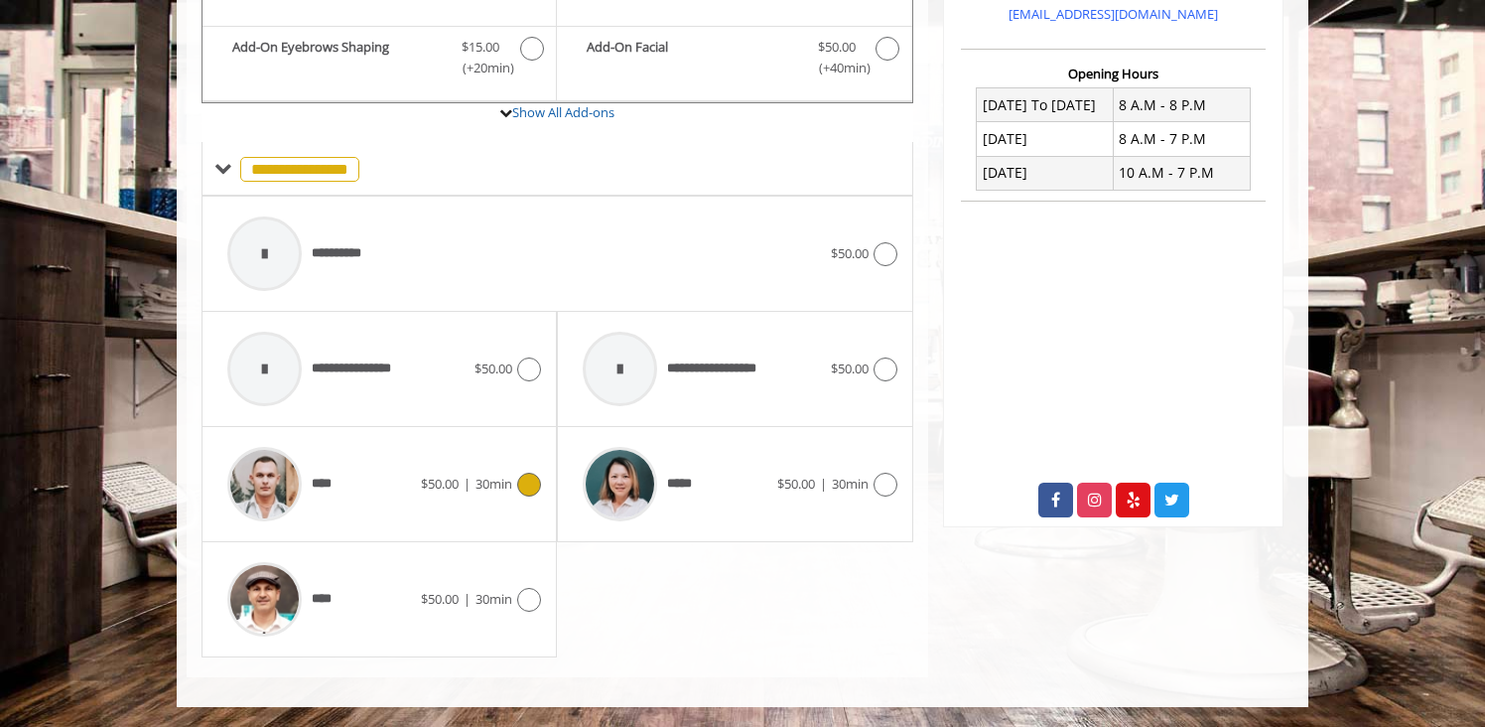
click at [421, 482] on span "$50.00" at bounding box center [440, 484] width 38 height 18
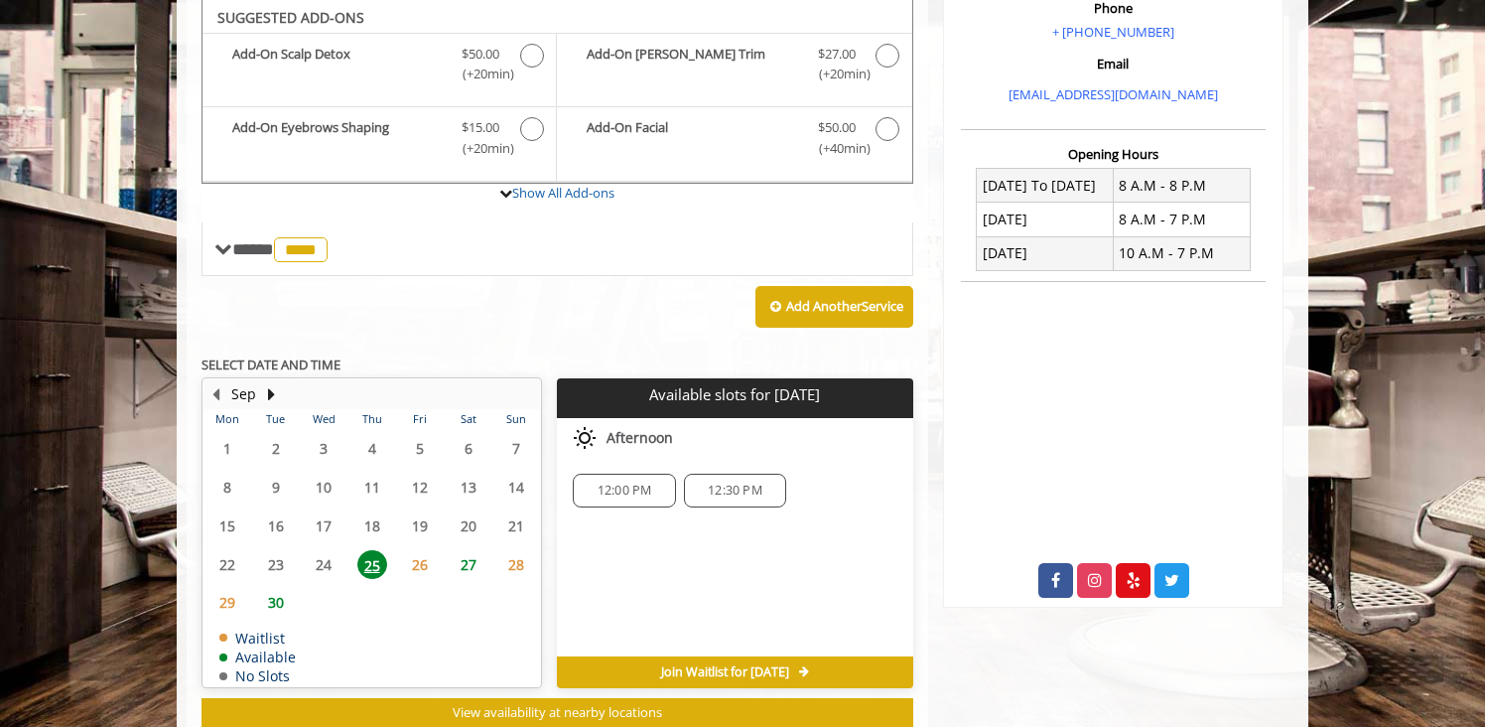
click at [459, 567] on span "27" at bounding box center [469, 564] width 30 height 29
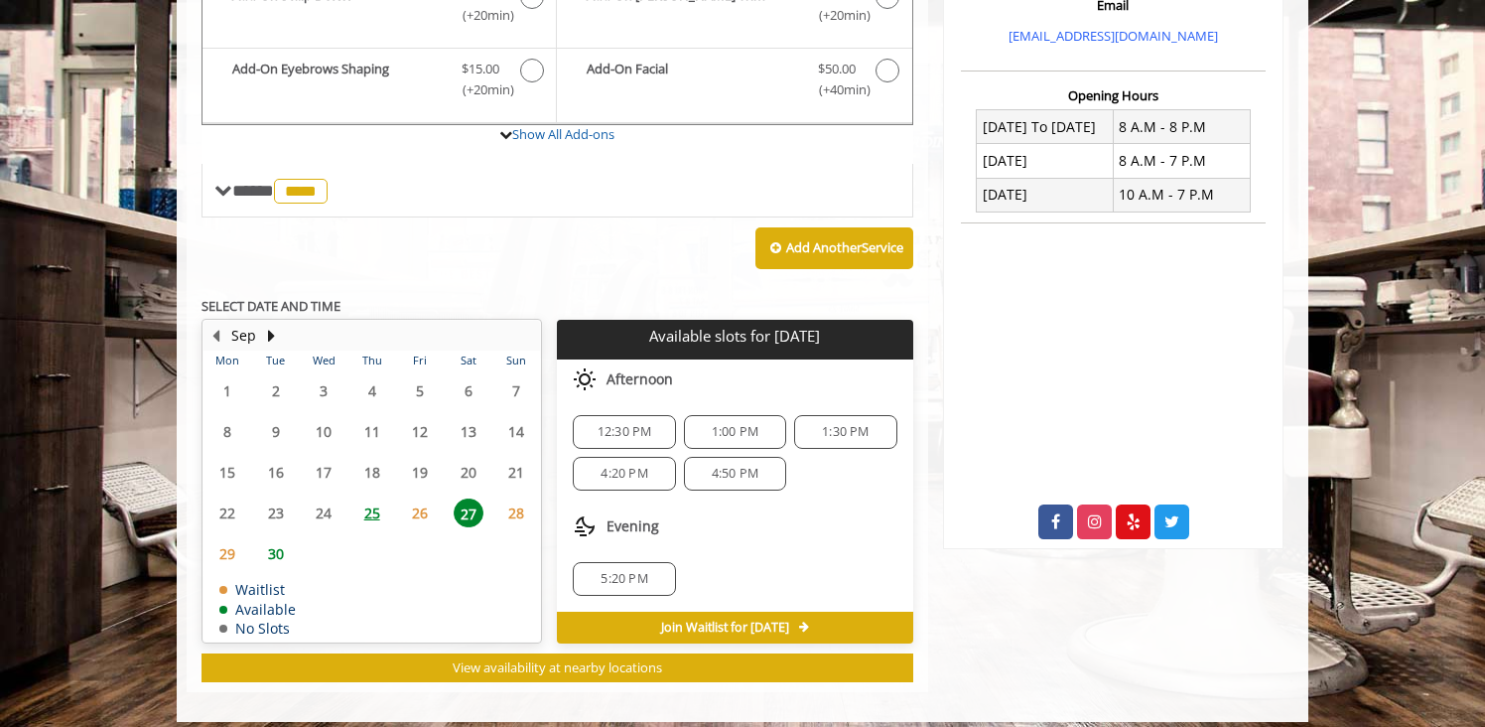
scroll to position [700, 0]
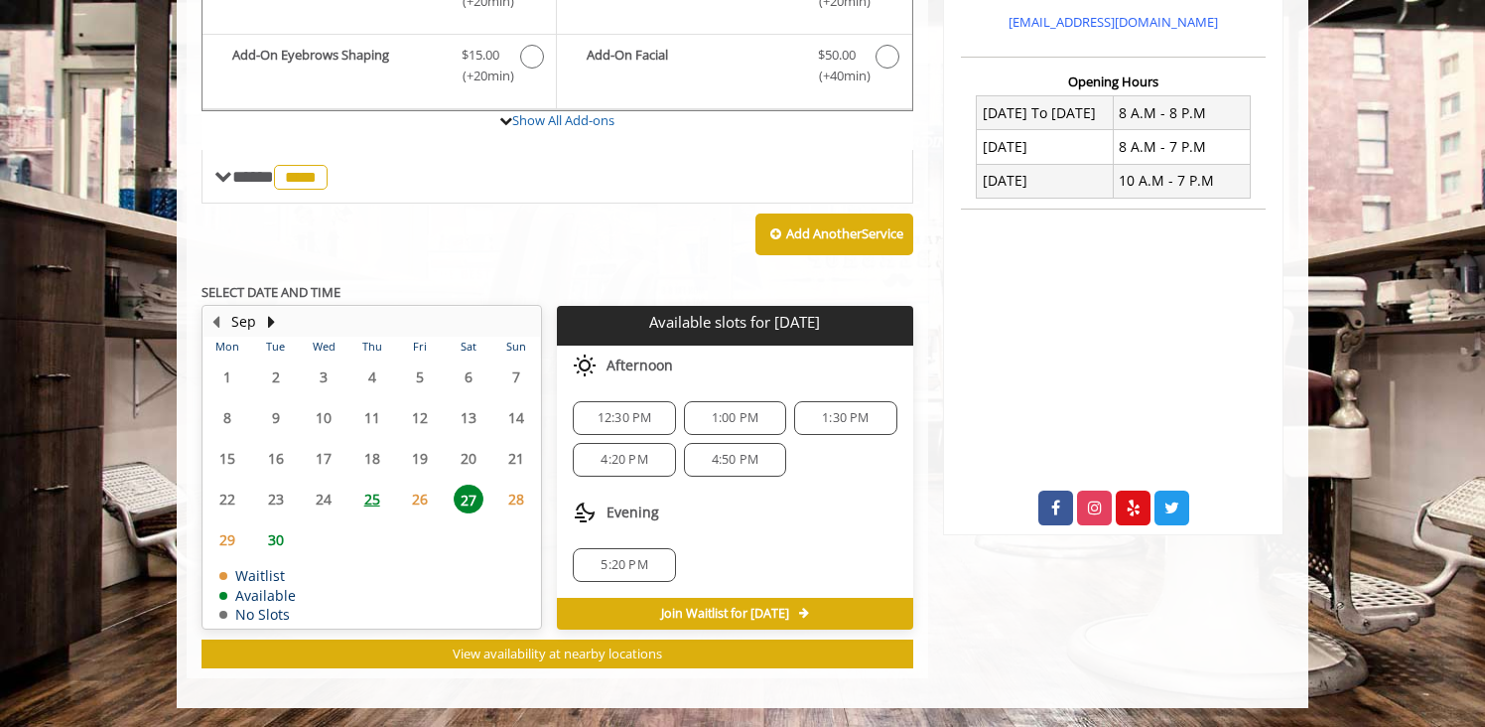
click at [270, 542] on span "30" at bounding box center [276, 539] width 30 height 29
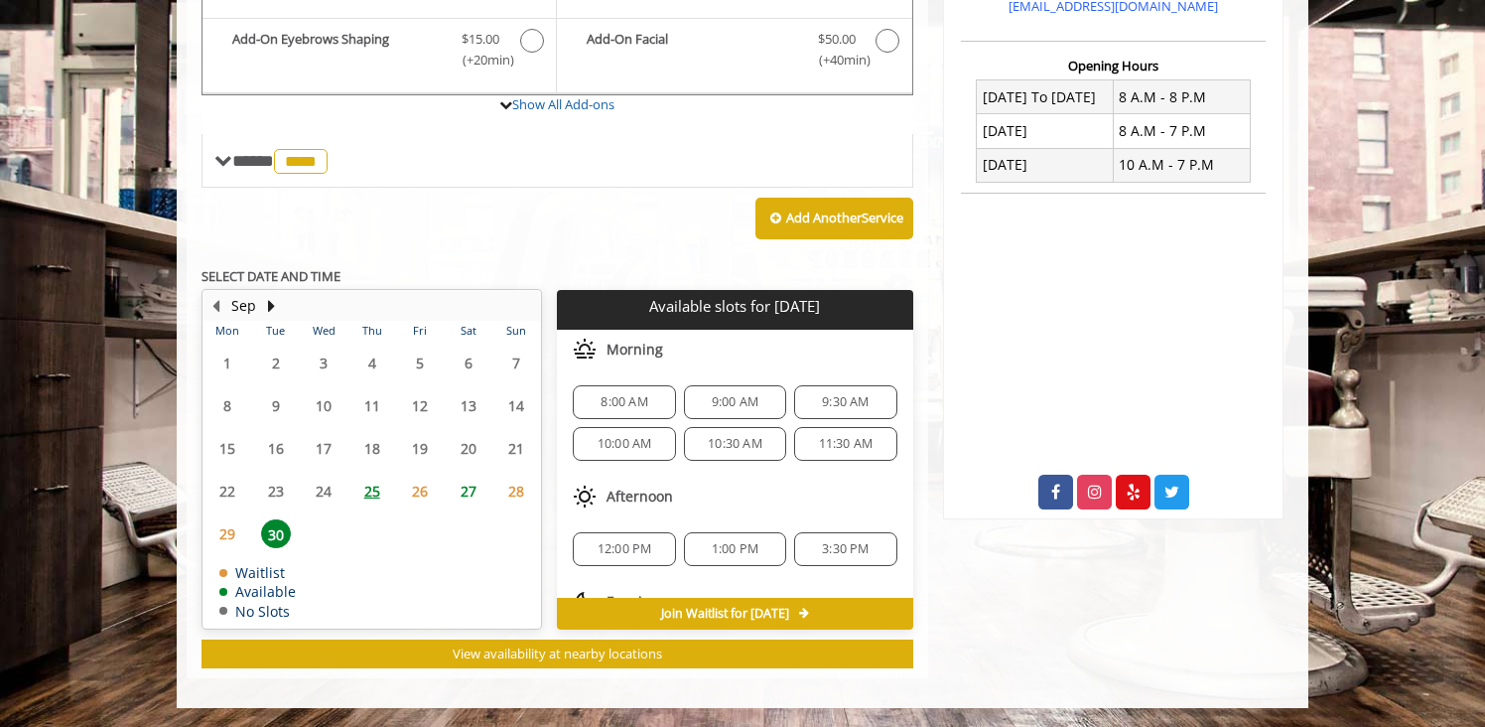
scroll to position [89, 0]
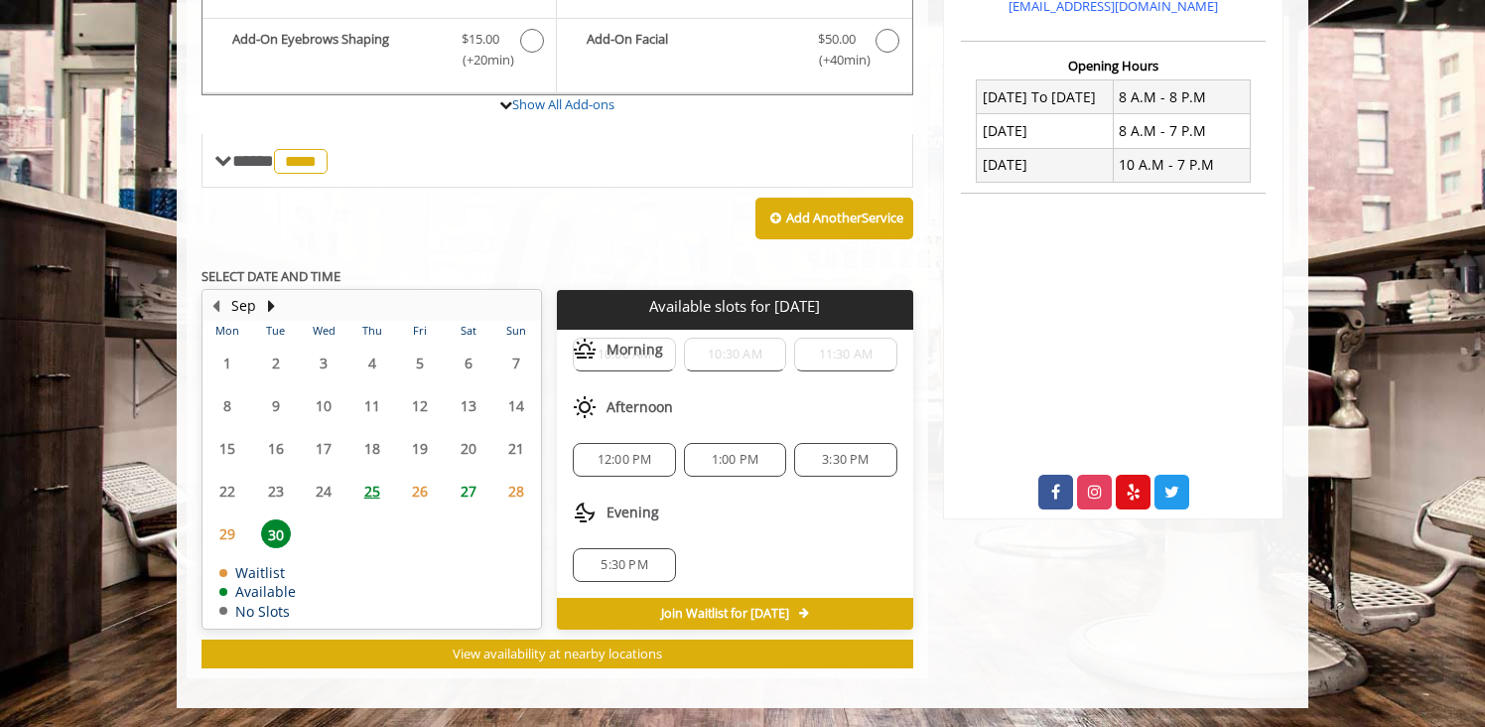
click at [627, 569] on span "5:30 PM" at bounding box center [624, 565] width 47 height 16
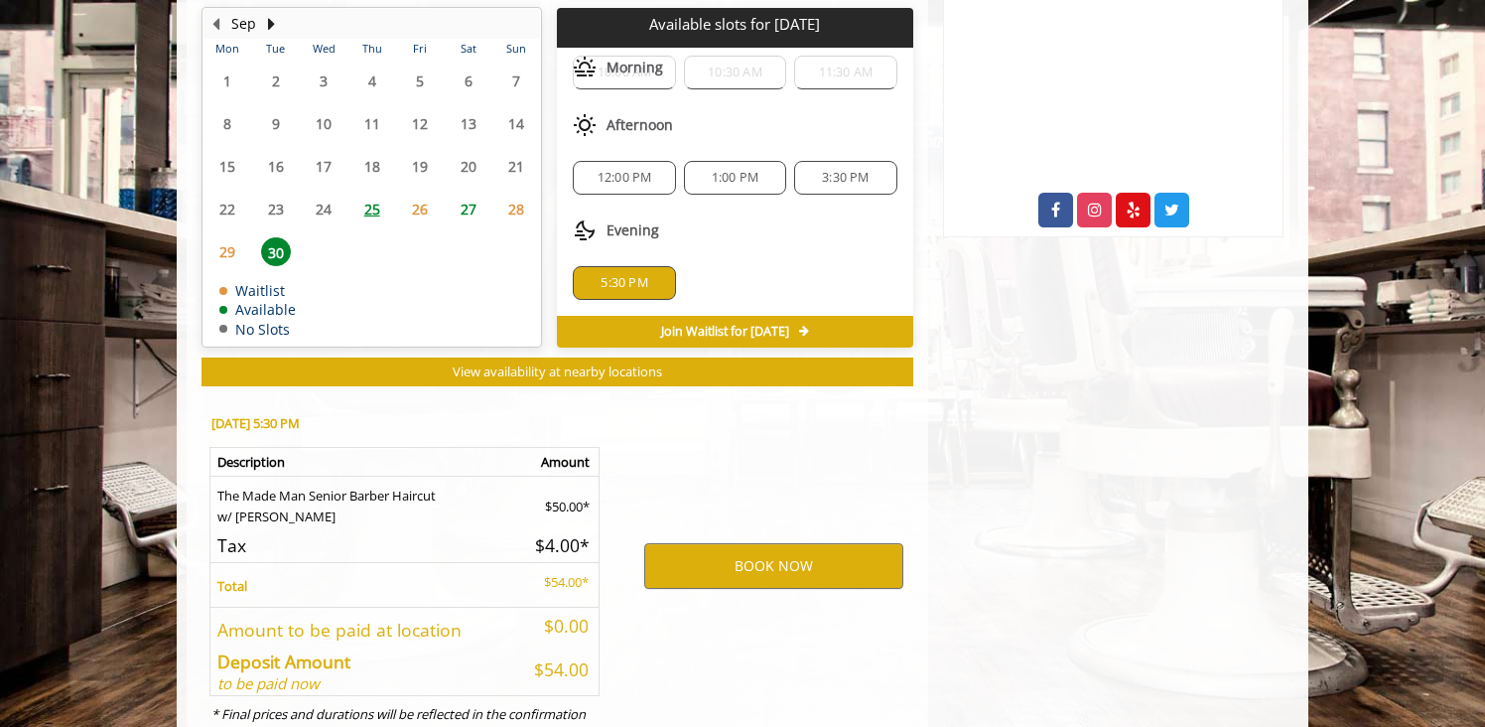
scroll to position [1074, 0]
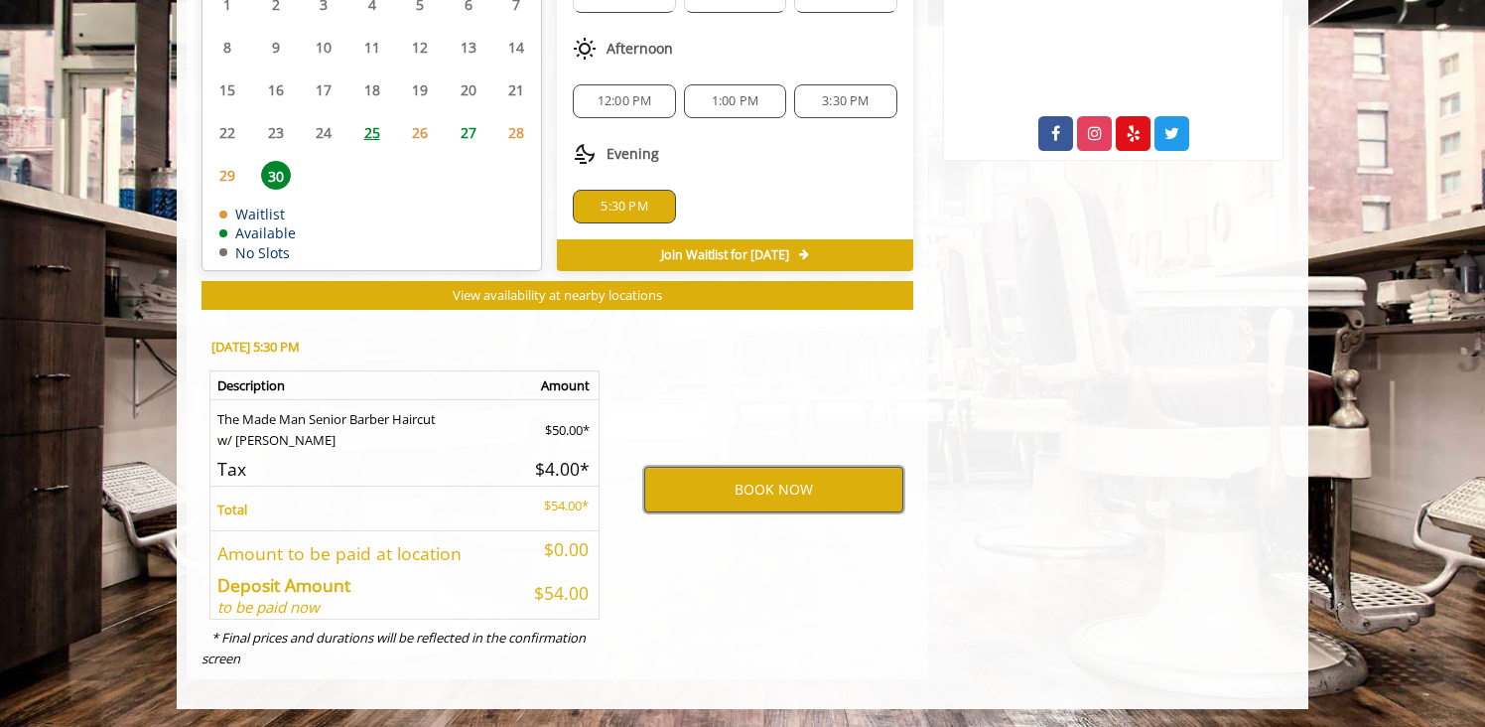
click at [686, 490] on button "BOOK NOW" at bounding box center [773, 490] width 259 height 46
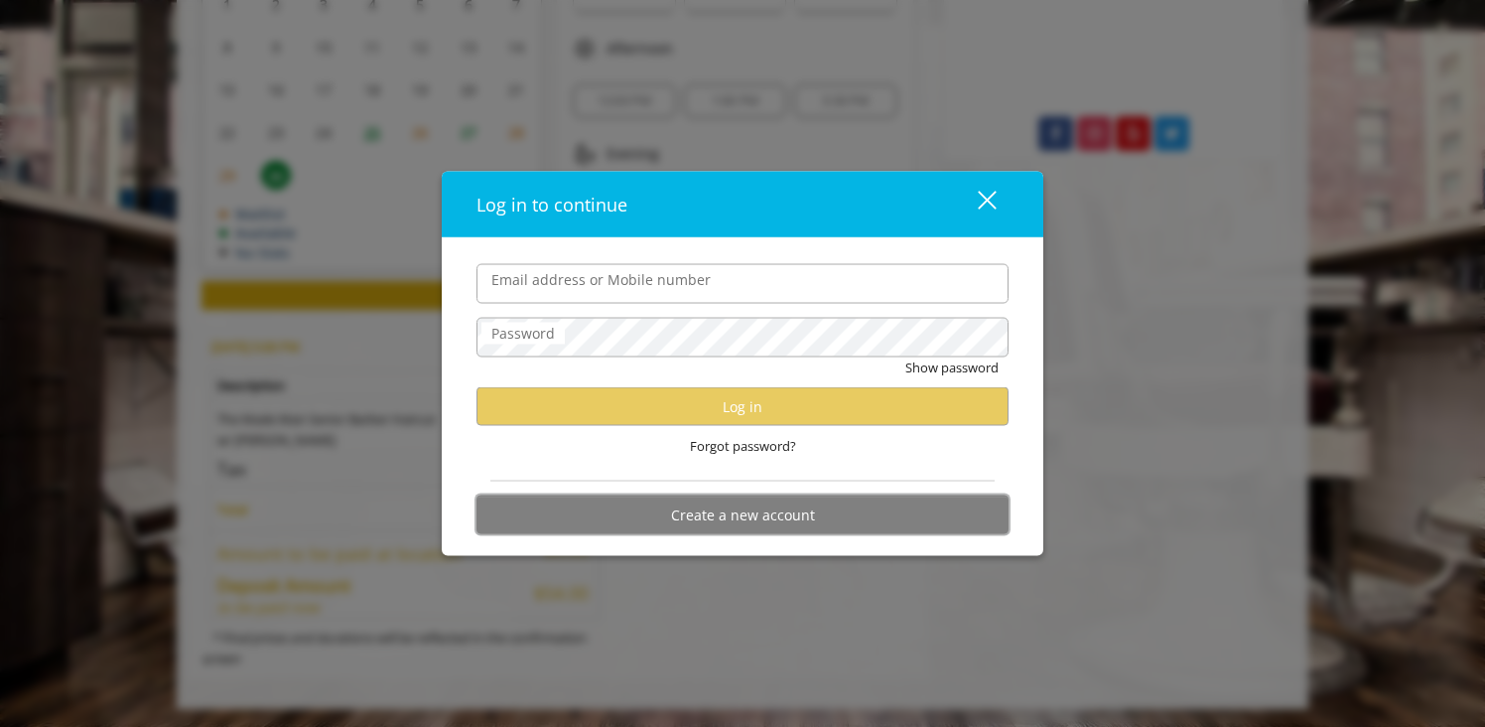
click at [697, 514] on button "Create a new account" at bounding box center [743, 514] width 532 height 39
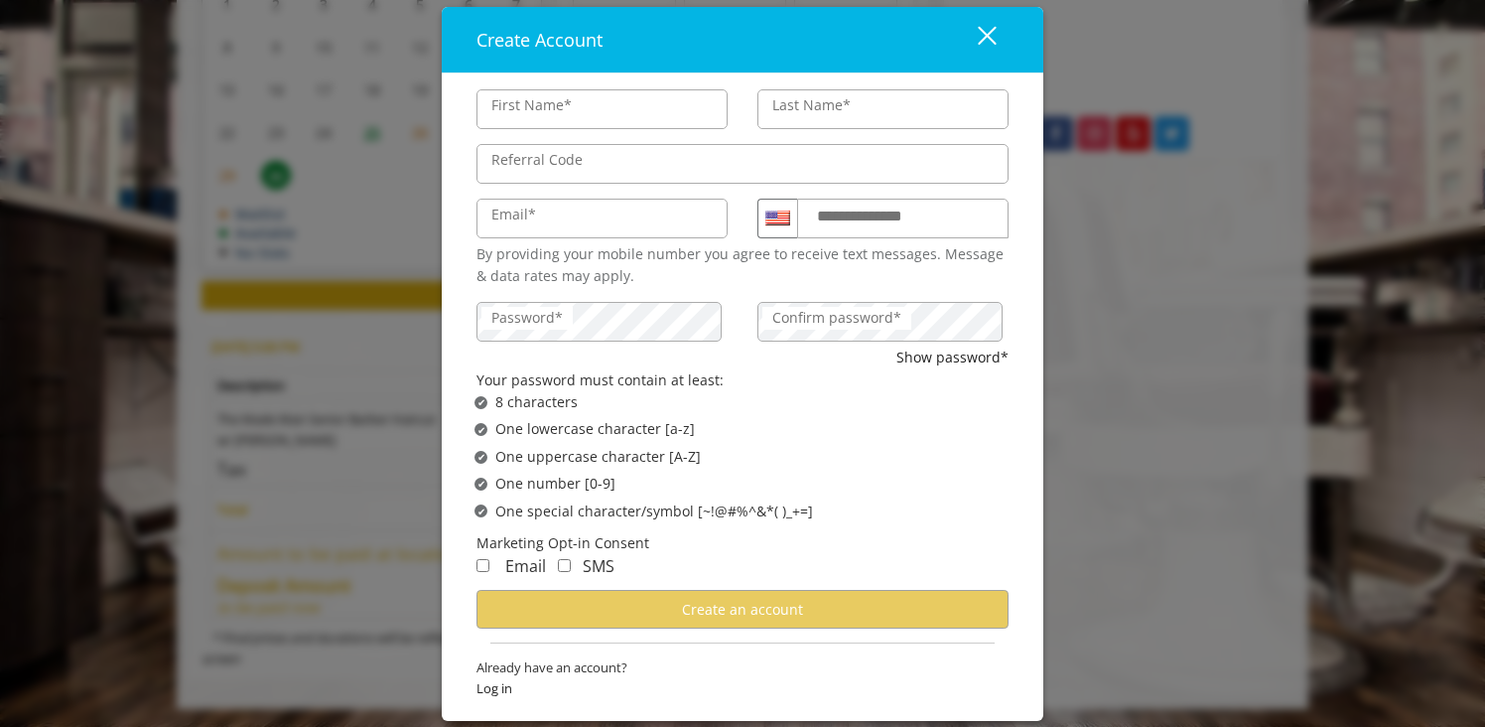
scroll to position [0, 0]
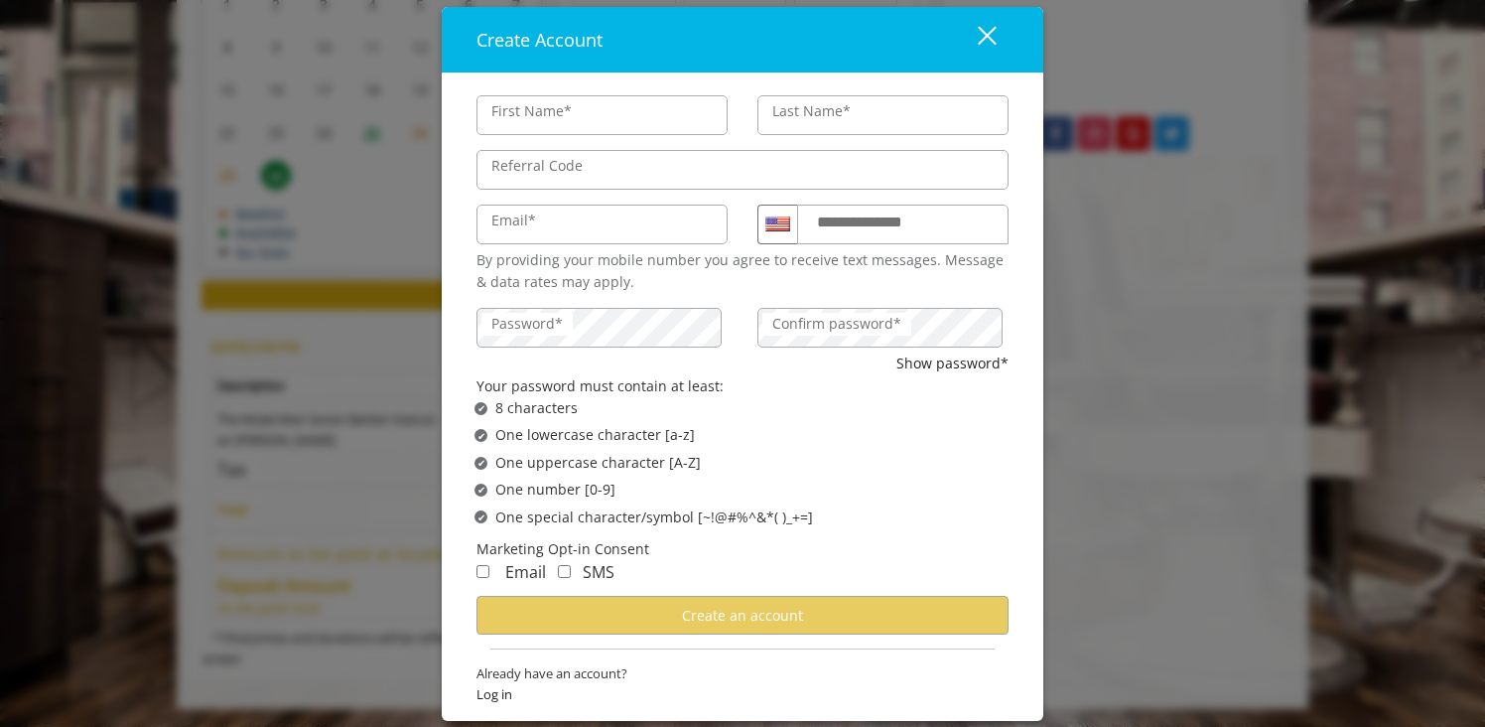
click at [996, 41] on button "close" at bounding box center [975, 39] width 68 height 41
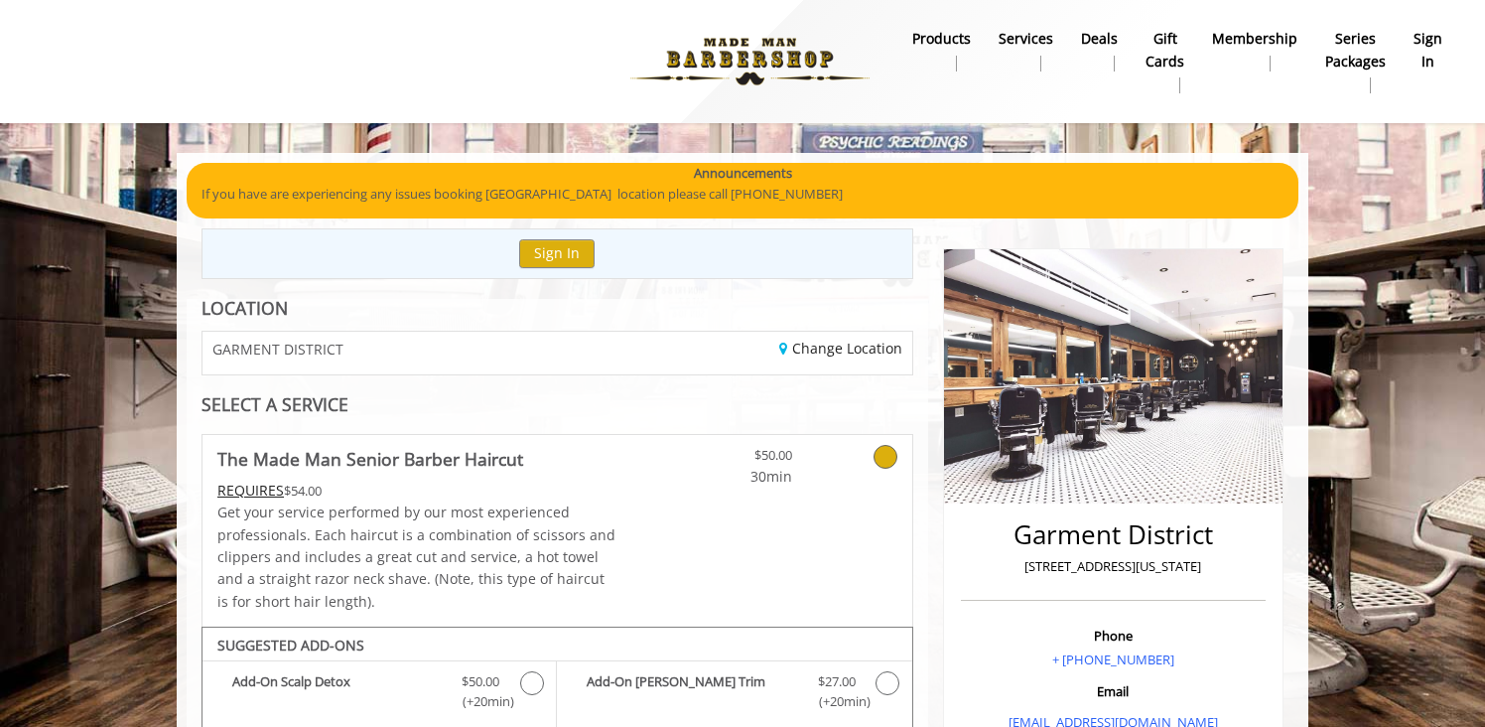
click at [1428, 43] on b "sign in" at bounding box center [1428, 50] width 29 height 45
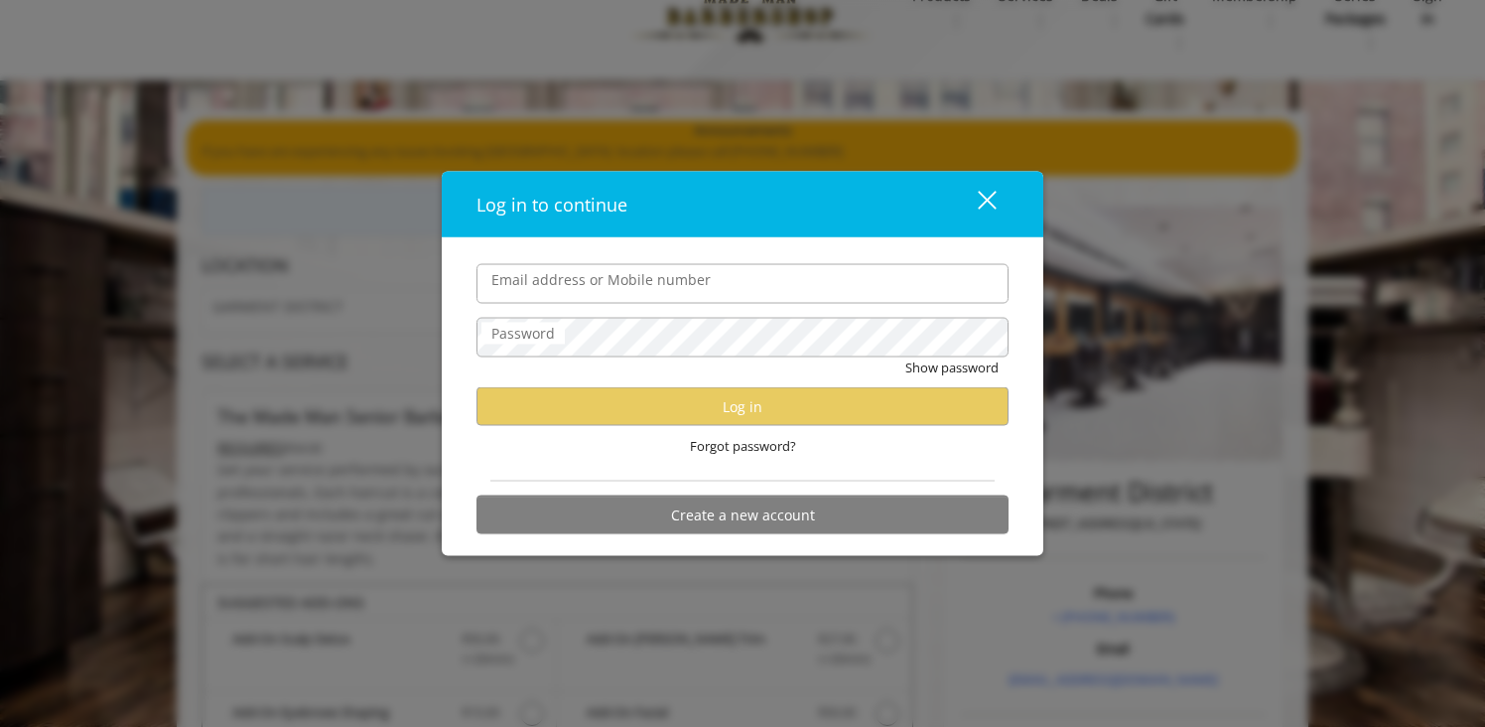
scroll to position [44, 0]
click at [833, 376] on div "Show password" at bounding box center [743, 371] width 532 height 31
click at [988, 204] on div "close" at bounding box center [975, 204] width 40 height 30
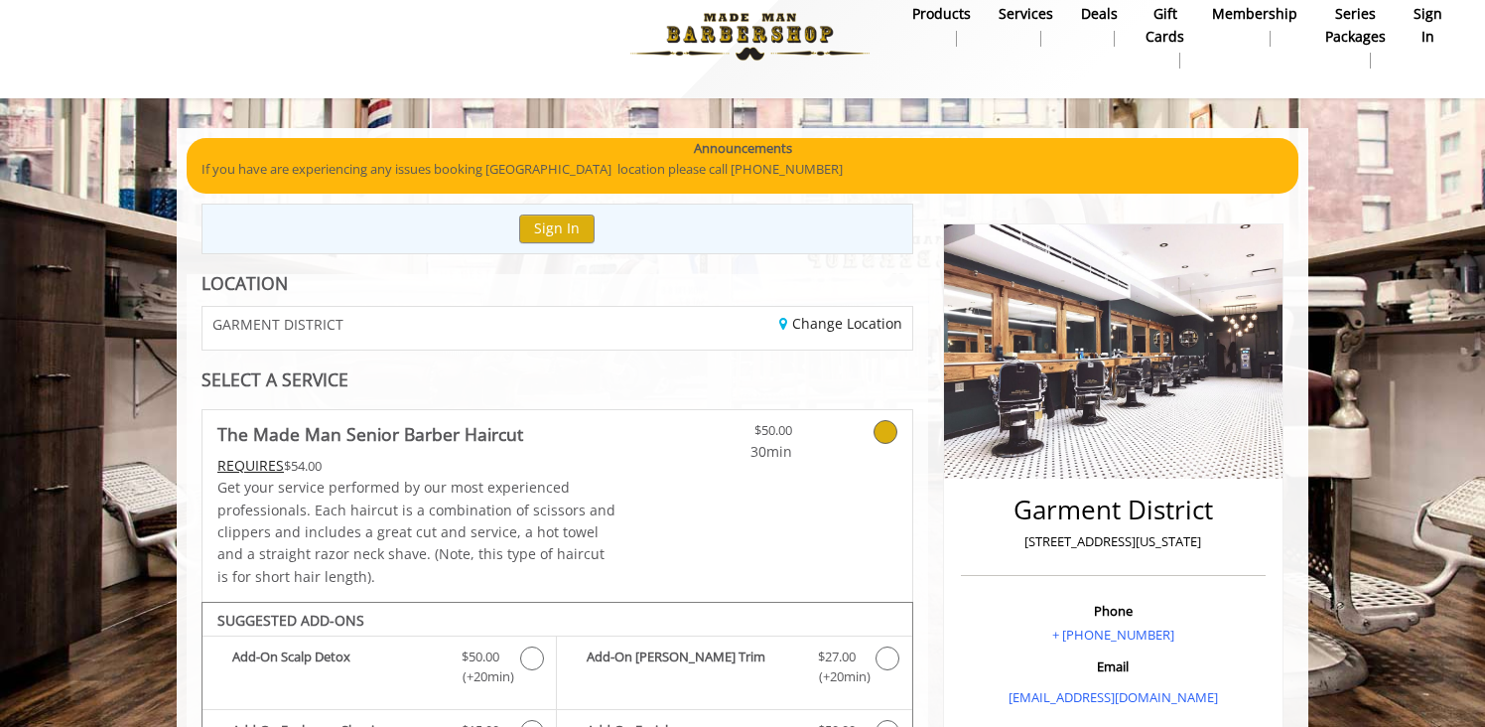
click at [1427, 39] on b "sign in" at bounding box center [1428, 25] width 29 height 45
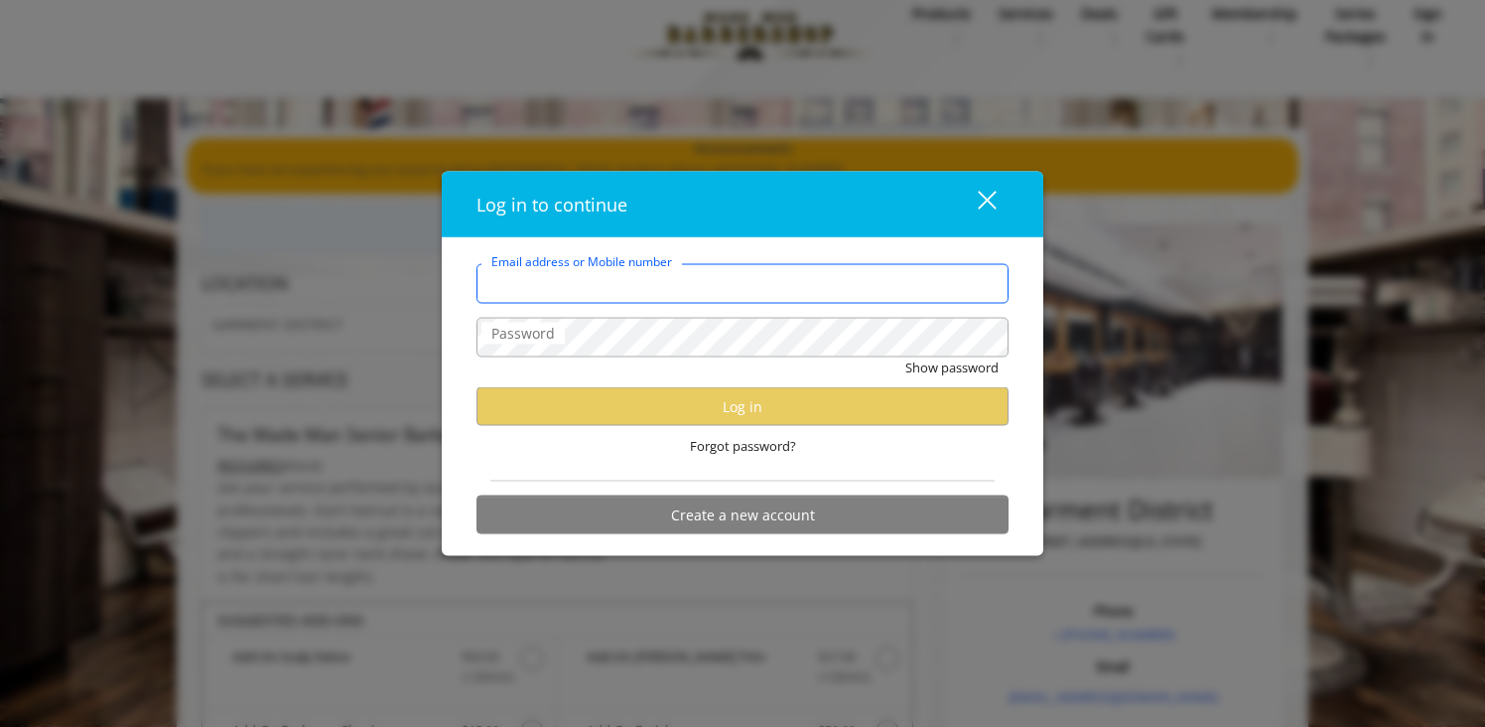
type input "*"
type input "**********"
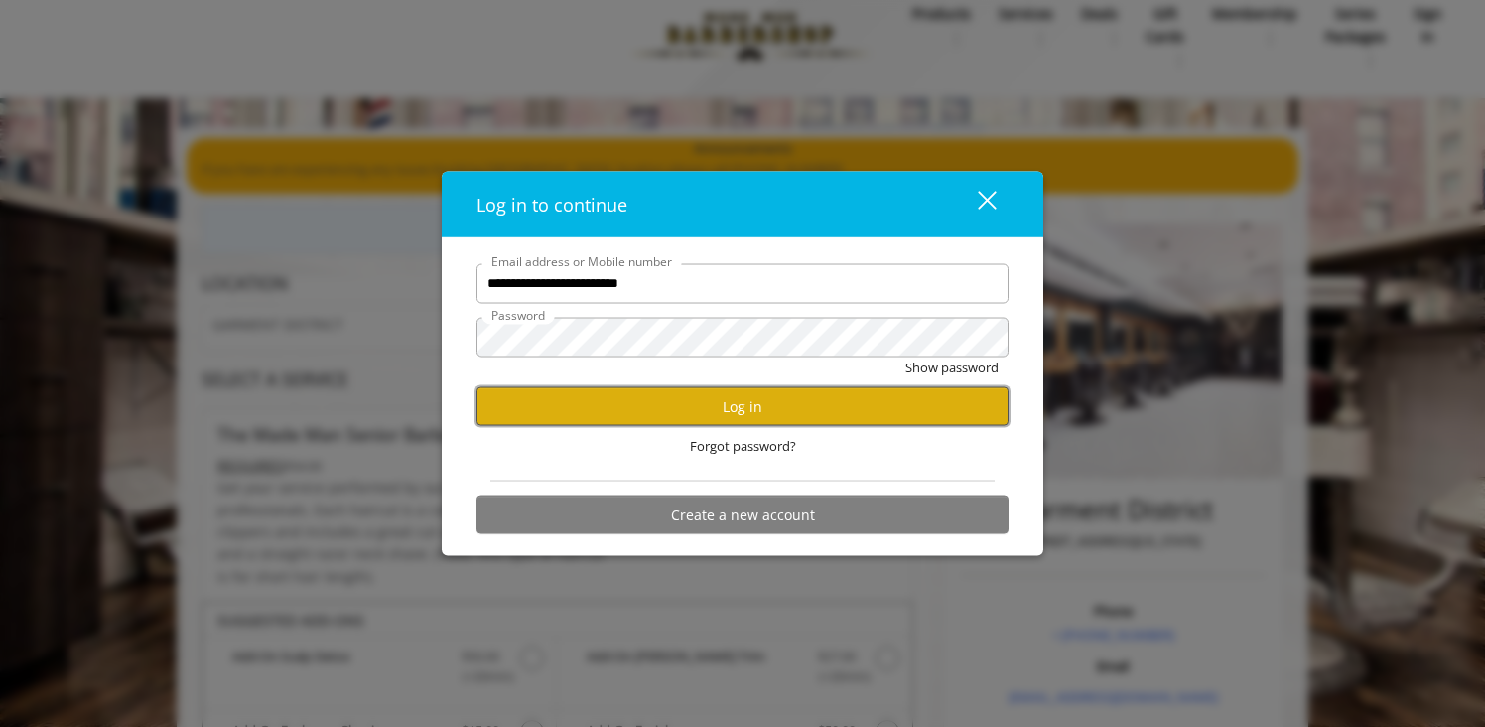
click at [688, 418] on button "Log in" at bounding box center [743, 406] width 532 height 39
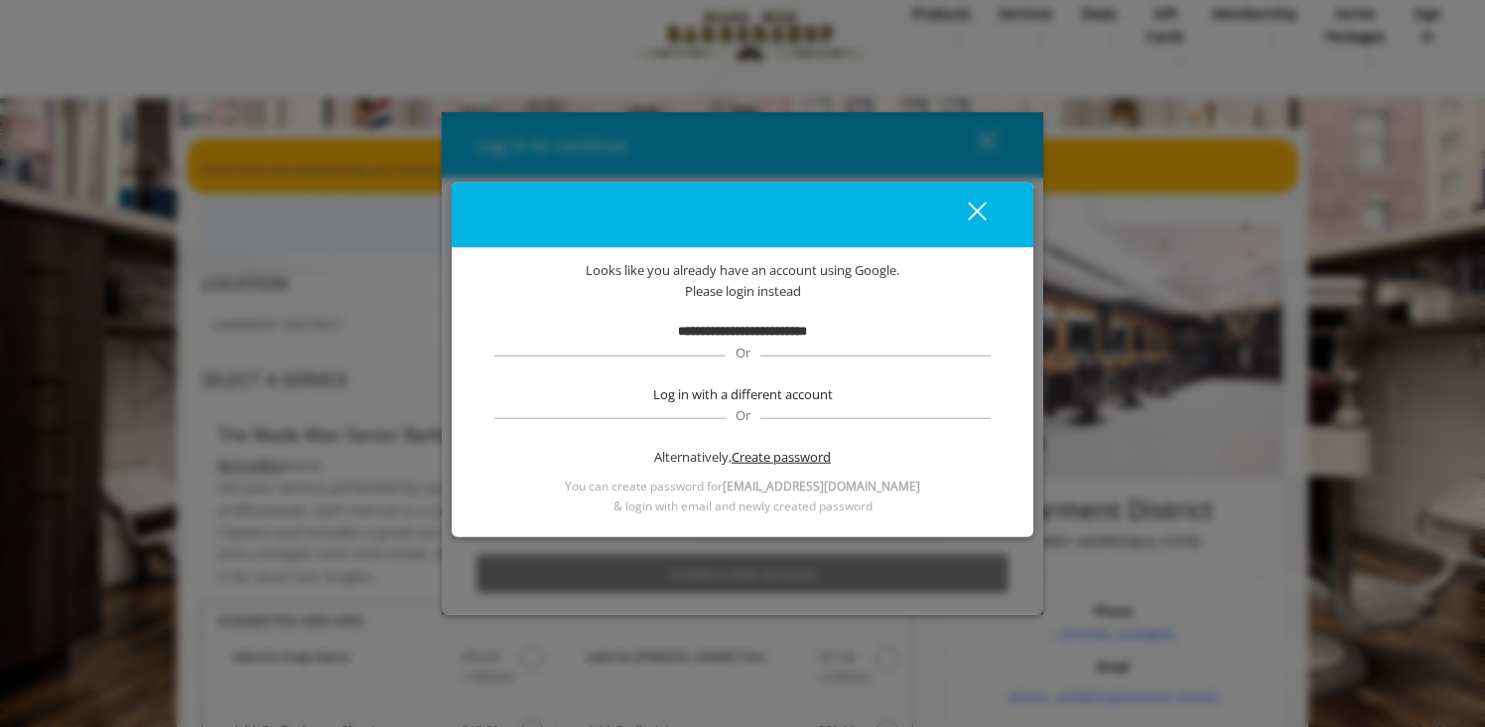
click at [762, 458] on span "Create password" at bounding box center [781, 456] width 99 height 21
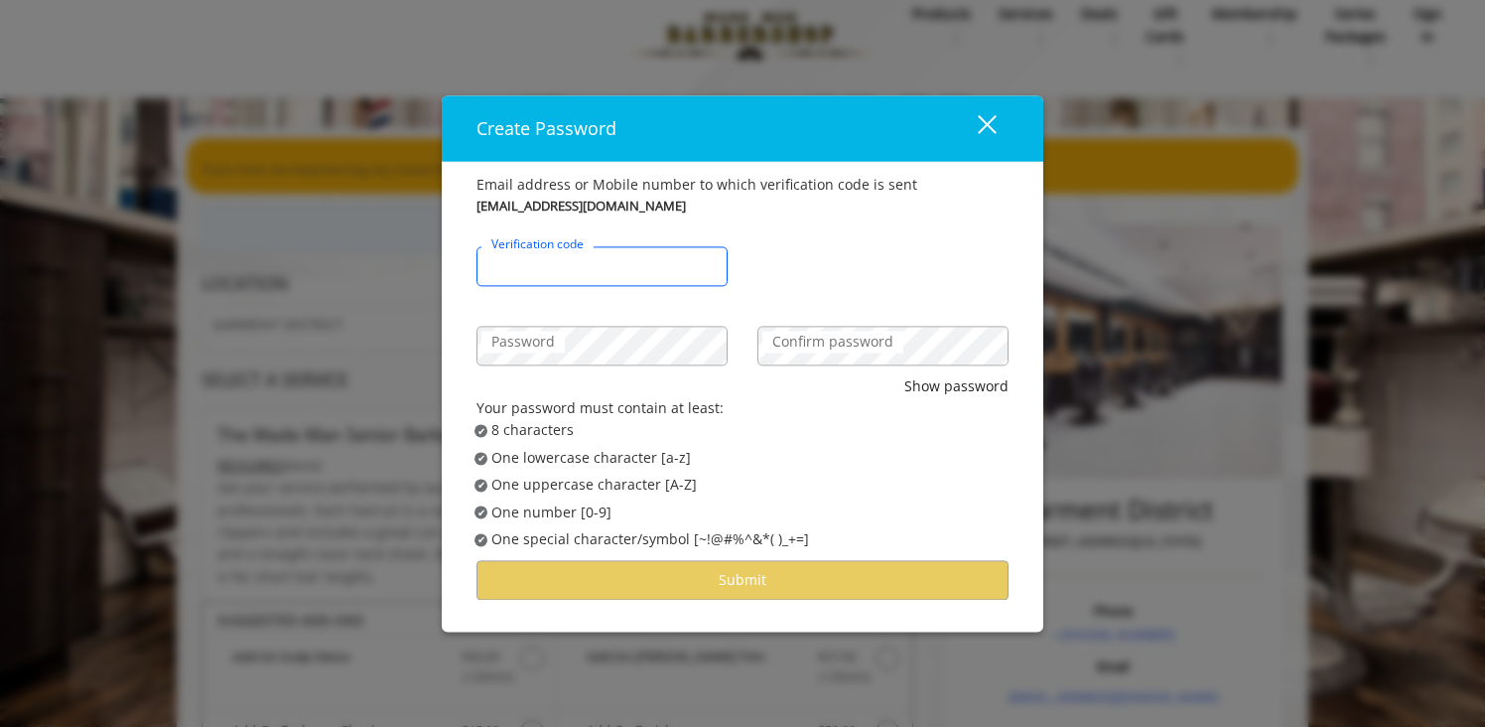
click at [626, 262] on input "Verification code" at bounding box center [602, 266] width 251 height 40
paste input "******"
type input "******"
click at [819, 340] on label "Confirm password" at bounding box center [832, 342] width 141 height 22
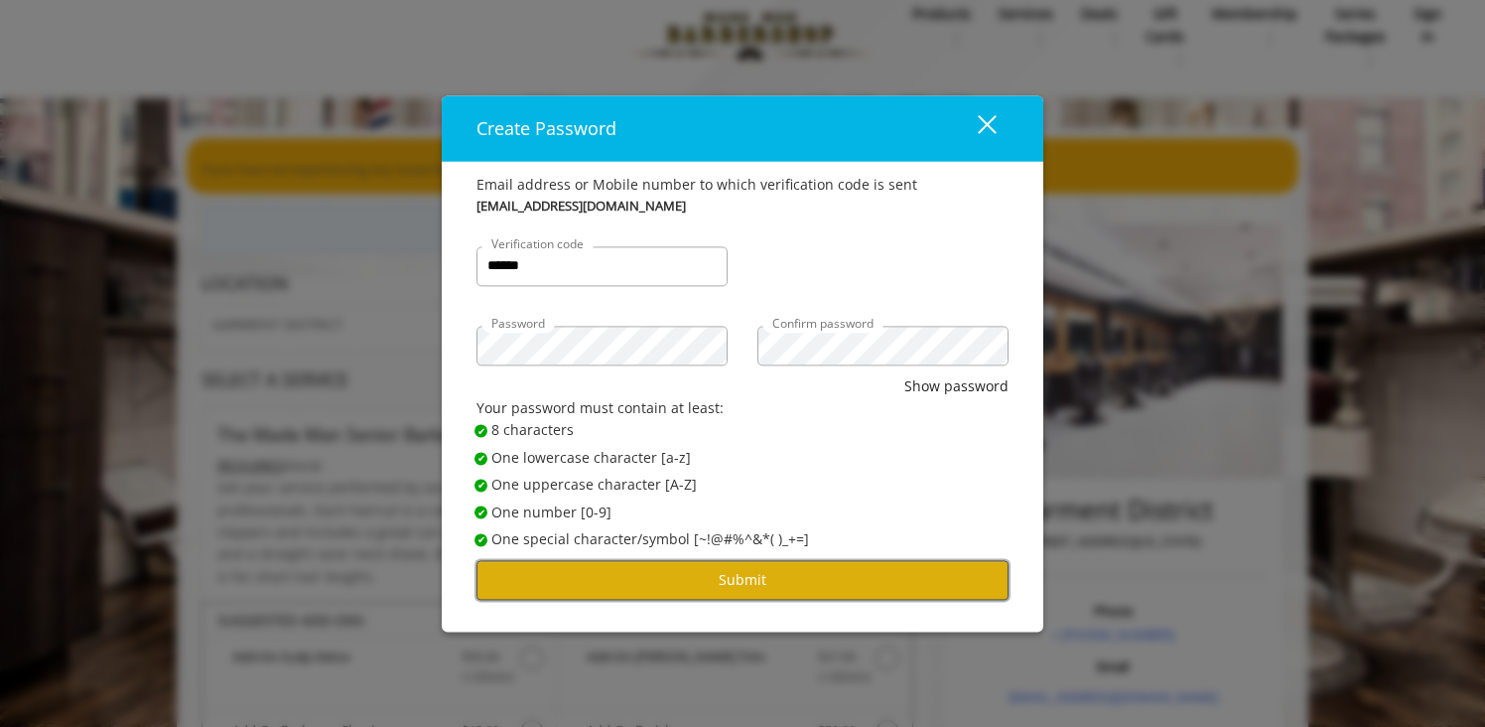
click at [720, 572] on button "Submit" at bounding box center [743, 580] width 532 height 39
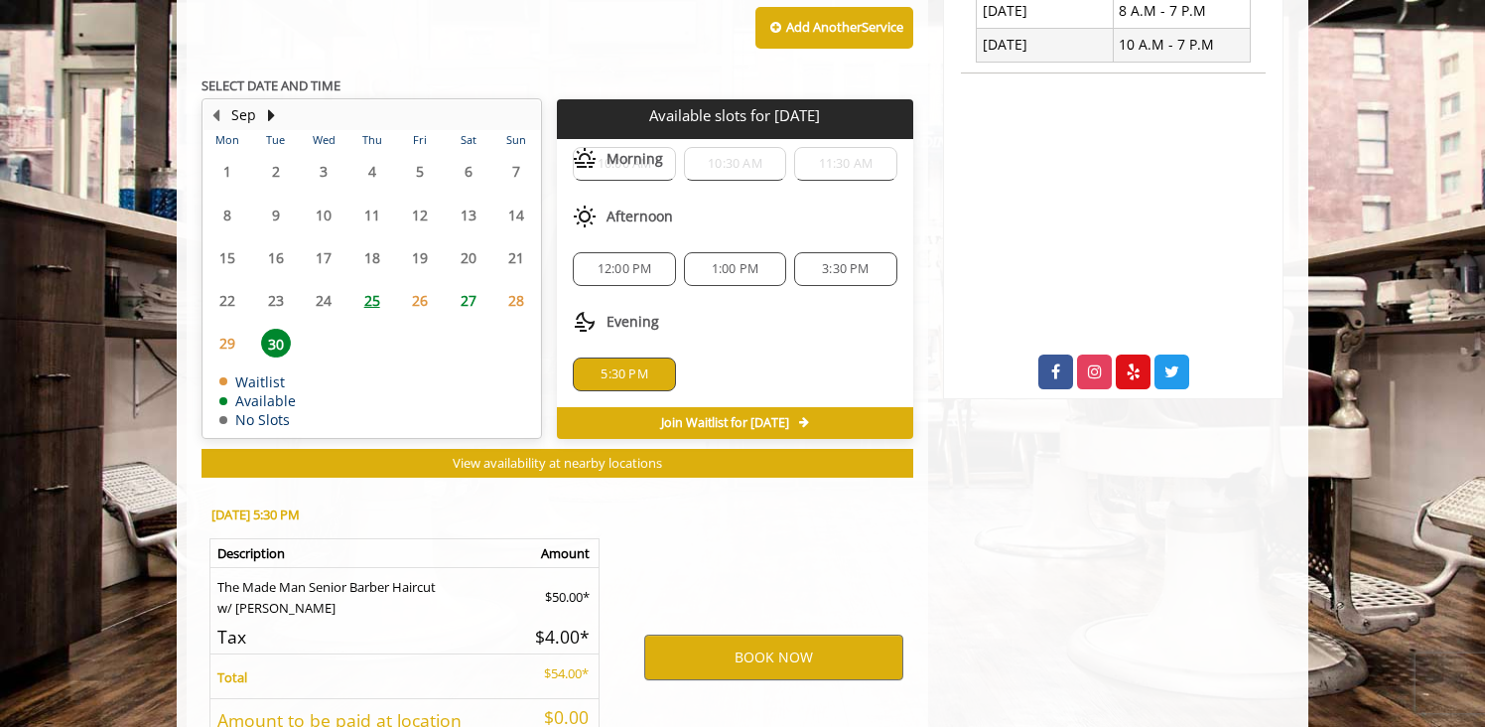
scroll to position [1004, 0]
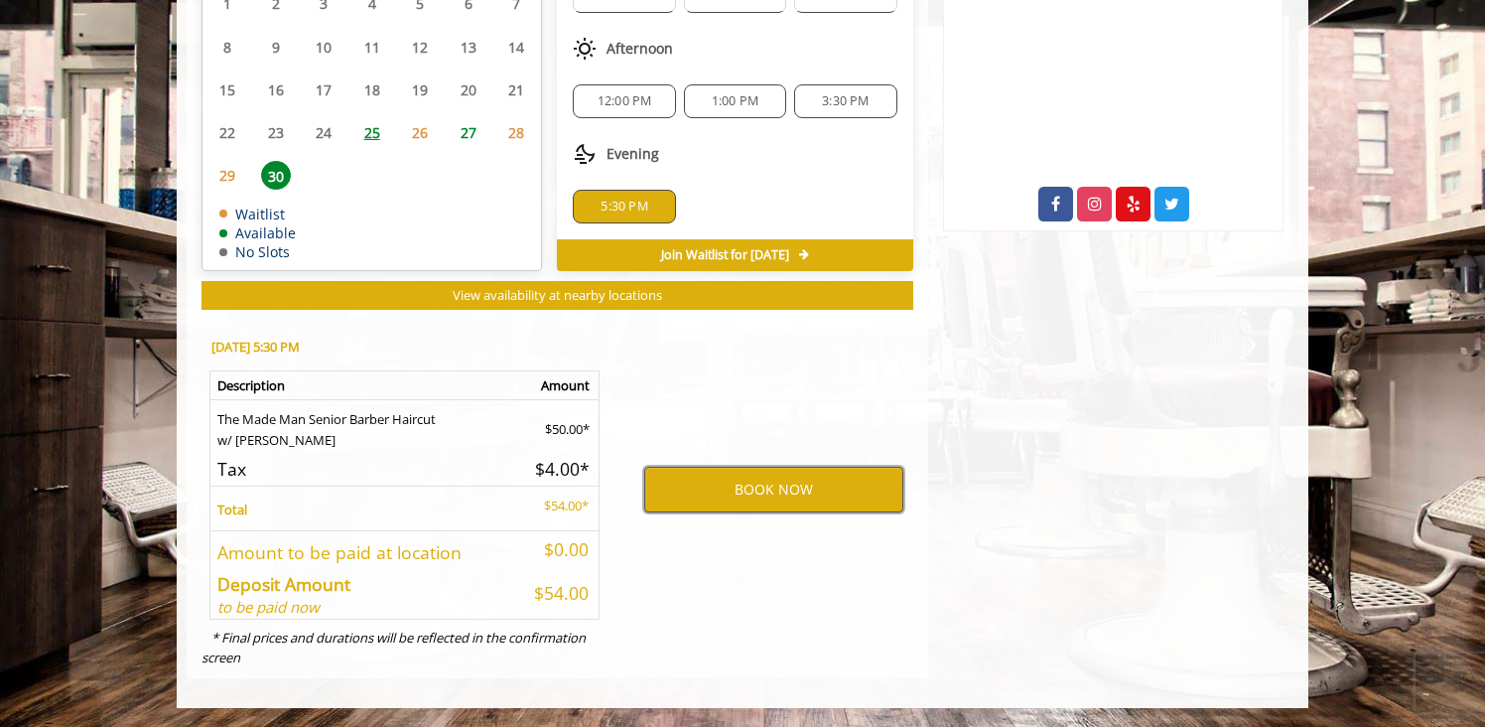
click at [770, 499] on button "BOOK NOW" at bounding box center [773, 490] width 259 height 46
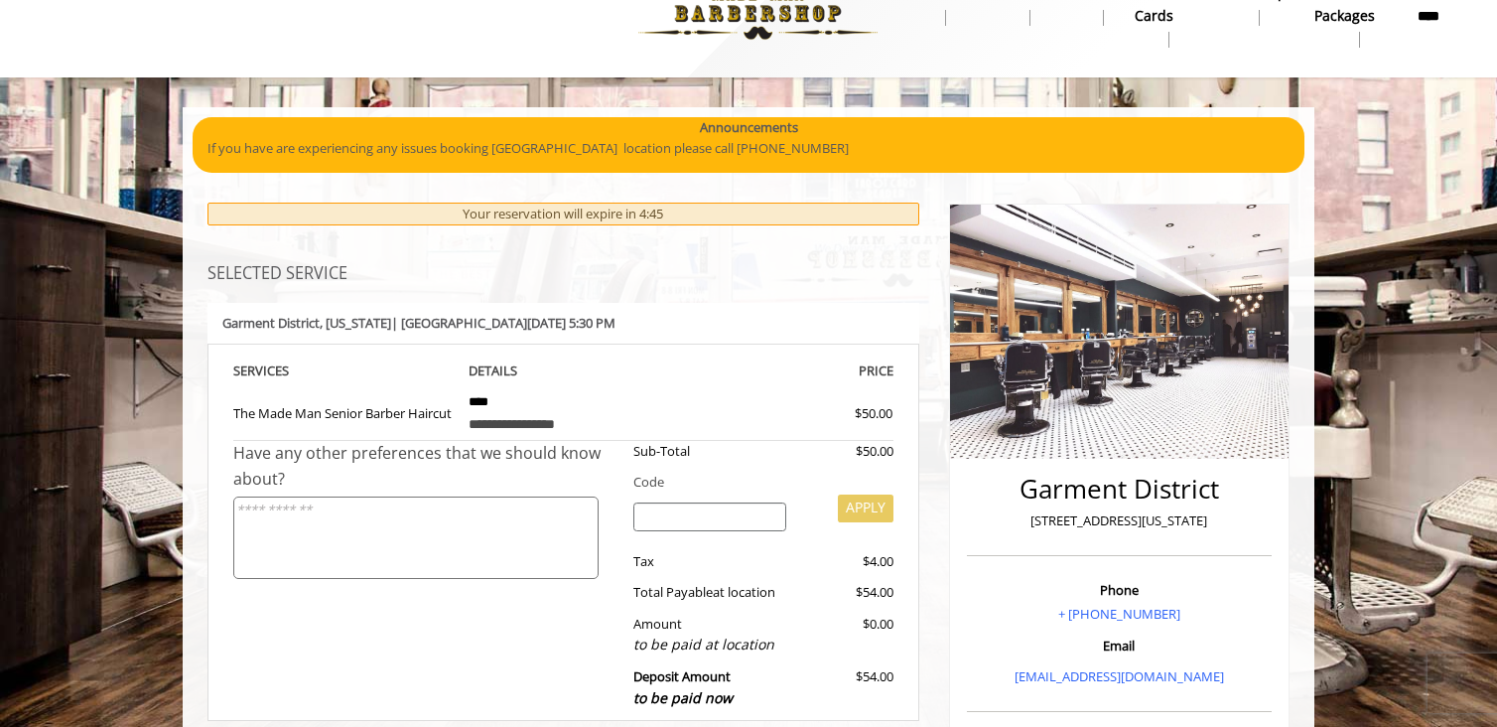
scroll to position [56, 0]
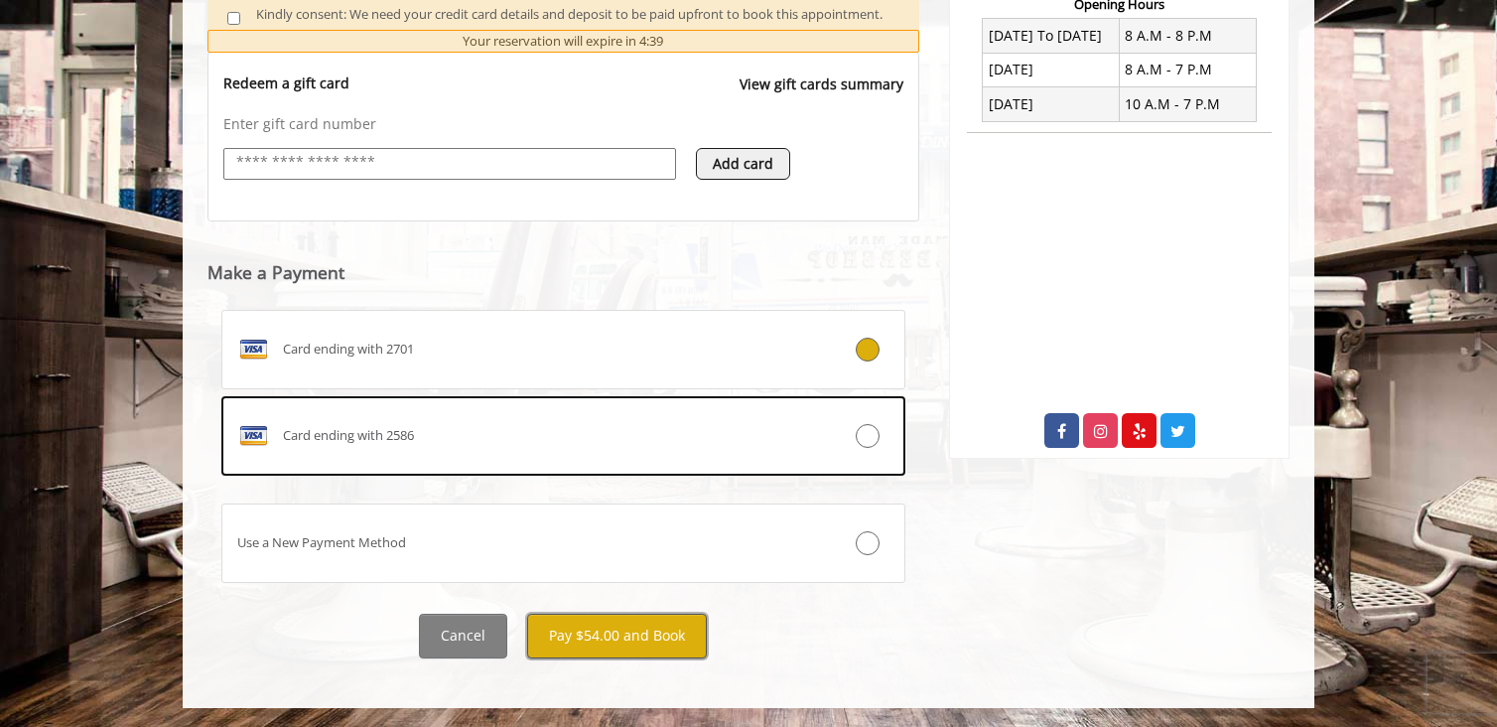
click at [623, 637] on button "Pay $54.00 and Book" at bounding box center [617, 636] width 180 height 45
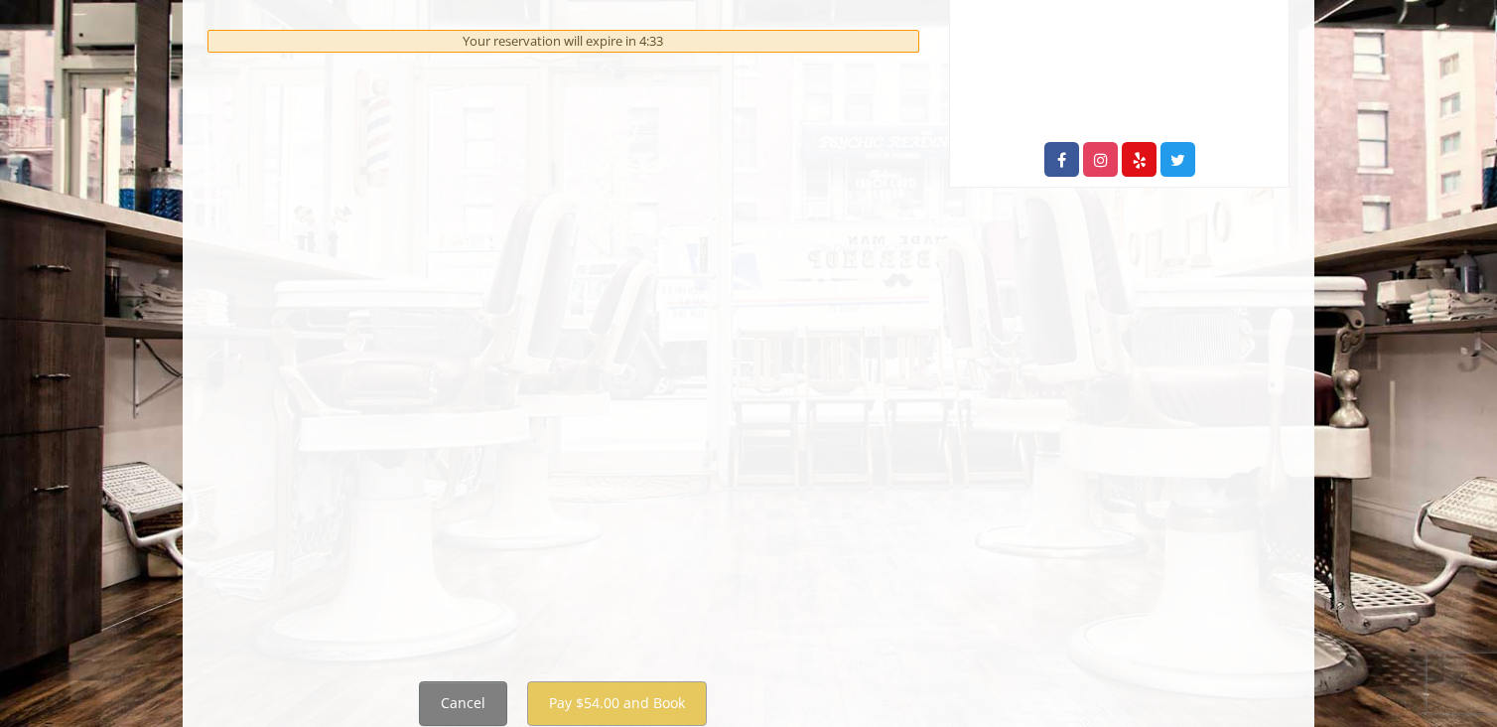
scroll to position [1052, 0]
